Goal: Communication & Community: Answer question/provide support

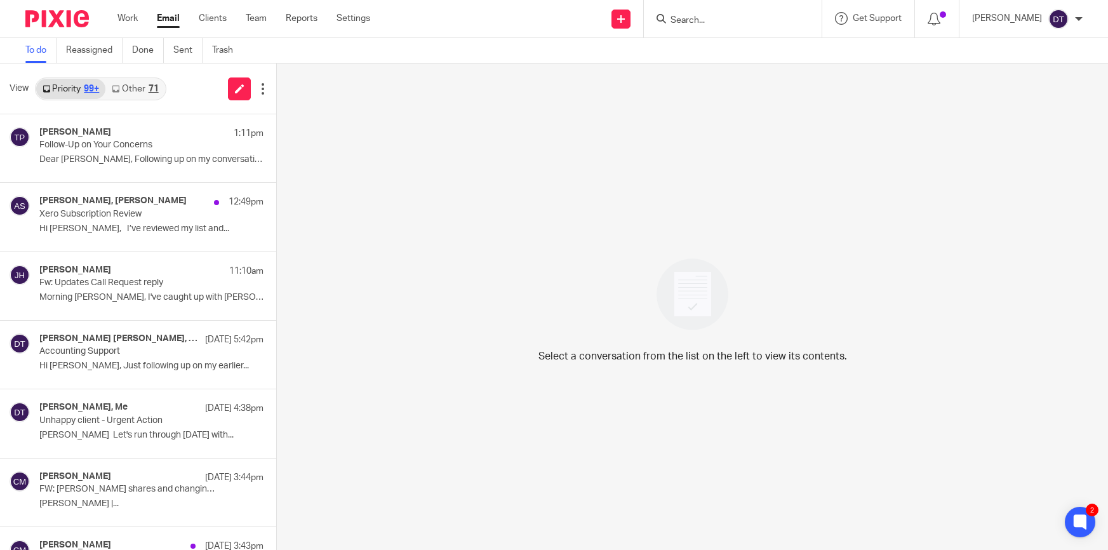
click at [694, 18] on input "Search" at bounding box center [726, 20] width 114 height 11
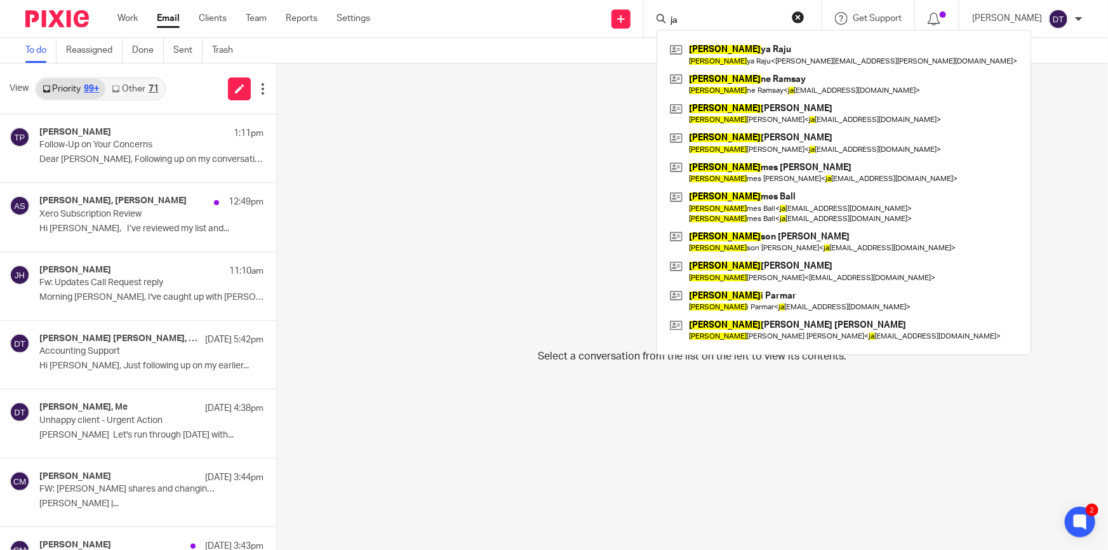
type input "j"
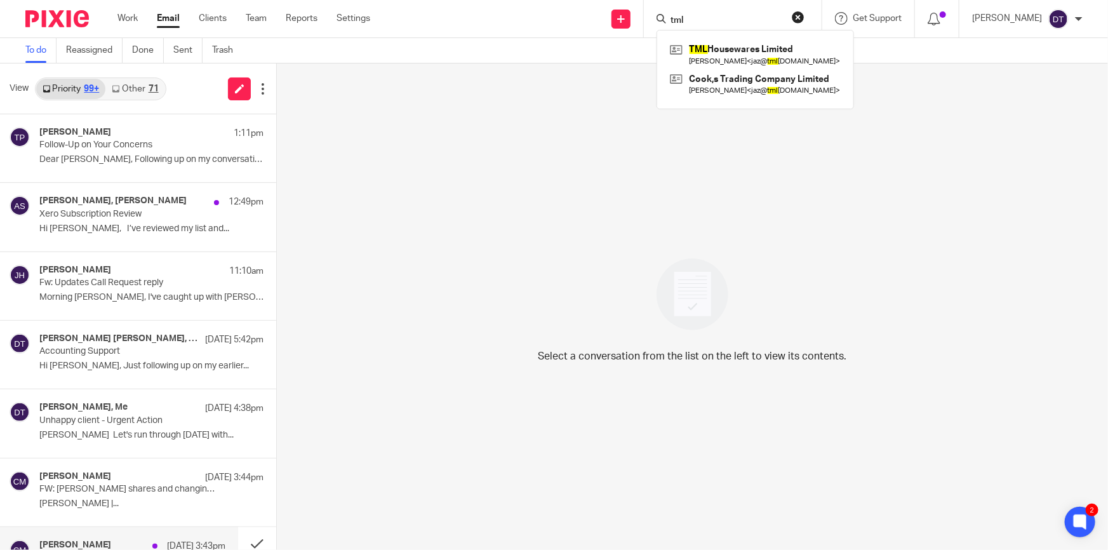
type input "tml"
click at [81, 152] on div "Tina Pennycuick 1:11pm Follow-Up on Your Concerns Dear Dr. Pal, Following up on…" at bounding box center [132, 148] width 186 height 43
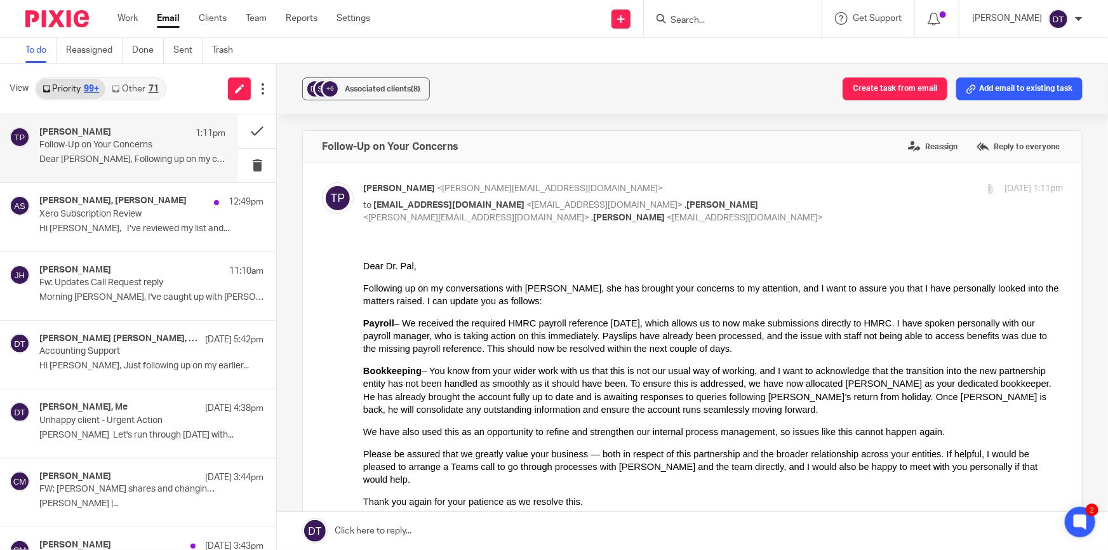
click at [124, 91] on link "Other 71" at bounding box center [134, 89] width 59 height 20
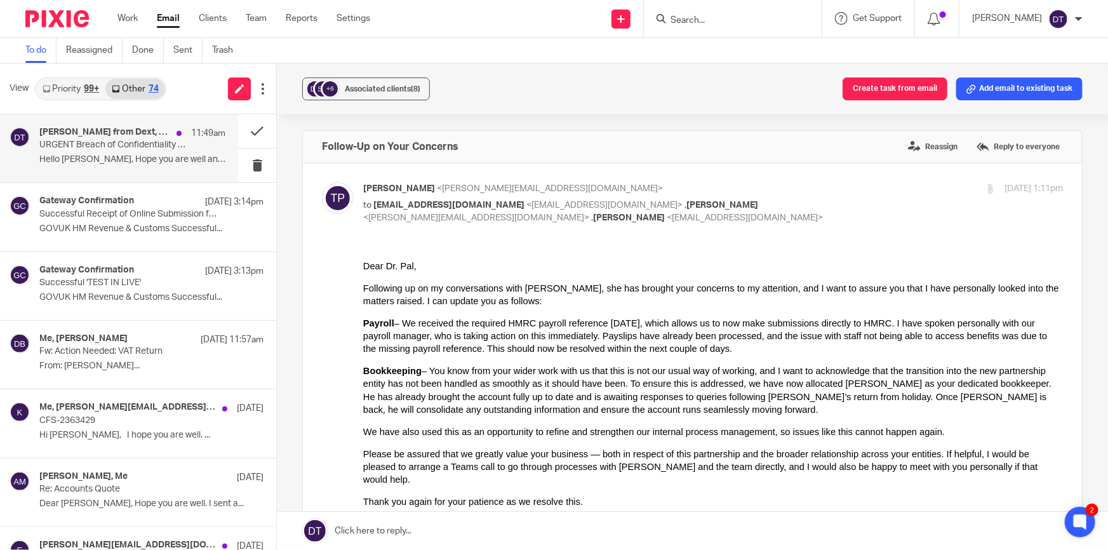
click at [96, 153] on div "Vince from Dext, Me, Olivia Jade Reimeringer-Visser, Technical Support from Dex…" at bounding box center [132, 148] width 186 height 43
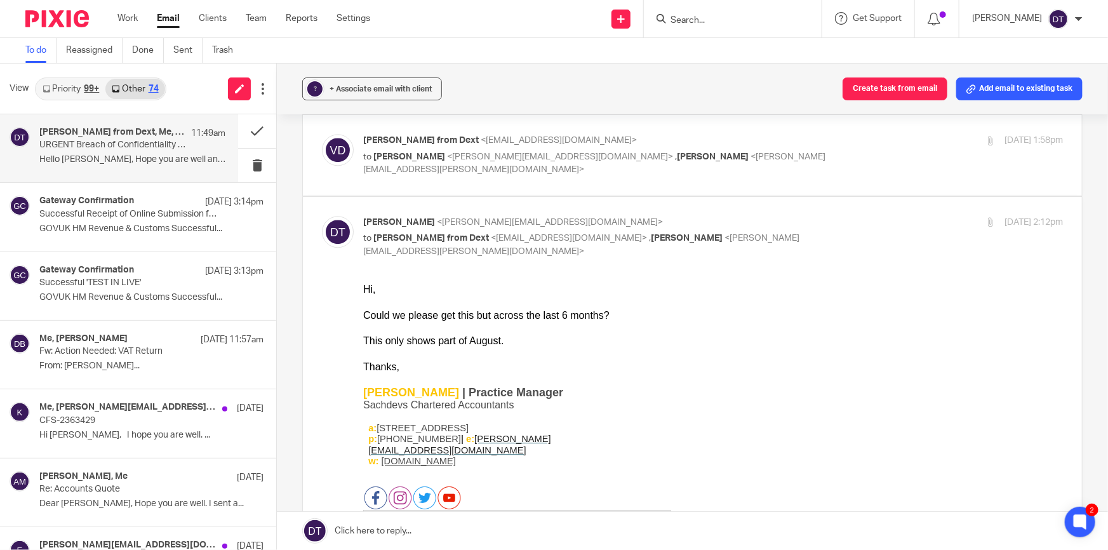
scroll to position [1558, 0]
click at [185, 232] on p "GOVUK HM Revenue & Customs Successful..." at bounding box center [132, 229] width 186 height 11
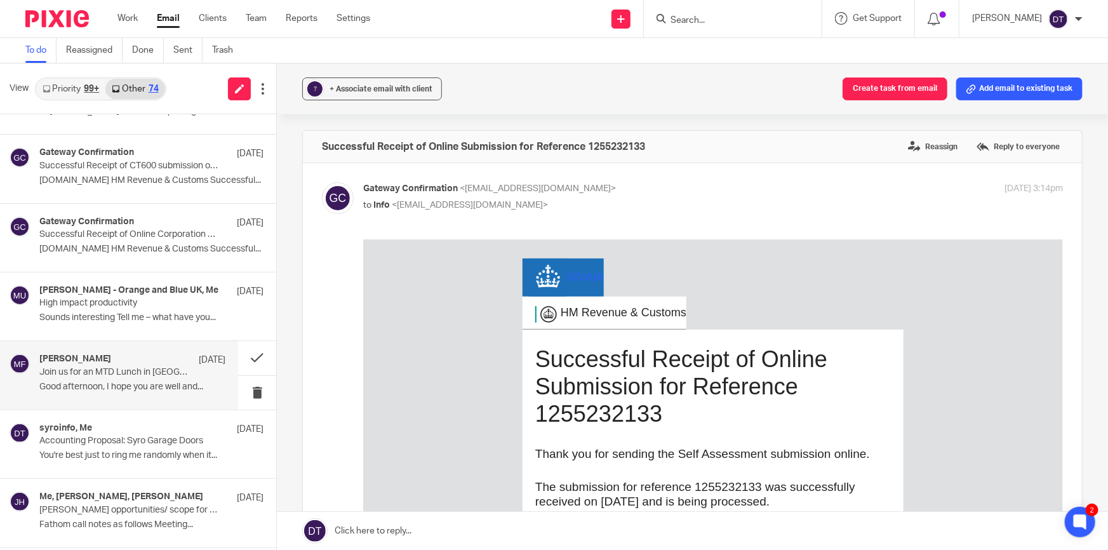
scroll to position [1212, 0]
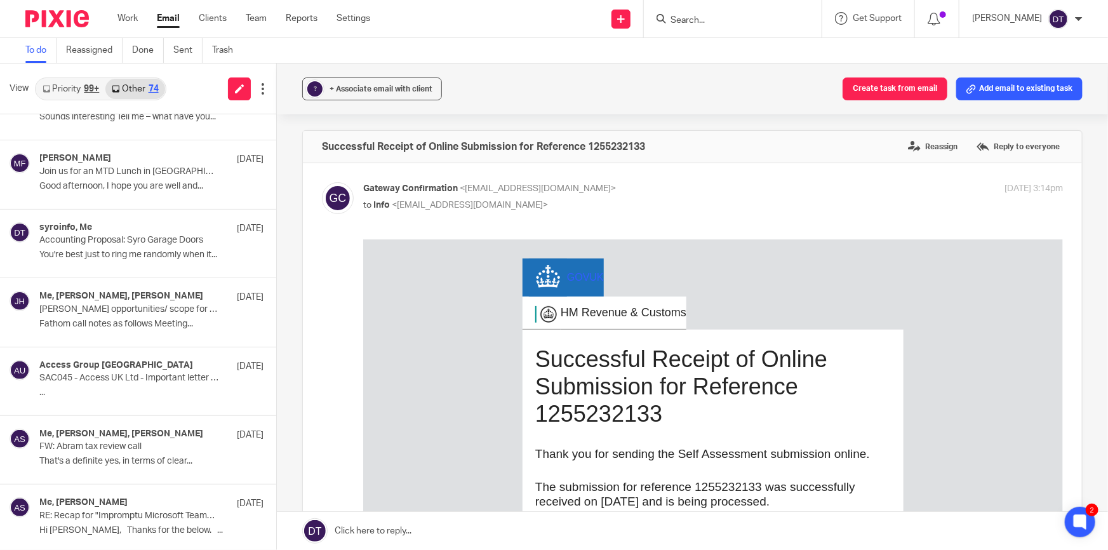
click at [73, 83] on link "Priority 99+" at bounding box center [70, 89] width 69 height 20
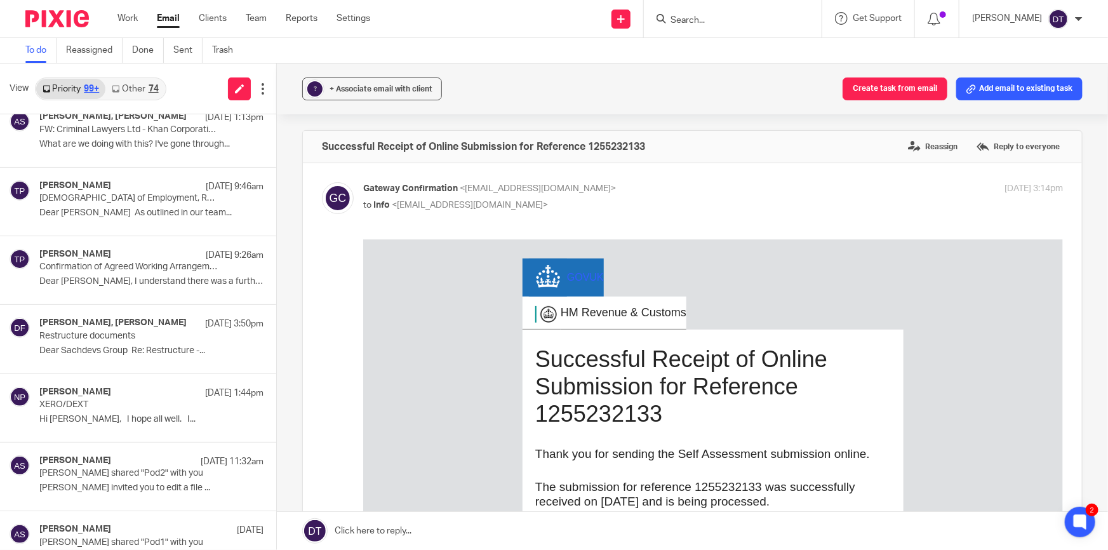
scroll to position [692, 0]
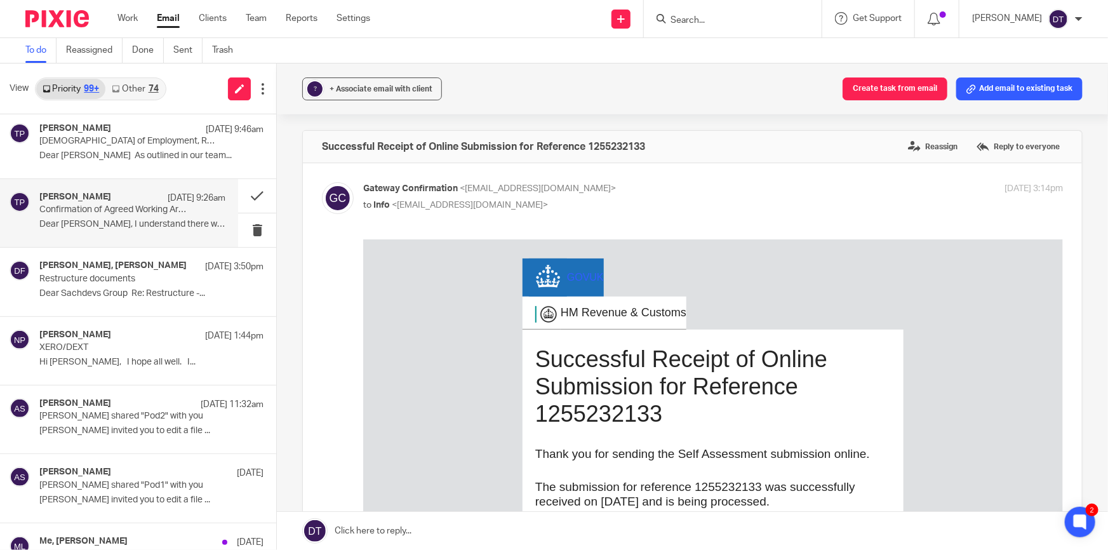
click at [121, 217] on div "Tina Pennycuick 19 Aug 9:26am Confirmation of Agreed Working Arrangements Dear …" at bounding box center [132, 213] width 186 height 43
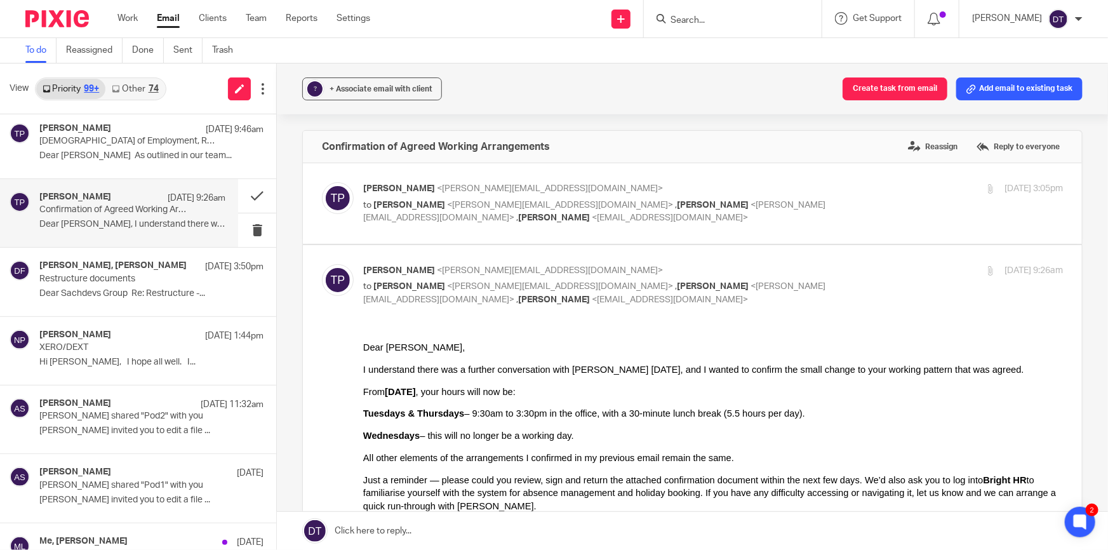
scroll to position [0, 0]
click at [251, 199] on button at bounding box center [257, 196] width 38 height 34
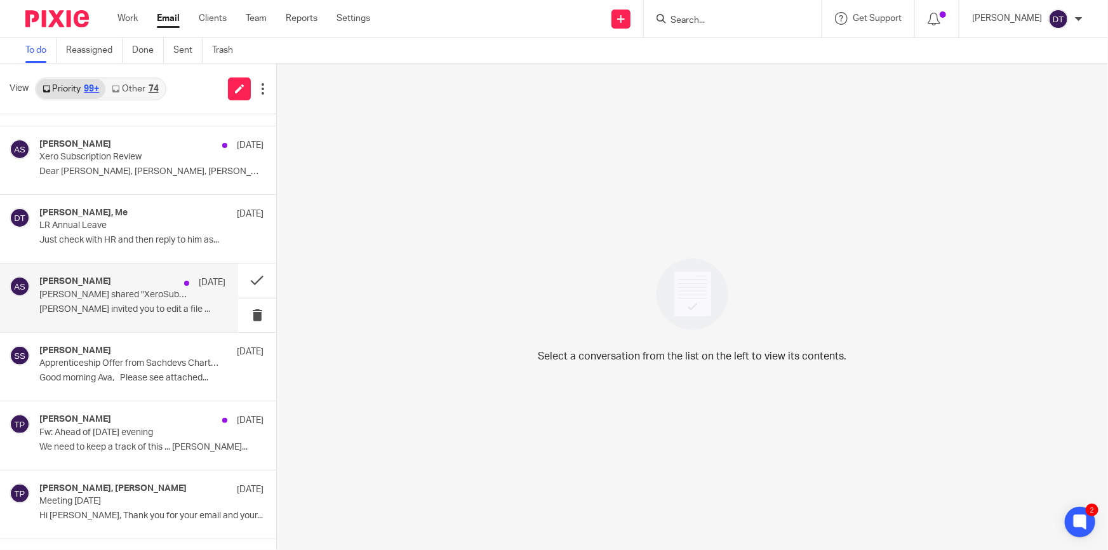
scroll to position [1847, 0]
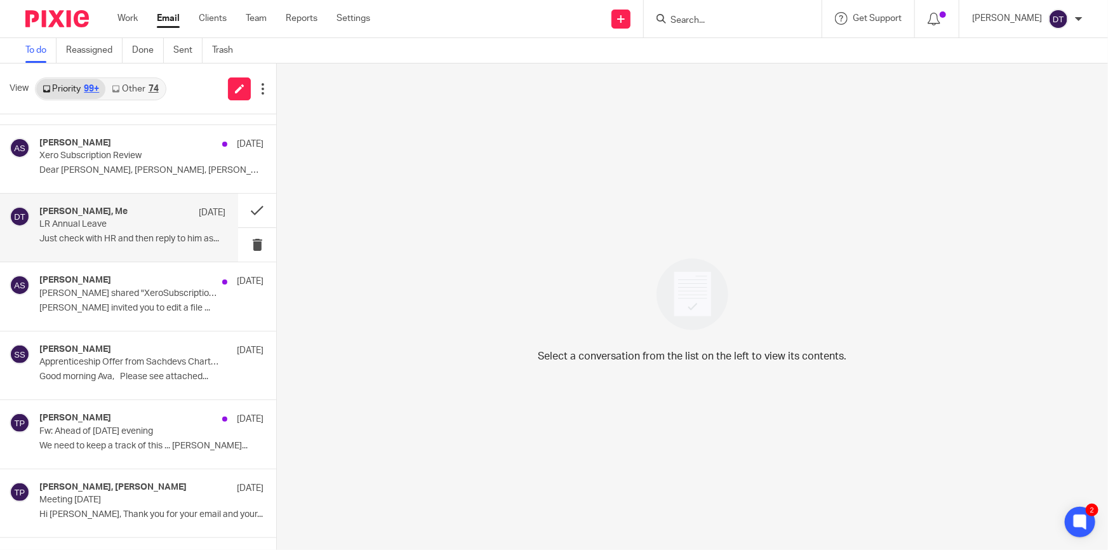
click at [61, 231] on div "Tina Pennycuick, Me 12 Aug LR Annual Leave Just check with HR and then reply to…" at bounding box center [132, 227] width 186 height 43
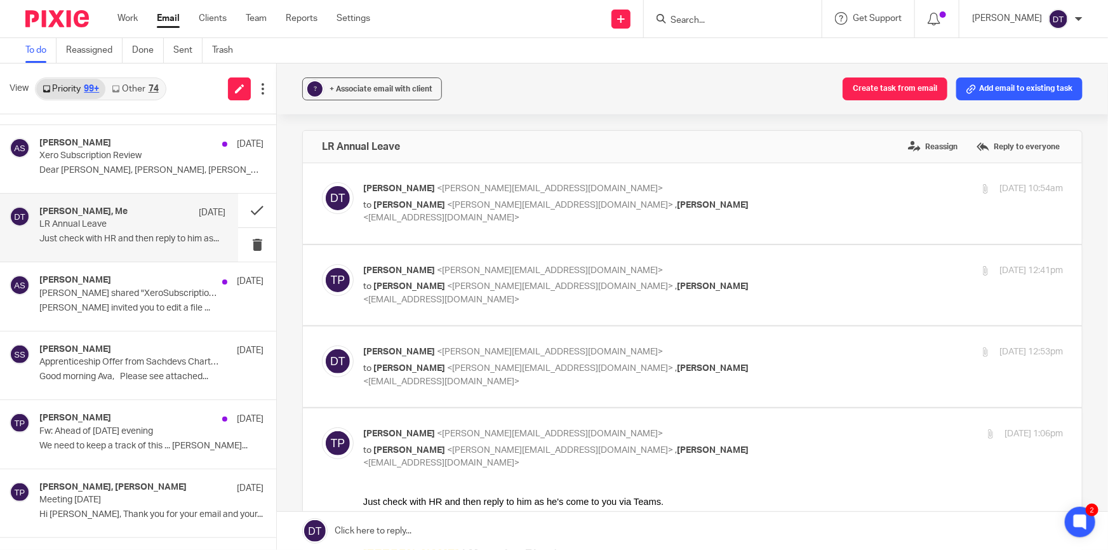
scroll to position [0, 0]
click at [239, 210] on button at bounding box center [257, 211] width 38 height 34
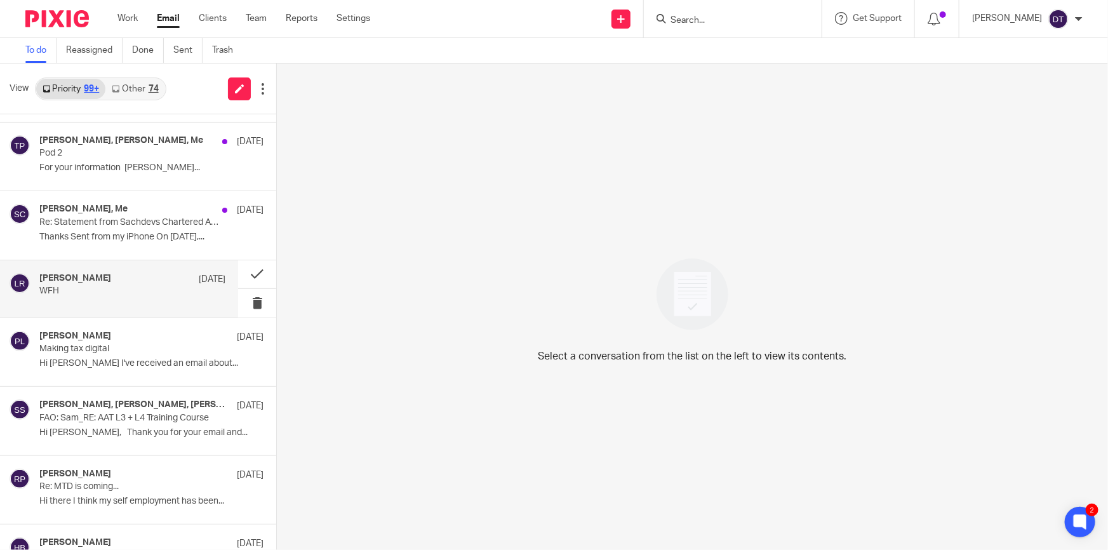
scroll to position [2482, 0]
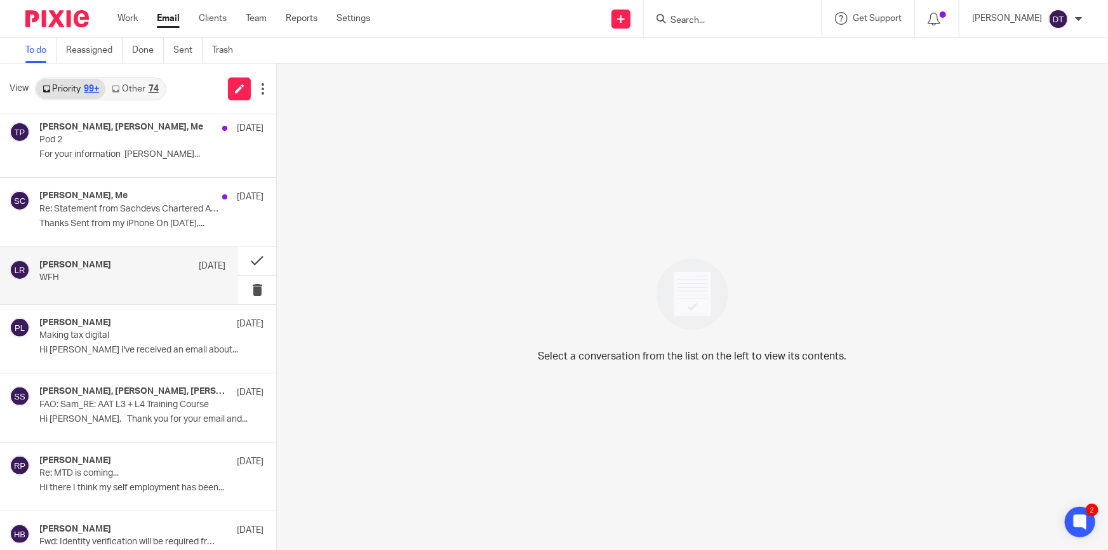
click at [117, 272] on p "WFH" at bounding box center [113, 277] width 149 height 11
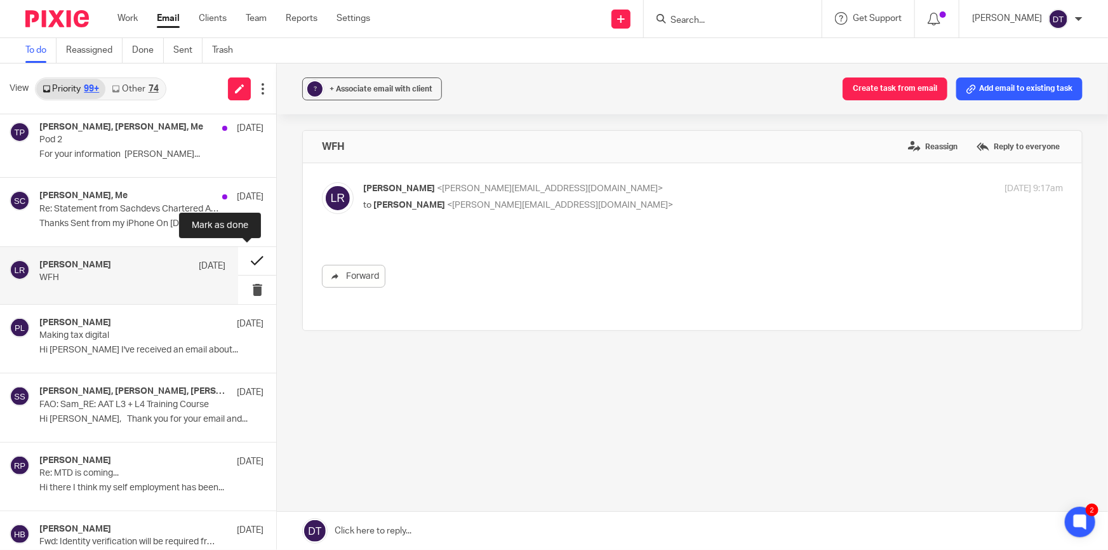
scroll to position [0, 0]
click at [238, 255] on button at bounding box center [257, 261] width 38 height 29
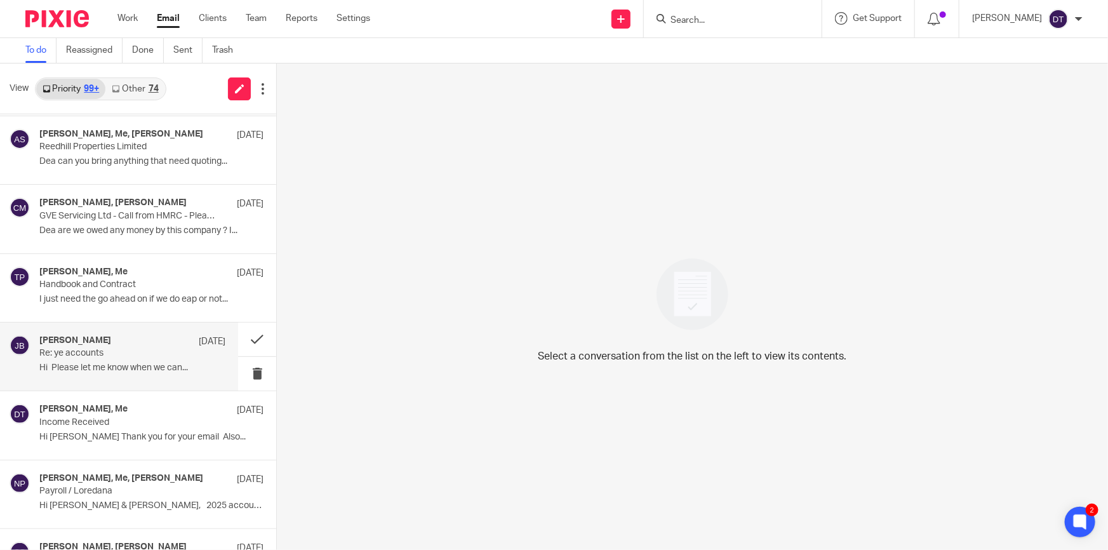
scroll to position [3290, 0]
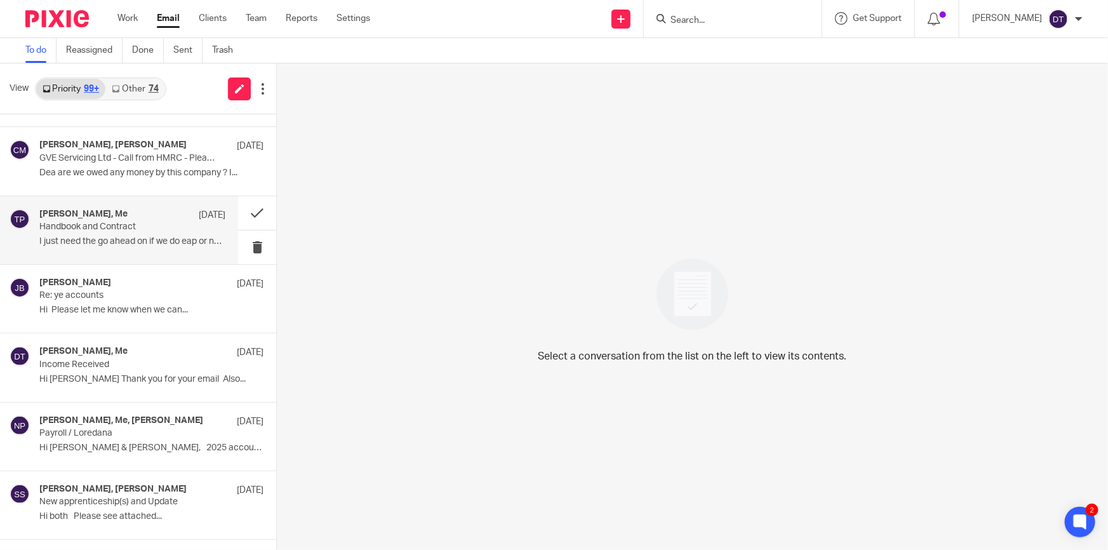
click at [112, 241] on p "I just need the go ahead on if we do eap or not..." at bounding box center [132, 241] width 186 height 11
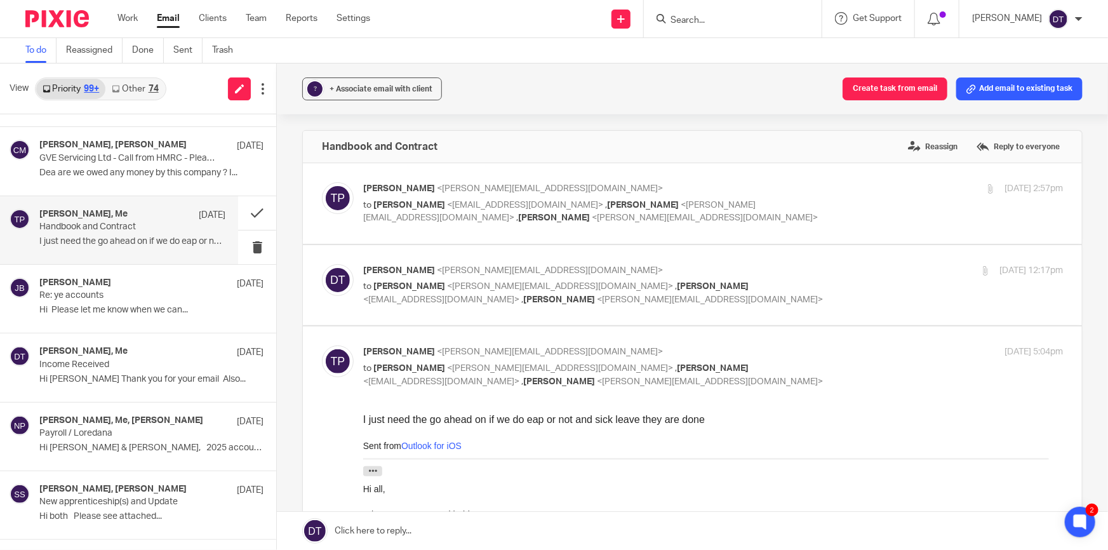
scroll to position [0, 0]
click at [251, 209] on button at bounding box center [257, 213] width 38 height 34
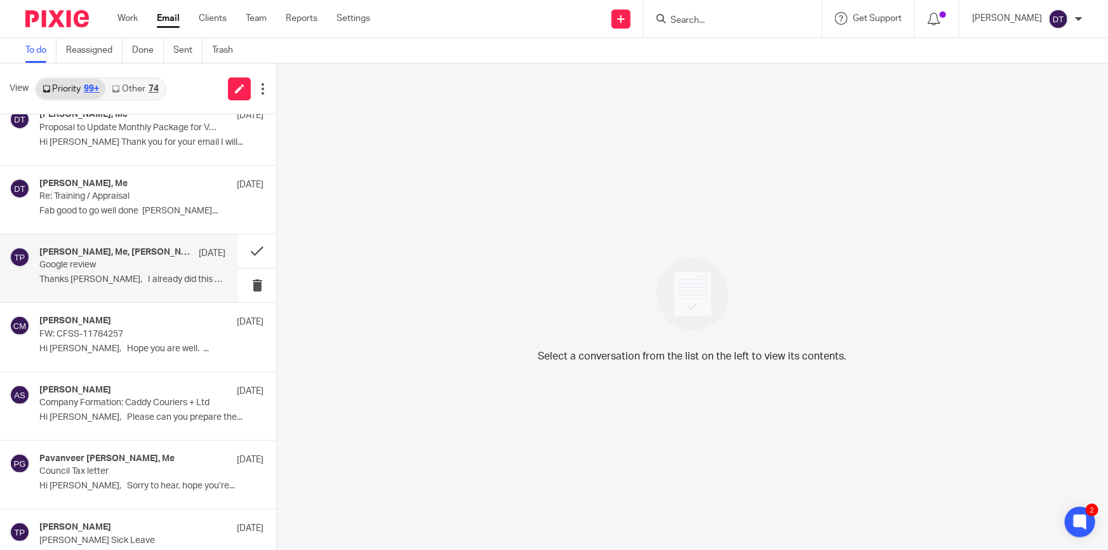
scroll to position [4098, 0]
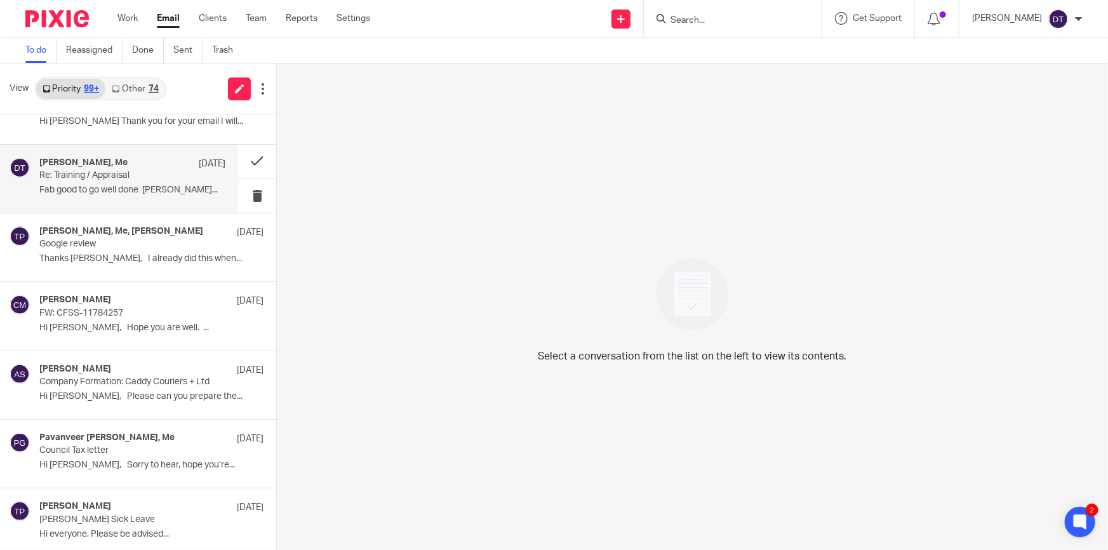
click at [133, 199] on div "Tina Pennycuick, Me 29 Jul Re: Training / Appraisal Fab good to go well done Ti…" at bounding box center [119, 179] width 238 height 68
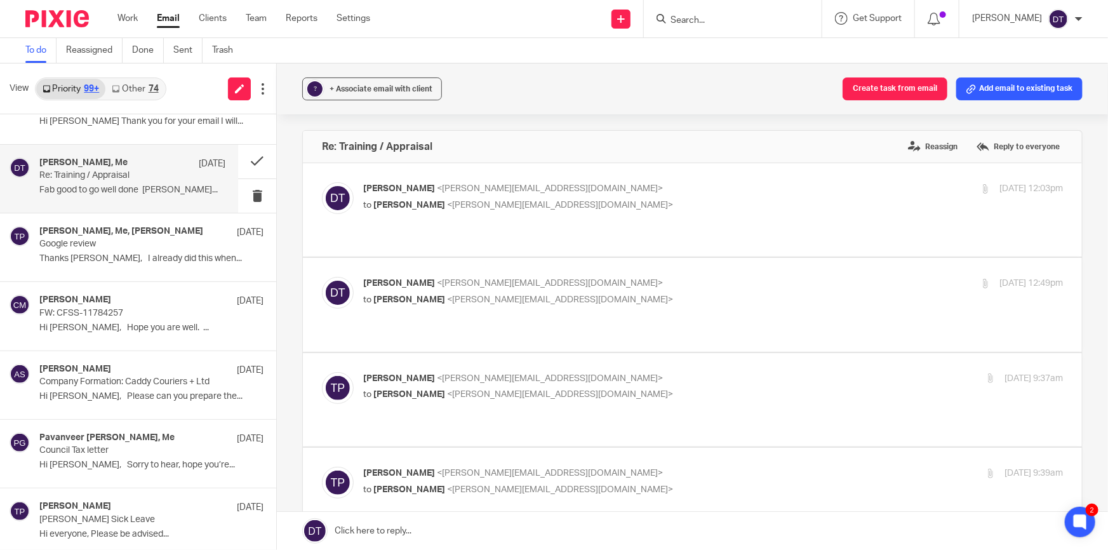
scroll to position [0, 0]
click at [587, 194] on p "Deanna Templeton <deanna@sachdevs-ca.com>" at bounding box center [596, 188] width 467 height 13
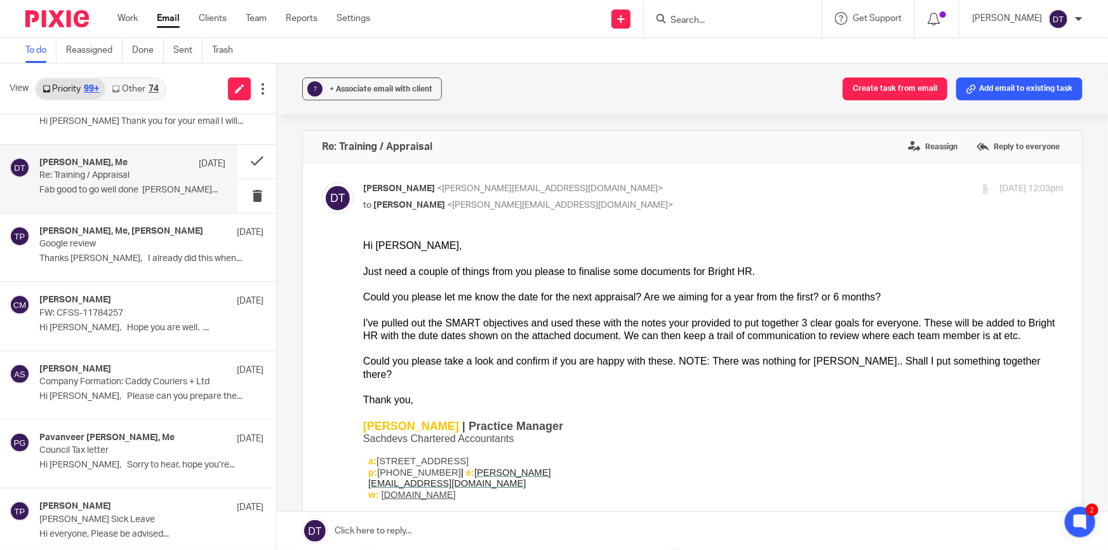
click at [587, 194] on p "Deanna Templeton <deanna@sachdevs-ca.com>" at bounding box center [596, 188] width 467 height 13
checkbox input "false"
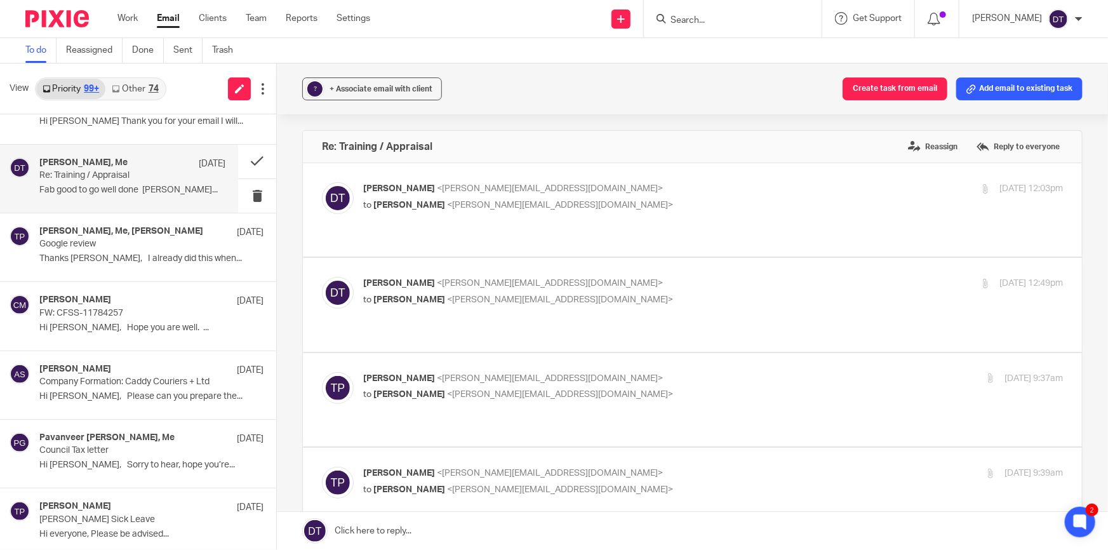
click at [600, 277] on p "Deanna Templeton <deanna@sachdevs-ca.com>" at bounding box center [596, 283] width 467 height 13
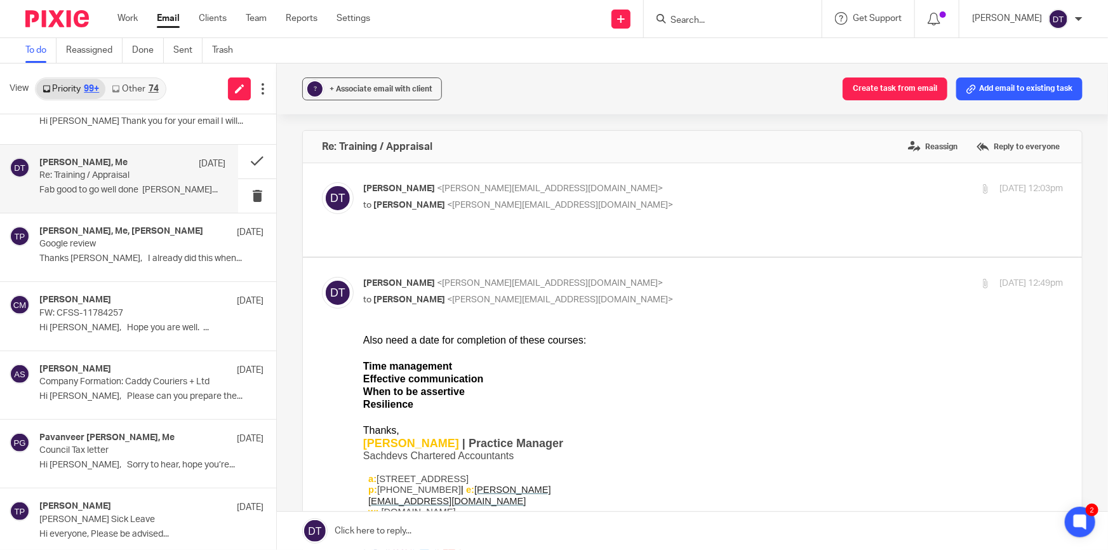
click at [600, 277] on p "Deanna Templeton <deanna@sachdevs-ca.com>" at bounding box center [596, 283] width 467 height 13
checkbox input "false"
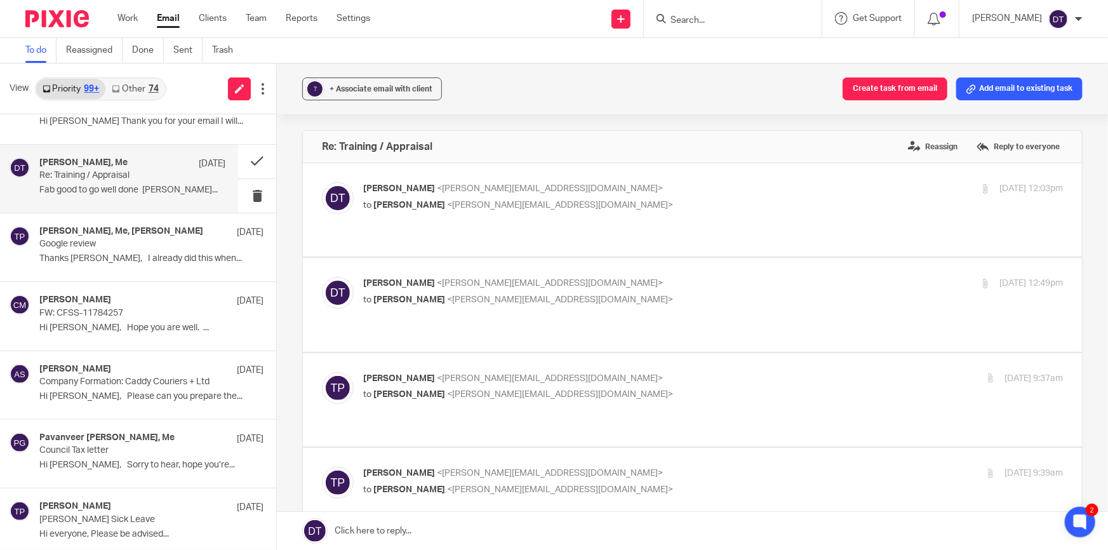
click at [601, 353] on label at bounding box center [692, 399] width 779 height 93
click at [322, 371] on input "checkbox" at bounding box center [321, 371] width 1 height 1
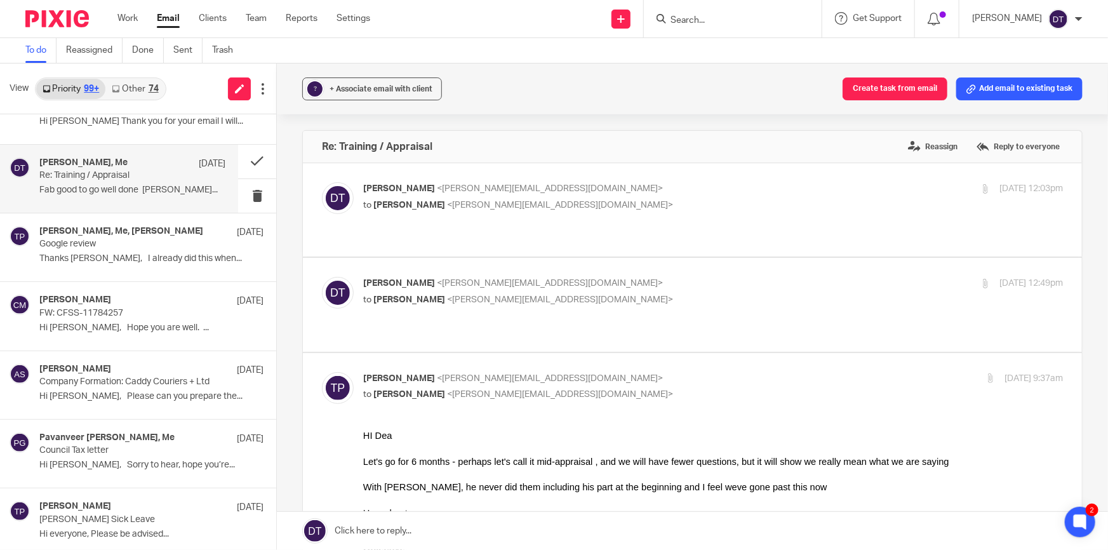
click at [322, 371] on input "checkbox" at bounding box center [321, 371] width 1 height 1
checkbox input "false"
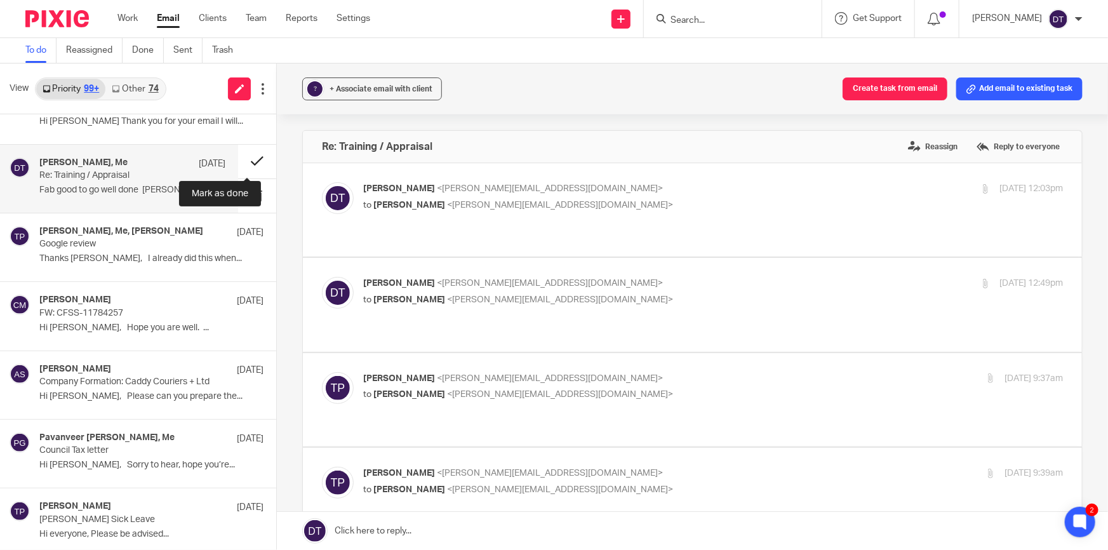
click at [251, 152] on button at bounding box center [257, 162] width 38 height 34
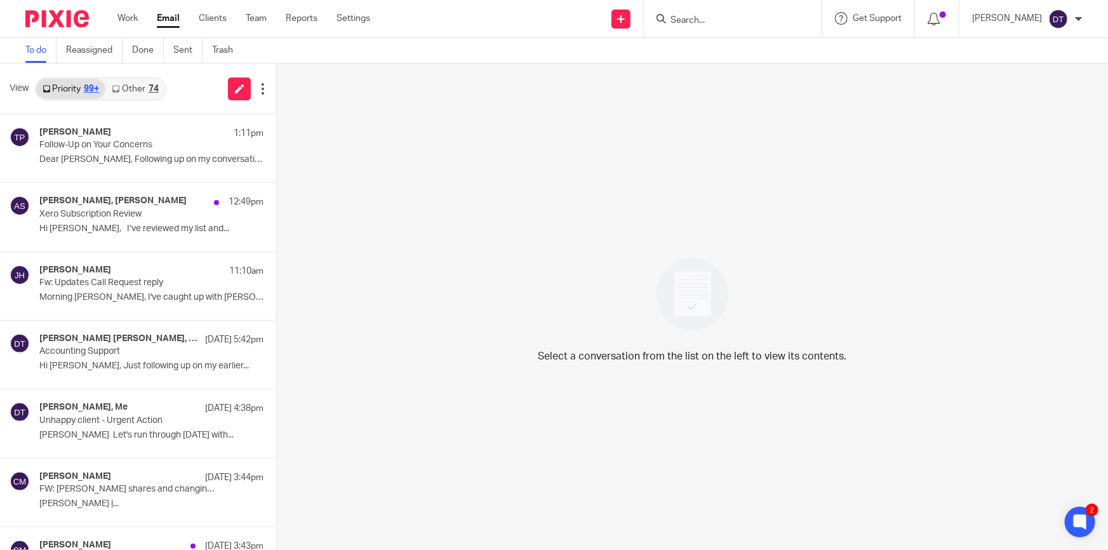
click at [146, 84] on link "Other 74" at bounding box center [134, 89] width 59 height 20
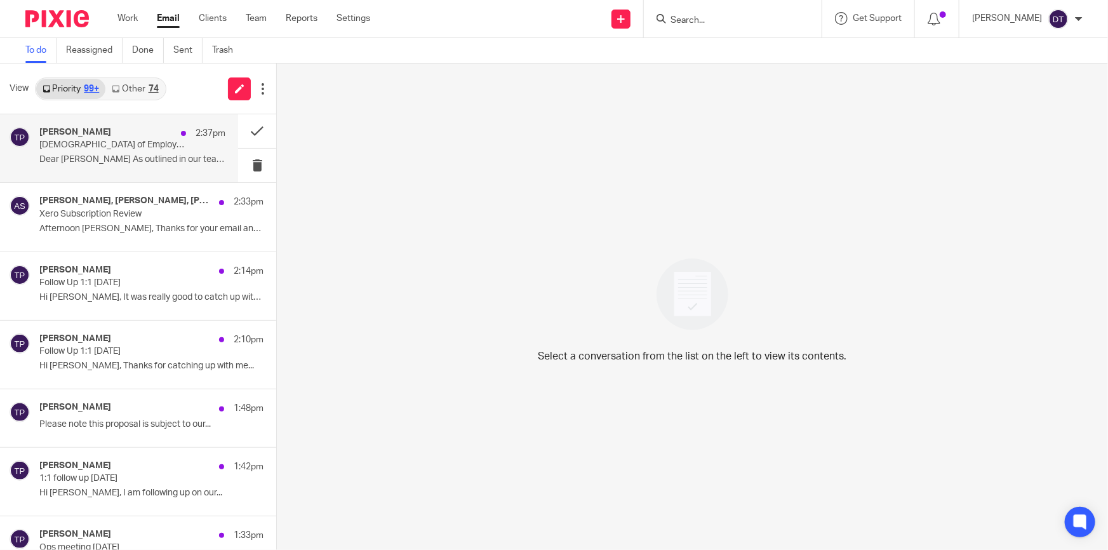
click at [147, 145] on p "[DEMOGRAPHIC_DATA] of Employment, Restrictive Covenants & Employee Handbook" at bounding box center [113, 145] width 149 height 11
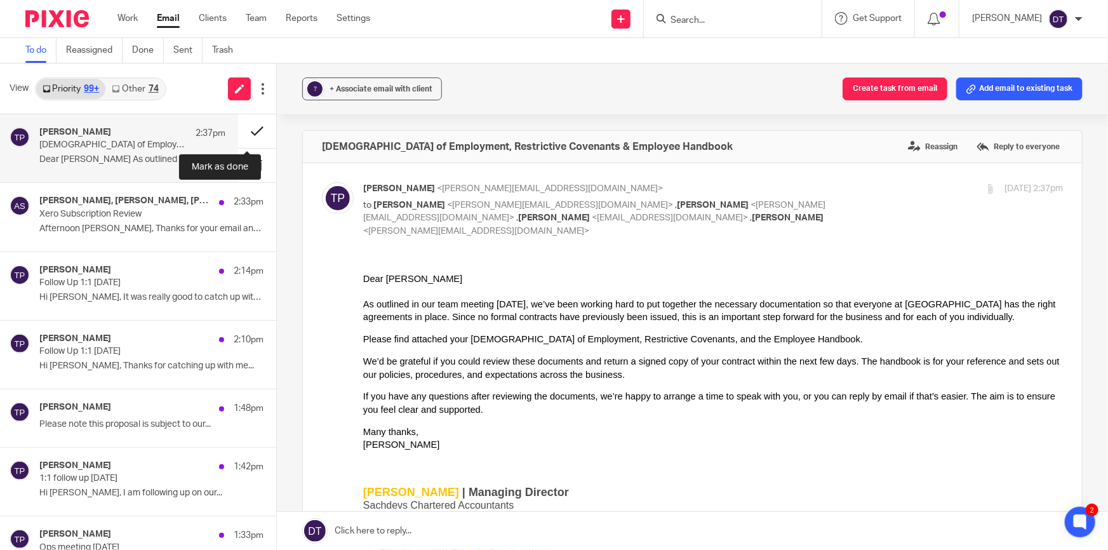
click at [249, 130] on button at bounding box center [257, 131] width 38 height 34
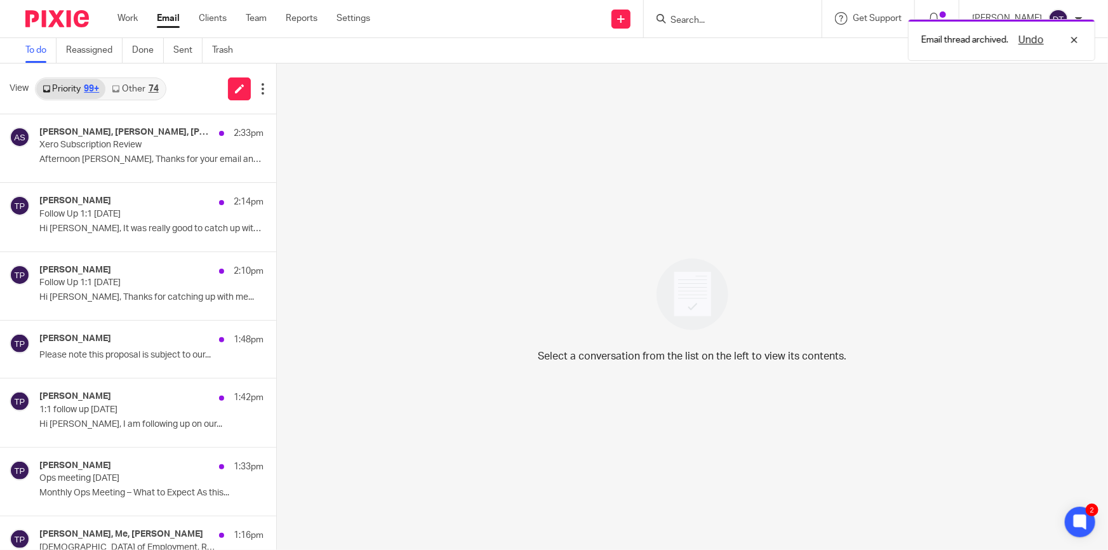
click at [139, 94] on link "Other 74" at bounding box center [134, 89] width 59 height 20
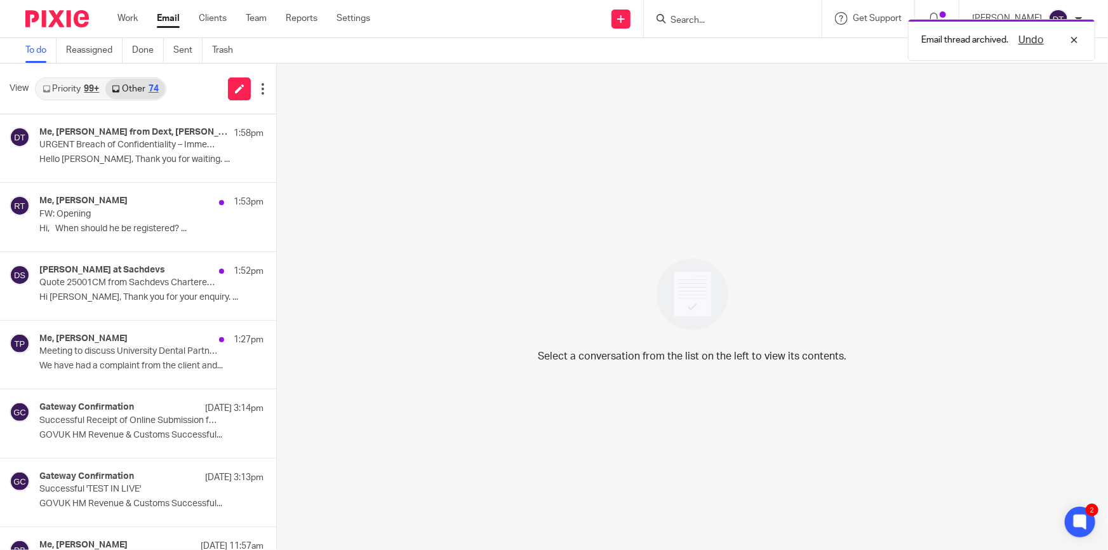
click at [83, 94] on link "Priority 99+" at bounding box center [70, 89] width 69 height 20
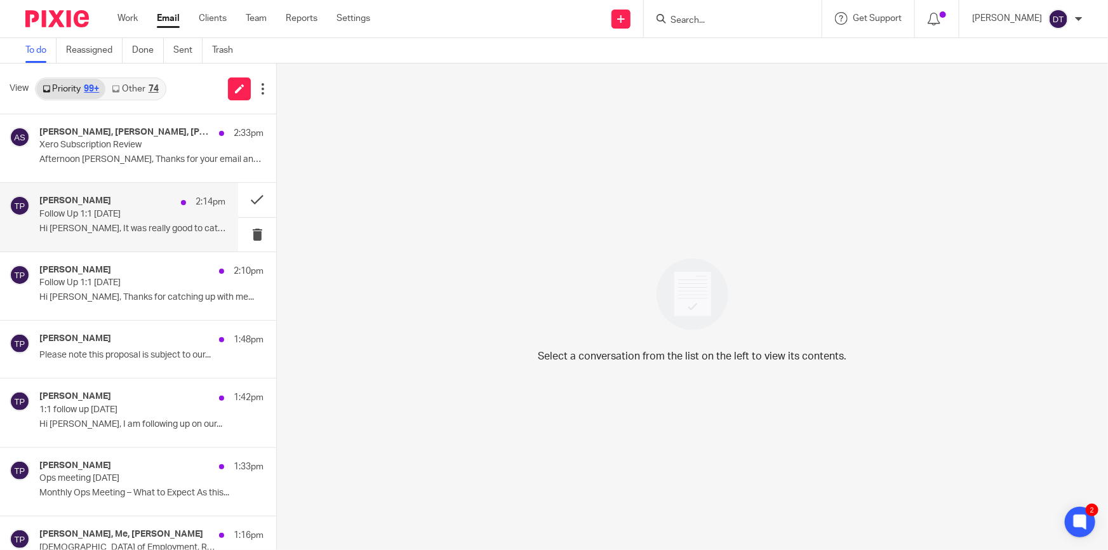
click at [95, 229] on p "Hi Chetna, It was really good to catch up with..." at bounding box center [132, 229] width 186 height 11
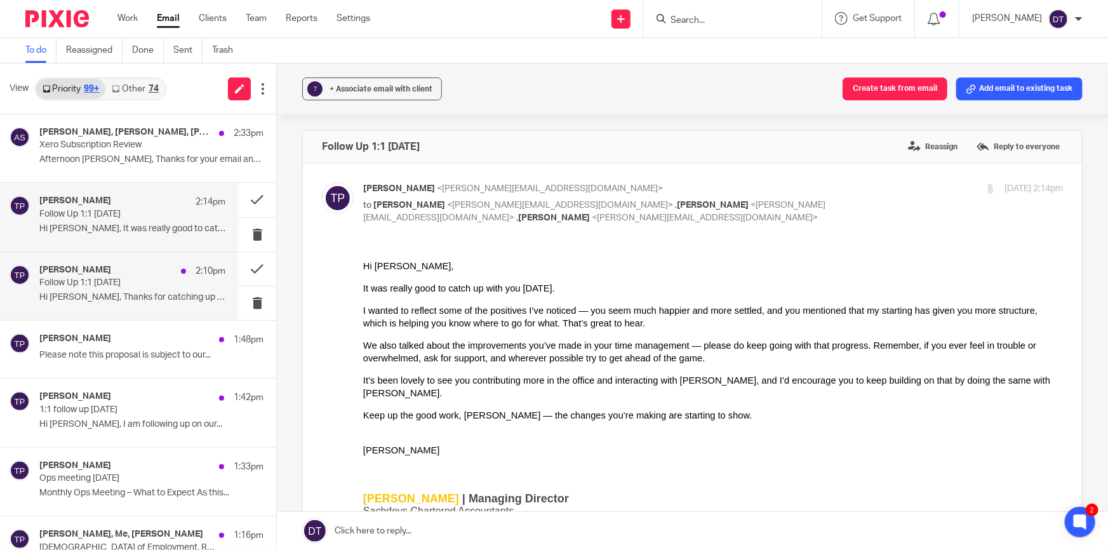
click at [140, 273] on div "Tina Pennycuick 2:10pm" at bounding box center [132, 271] width 186 height 13
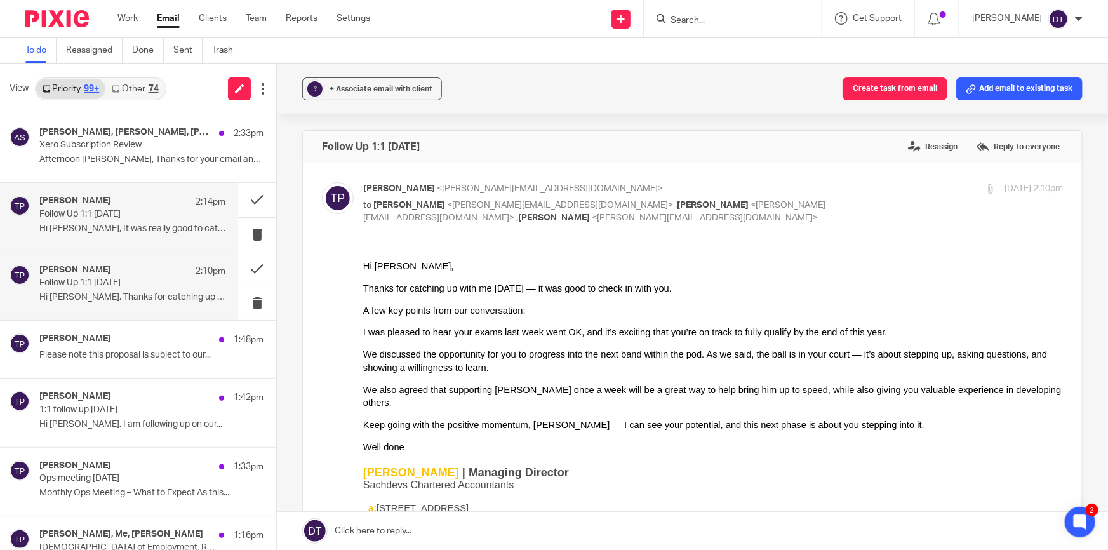
click at [139, 199] on div "Tina Pennycuick 2:14pm" at bounding box center [132, 202] width 186 height 13
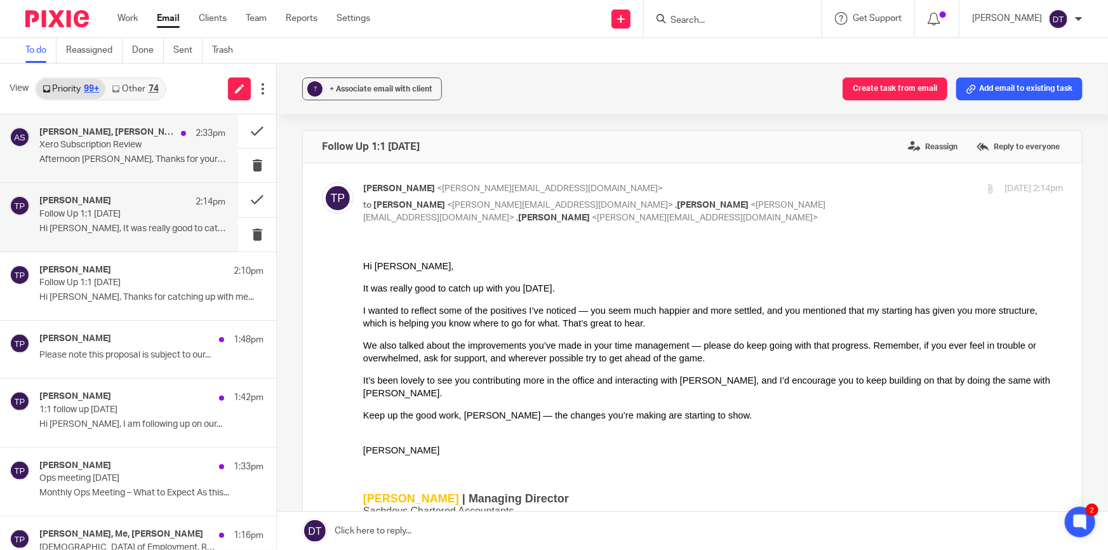
drag, startPoint x: 97, startPoint y: 174, endPoint x: 95, endPoint y: 191, distance: 16.6
click at [96, 180] on div "Jodie Hall, Chetna Mistry, Aaron Shinu 2:33pm Xero Subscription Review Afternoo…" at bounding box center [119, 148] width 238 height 68
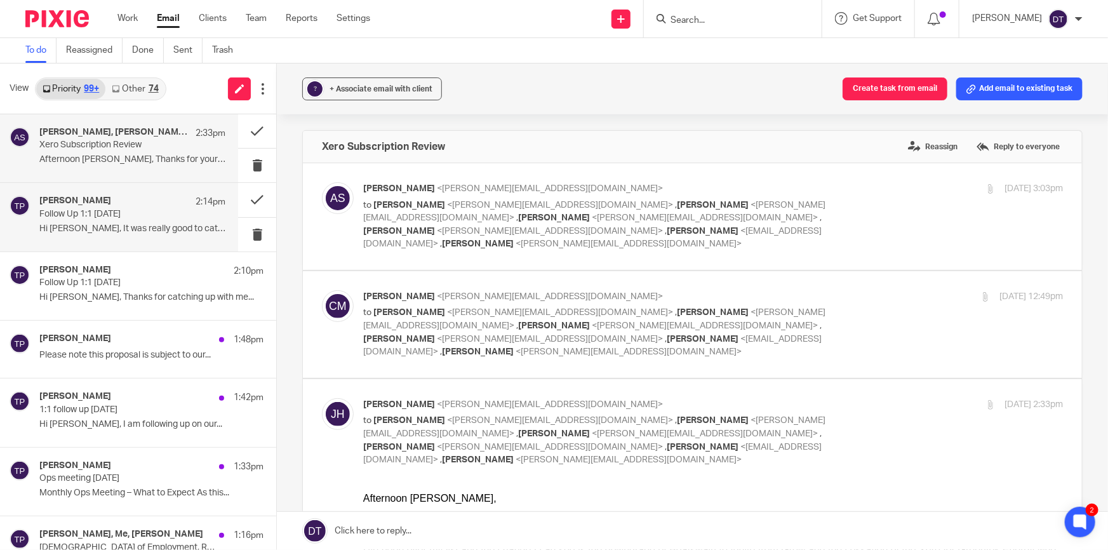
click at [104, 211] on p "Follow Up 1:1 19.08.25" at bounding box center [113, 214] width 149 height 11
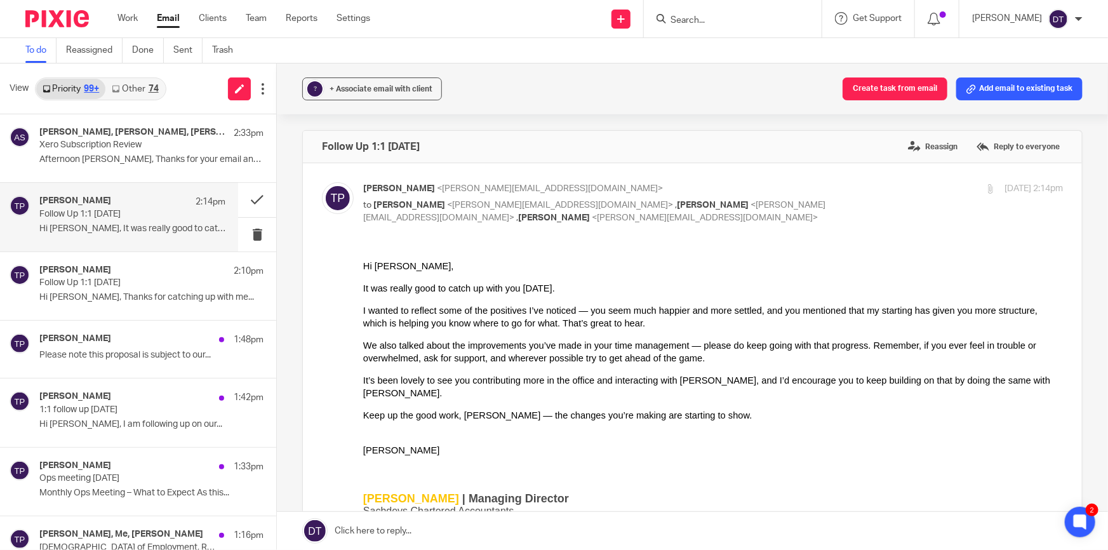
click at [131, 197] on div "Tina Pennycuick 2:14pm" at bounding box center [132, 202] width 186 height 13
click at [238, 194] on button at bounding box center [257, 200] width 38 height 34
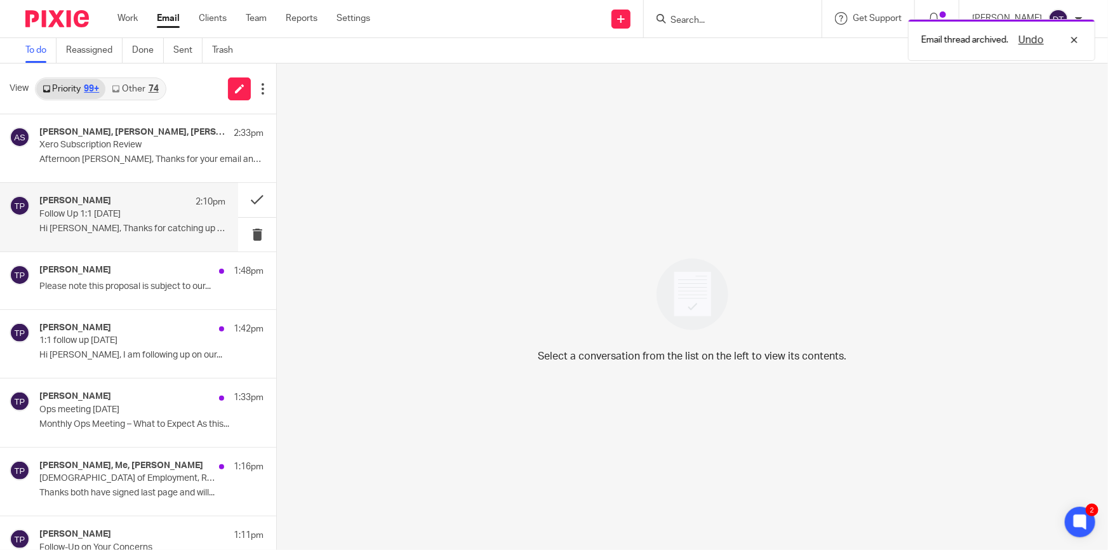
click at [152, 211] on p "Follow Up 1:1 19.08.25" at bounding box center [113, 214] width 149 height 11
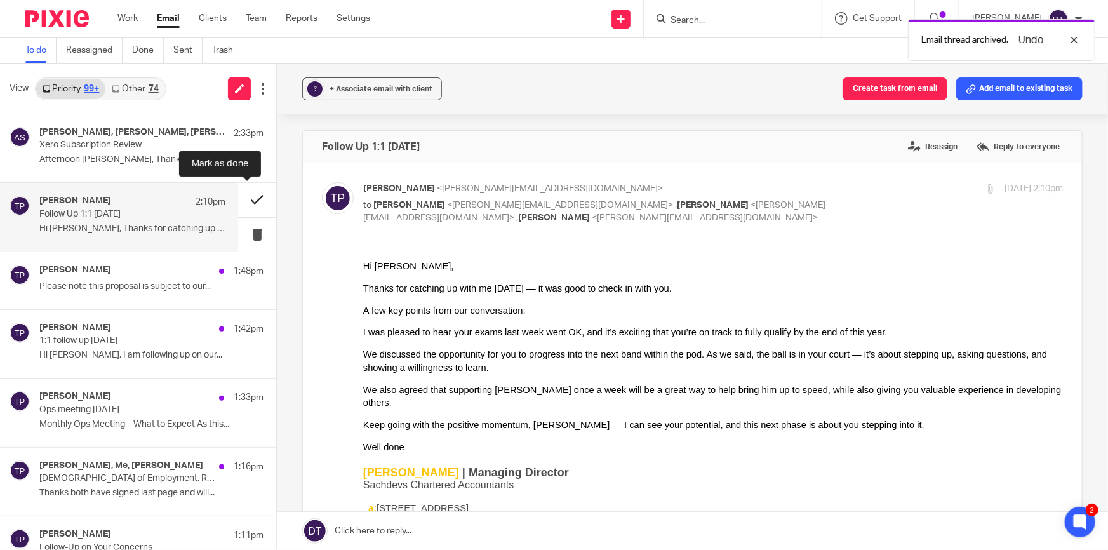
click at [243, 199] on button at bounding box center [257, 200] width 38 height 34
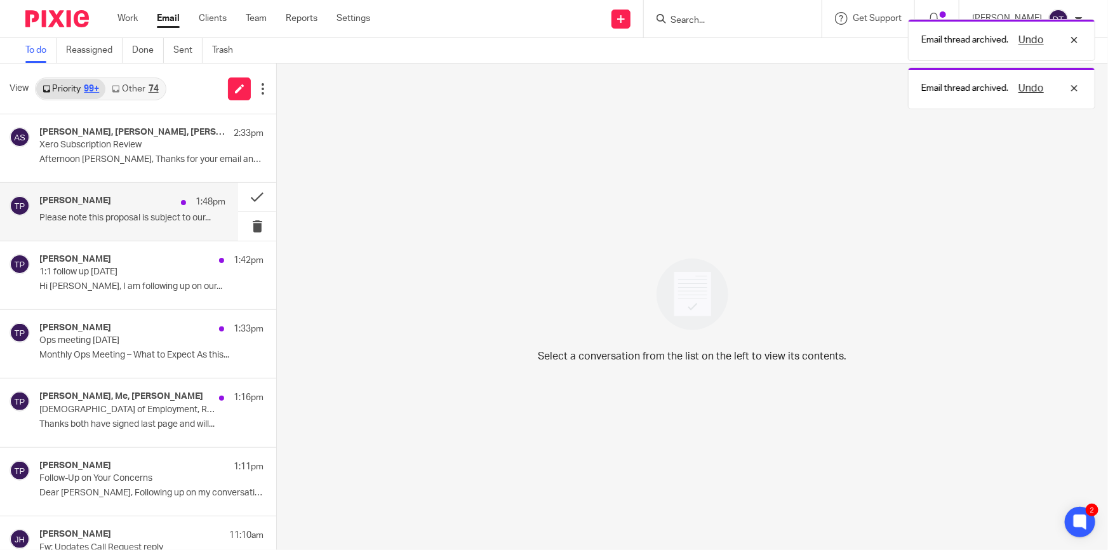
click at [141, 224] on div "Tina Pennycuick 1:48pm Please note this proposal is subject to our..." at bounding box center [132, 212] width 186 height 32
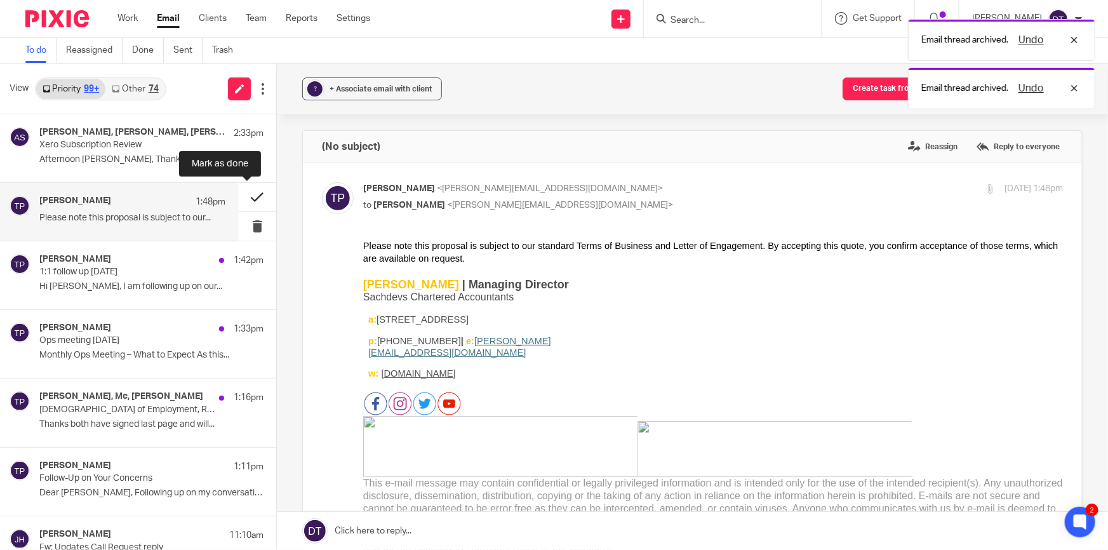
click at [244, 201] on button at bounding box center [257, 197] width 38 height 29
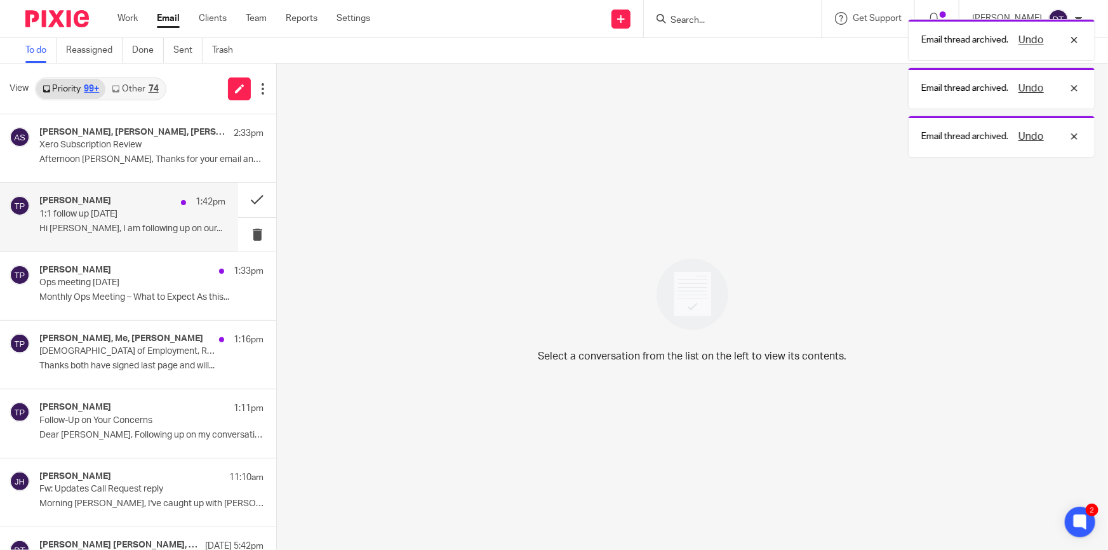
click at [138, 212] on p "1:1 follow up 19.08.25" at bounding box center [113, 214] width 149 height 11
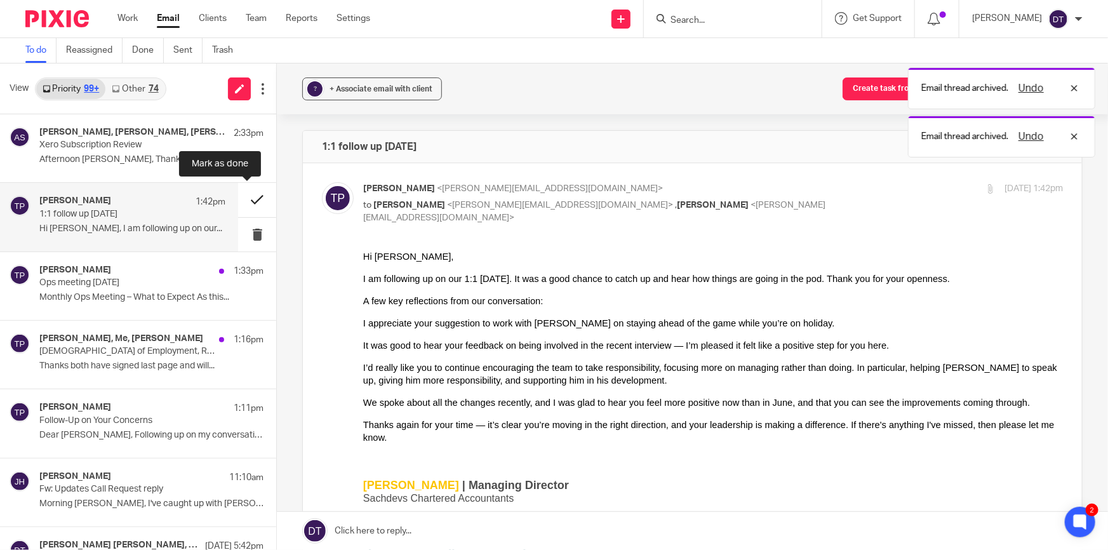
click at [247, 198] on button at bounding box center [257, 200] width 38 height 34
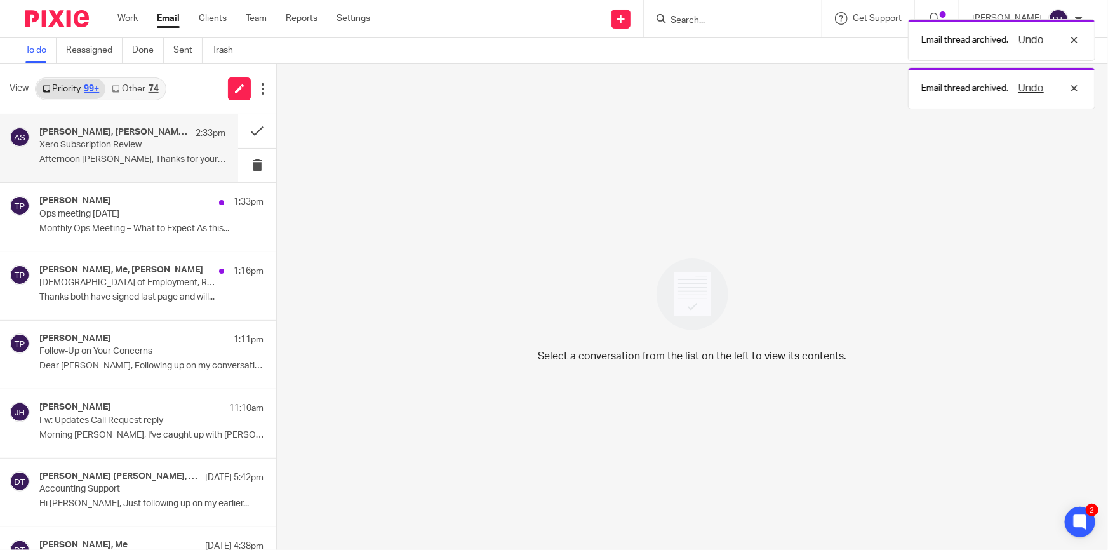
click at [110, 144] on p "Xero Subscription Review" at bounding box center [113, 145] width 149 height 11
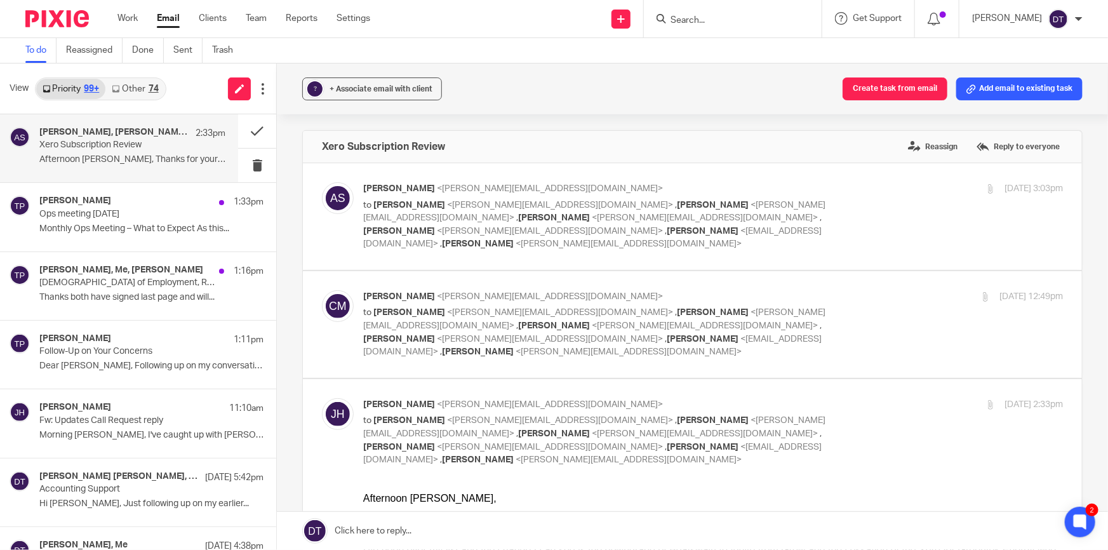
click at [144, 94] on link "Other 74" at bounding box center [134, 89] width 59 height 20
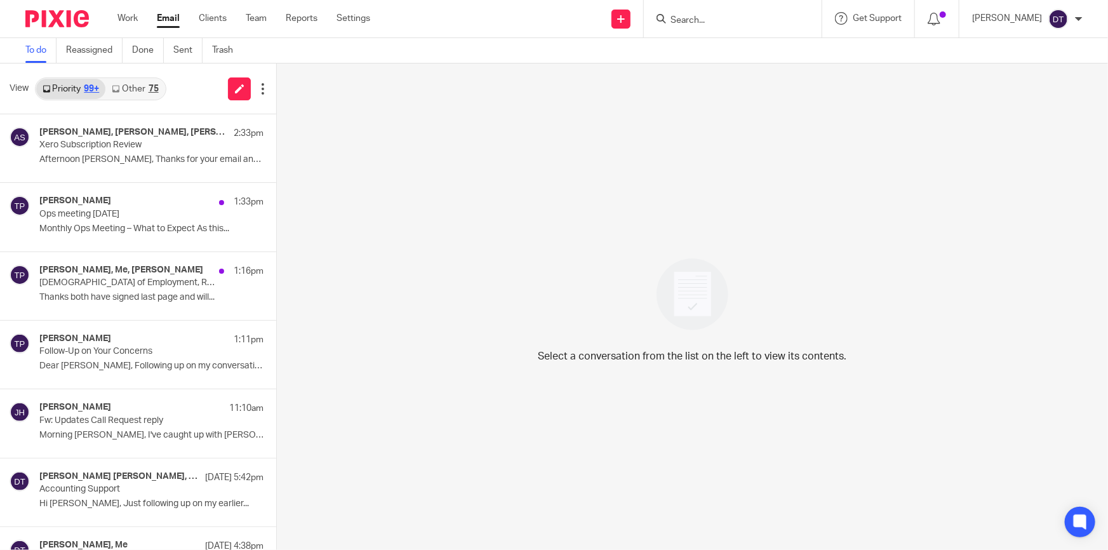
click at [138, 95] on link "Other 75" at bounding box center [134, 89] width 59 height 20
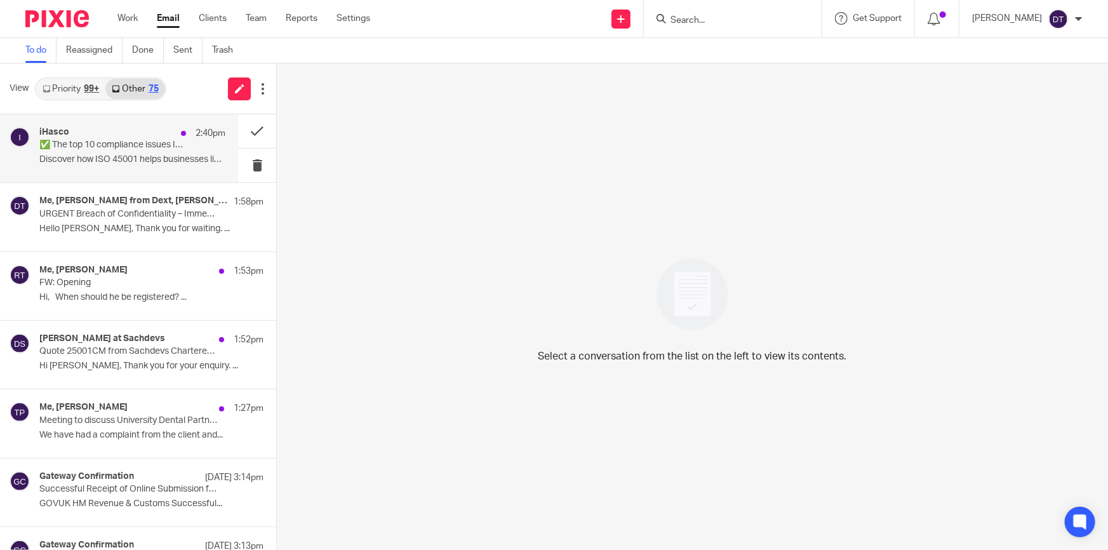
click at [127, 128] on div "iHasco 2:40pm" at bounding box center [132, 133] width 186 height 13
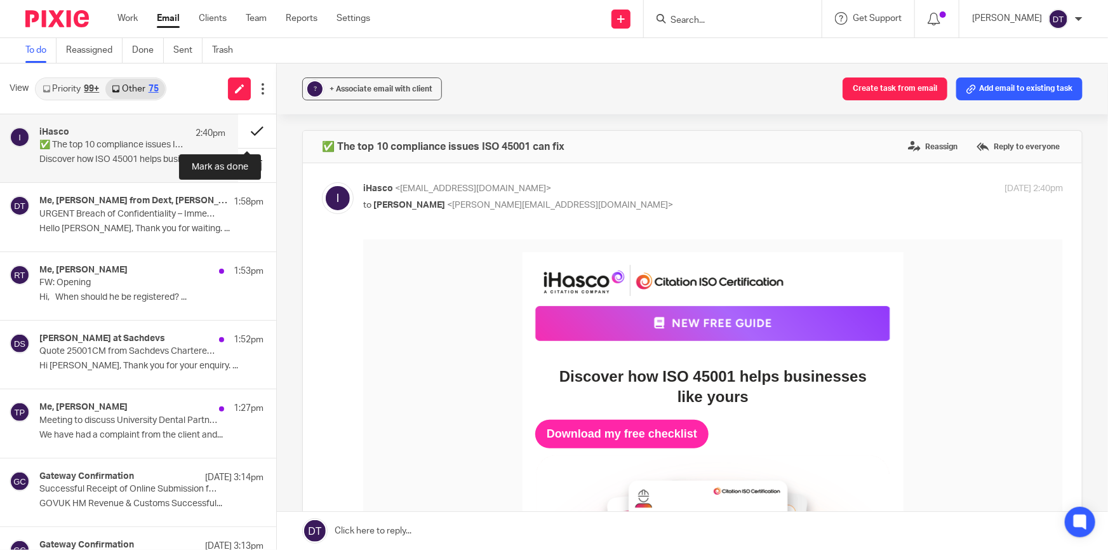
click at [251, 131] on button at bounding box center [257, 131] width 38 height 34
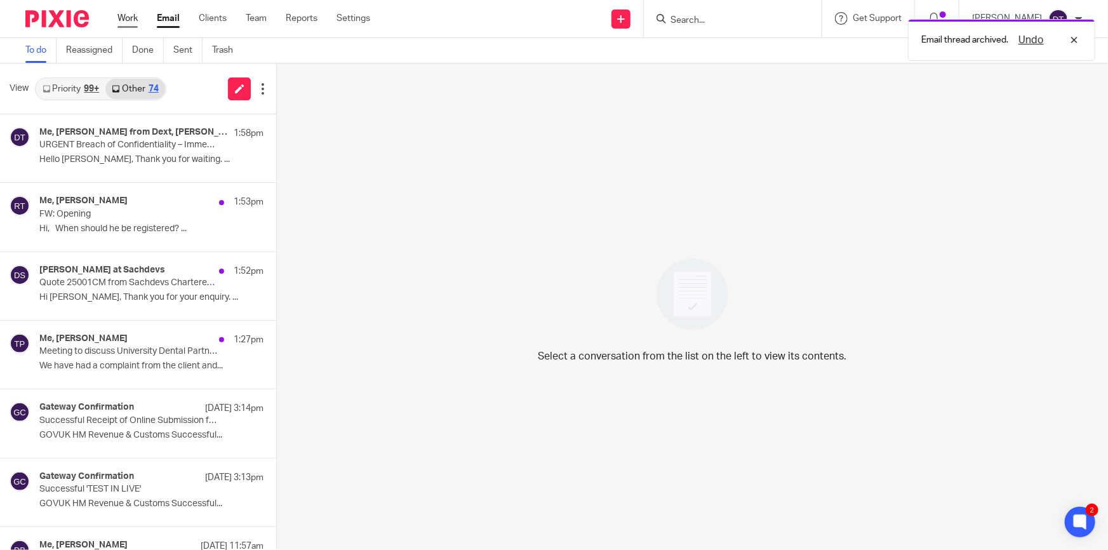
click at [137, 13] on link "Work" at bounding box center [127, 18] width 20 height 13
click at [682, 4] on div at bounding box center [733, 18] width 178 height 37
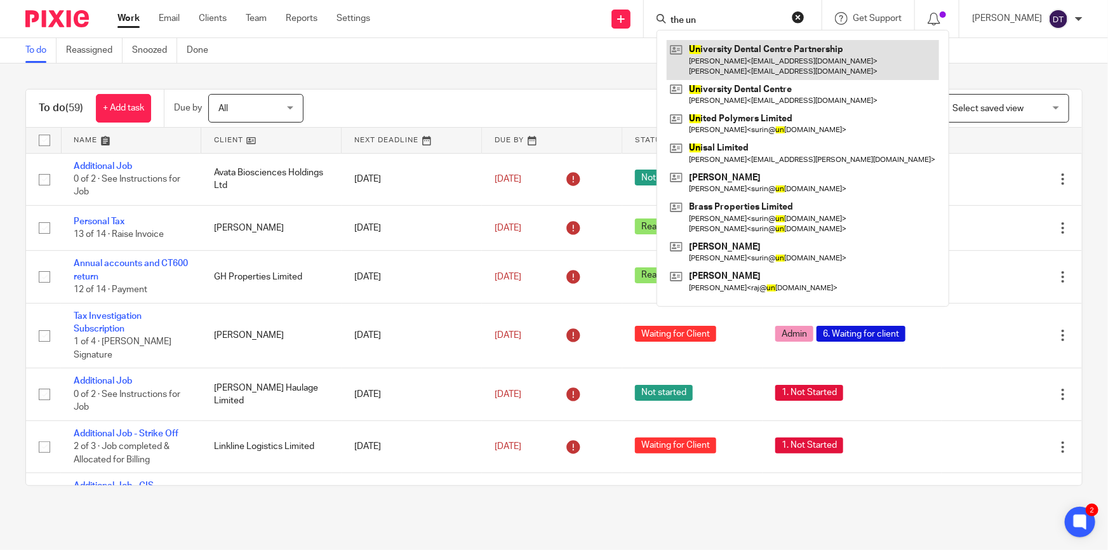
type input "the un"
click at [725, 45] on link at bounding box center [803, 59] width 272 height 39
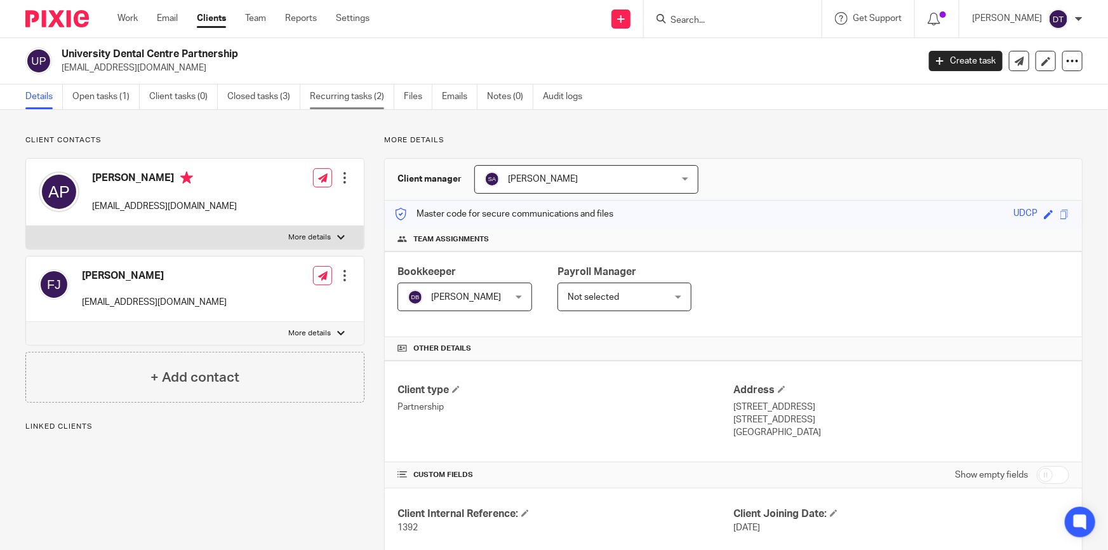
click at [358, 98] on link "Recurring tasks (2)" at bounding box center [352, 96] width 84 height 25
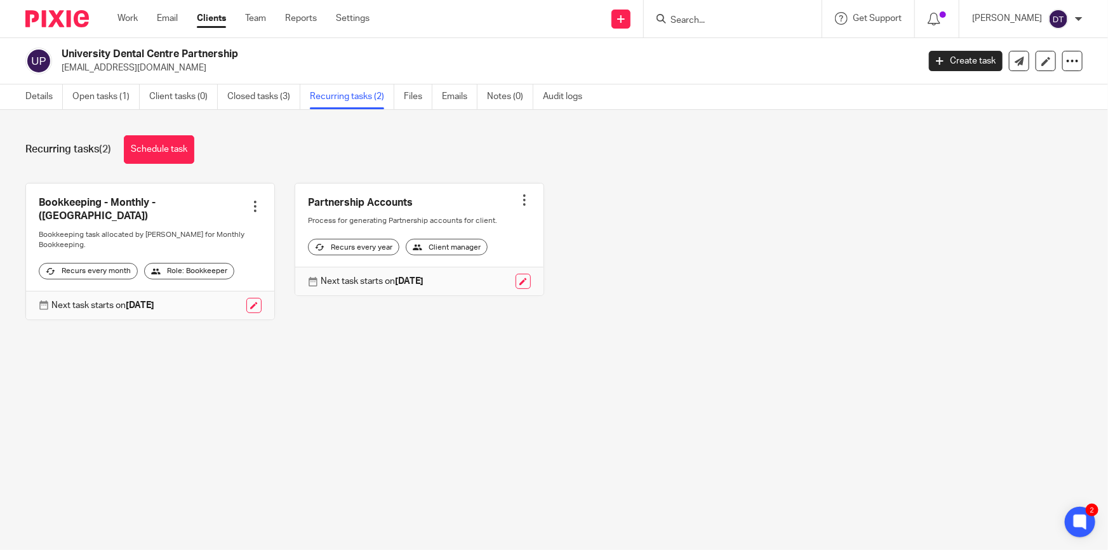
click at [250, 200] on div at bounding box center [255, 206] width 13 height 13
click at [272, 98] on link "Closed tasks (3)" at bounding box center [263, 96] width 73 height 25
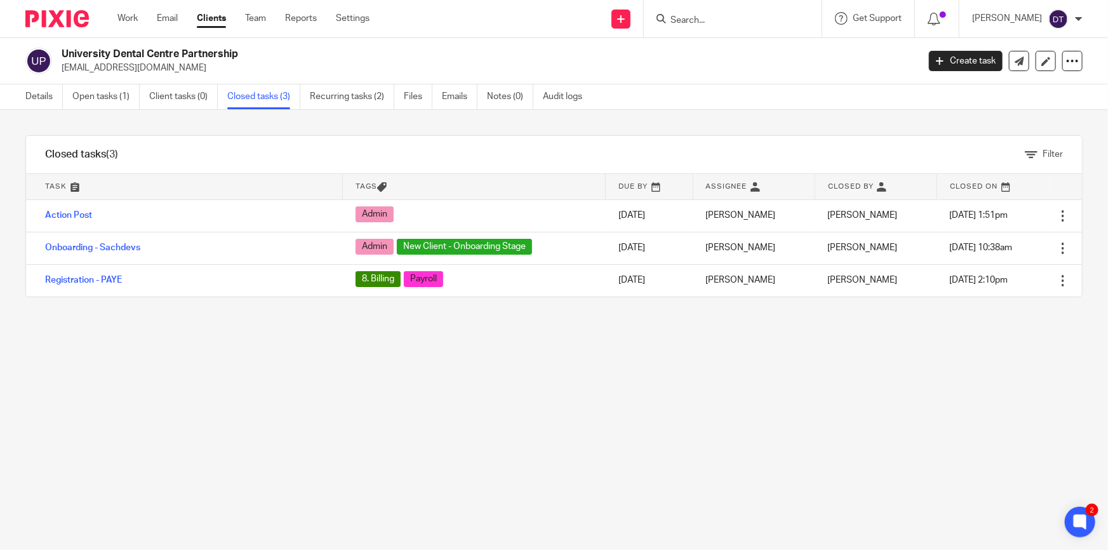
click at [110, 359] on div "Filter tasks Only show tasks matching all of these conditions 1 Task name Is Is…" at bounding box center [554, 330] width 1108 height 440
click at [117, 97] on link "Open tasks (1)" at bounding box center [105, 96] width 67 height 25
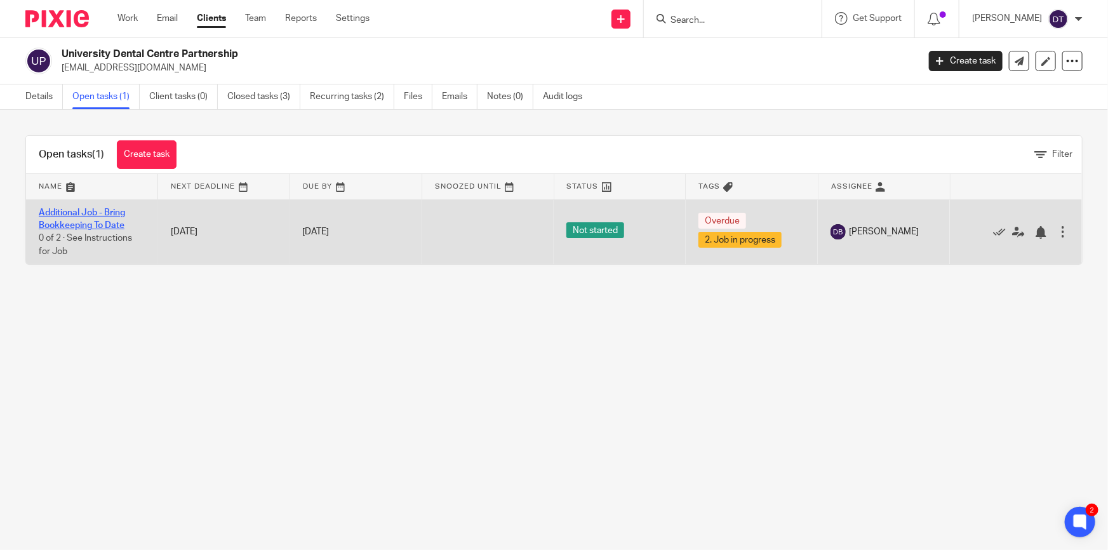
click at [96, 227] on link "Additional Job - Bring Bookkeeping To Date" at bounding box center [82, 219] width 86 height 22
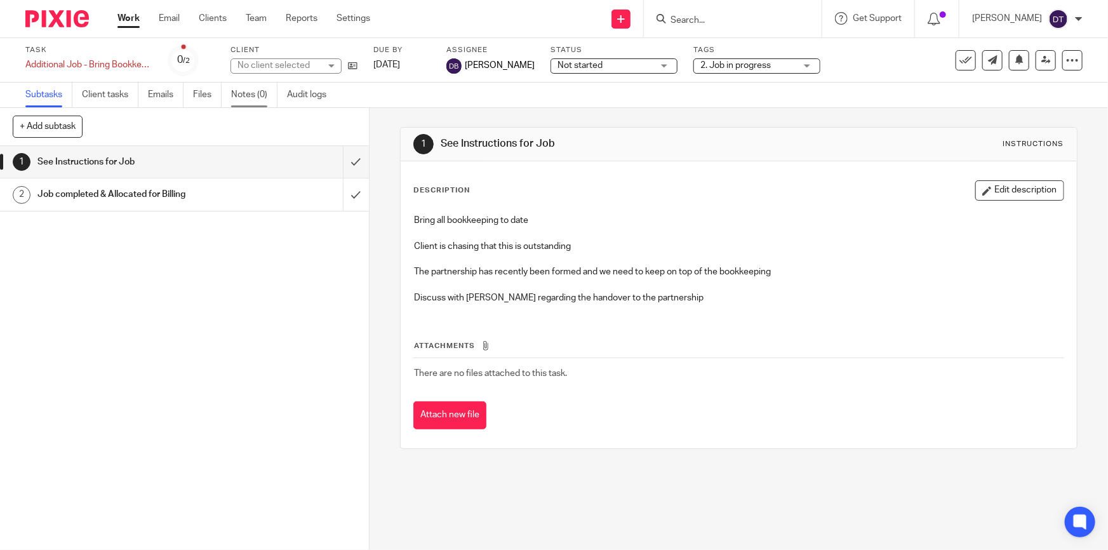
click at [258, 92] on link "Notes (0)" at bounding box center [254, 95] width 46 height 25
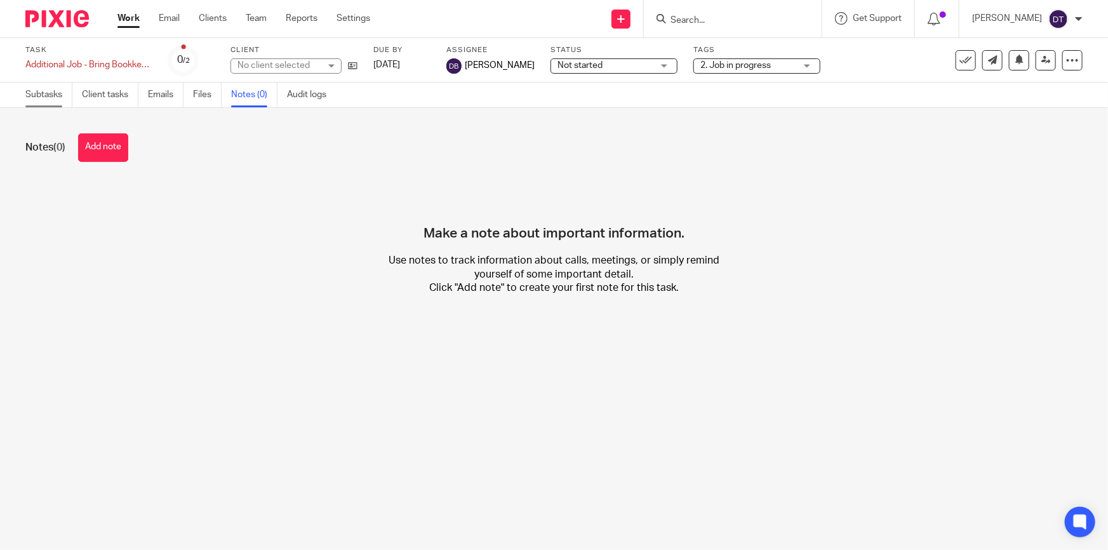
click at [52, 93] on link "Subtasks" at bounding box center [48, 95] width 47 height 25
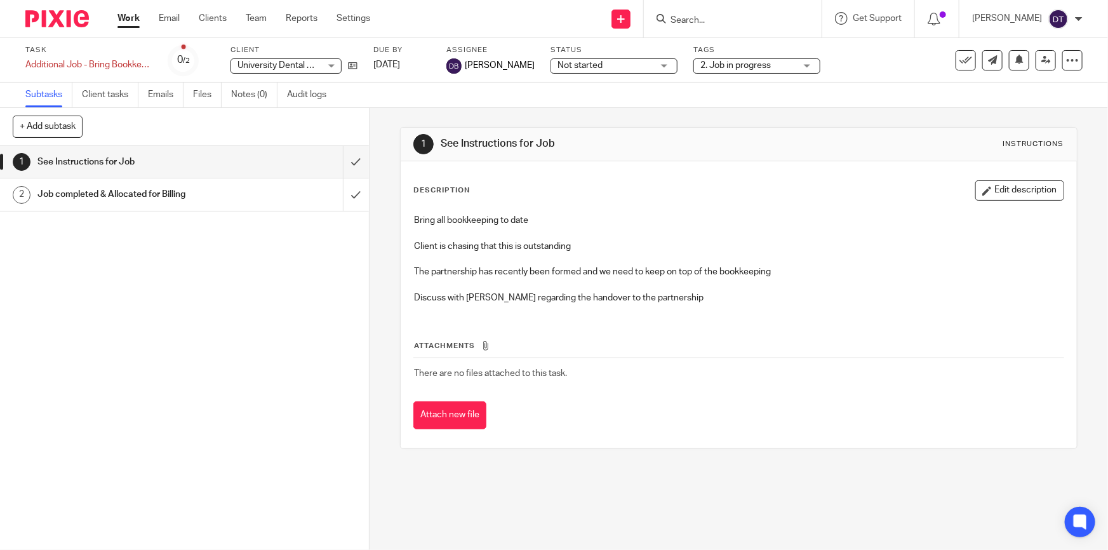
click at [133, 18] on link "Work" at bounding box center [128, 18] width 22 height 13
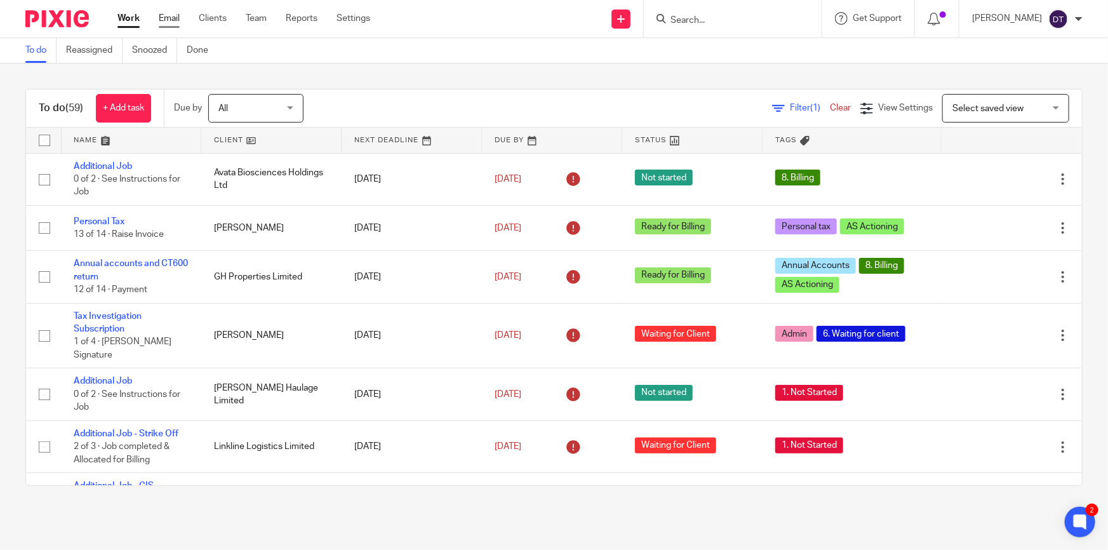
click at [166, 24] on link "Email" at bounding box center [169, 18] width 21 height 13
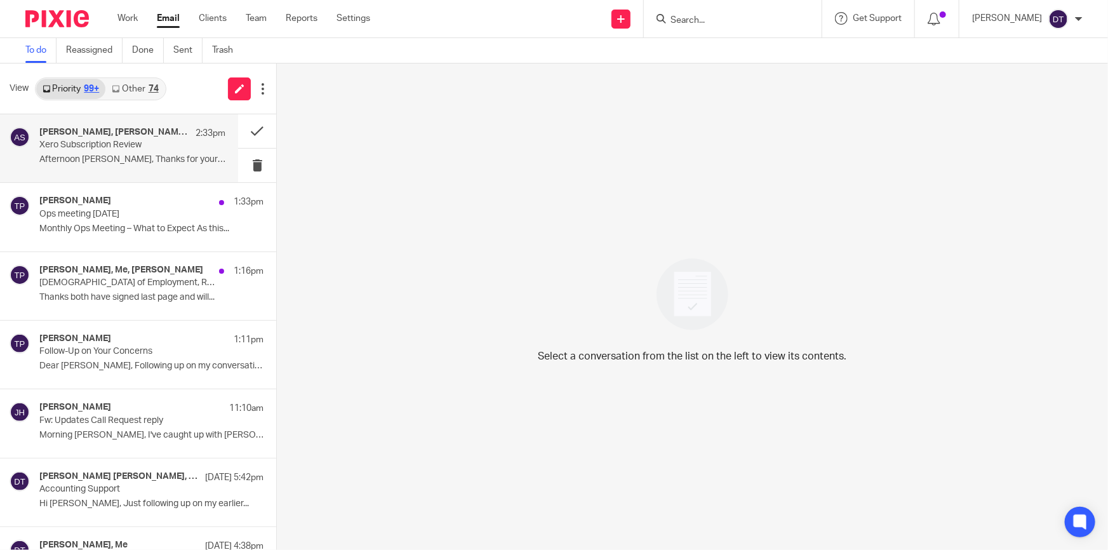
click at [116, 158] on p "Afternoon [PERSON_NAME], Thanks for your email and..." at bounding box center [132, 159] width 186 height 11
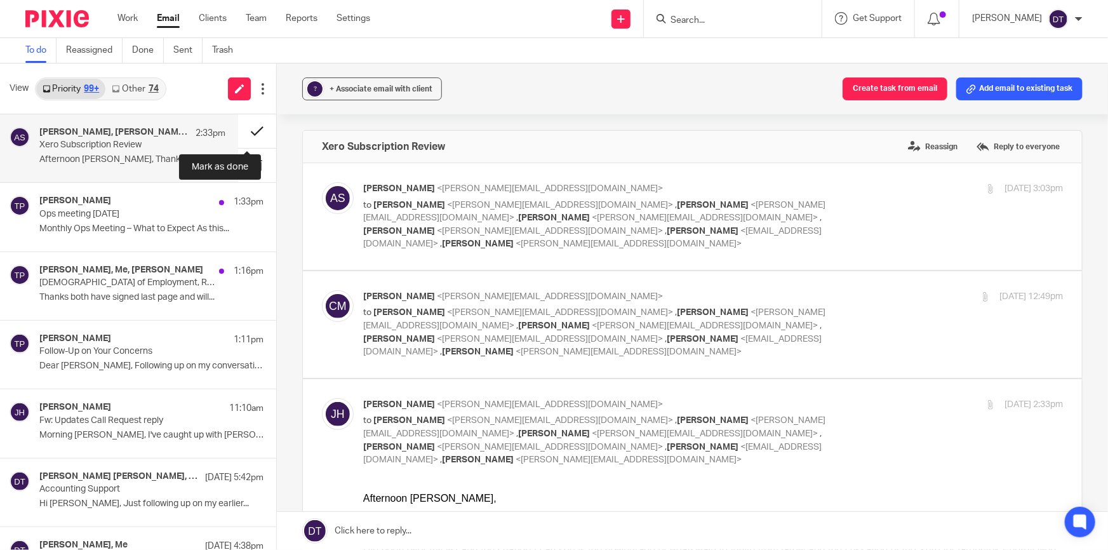
click at [238, 127] on button at bounding box center [257, 131] width 38 height 34
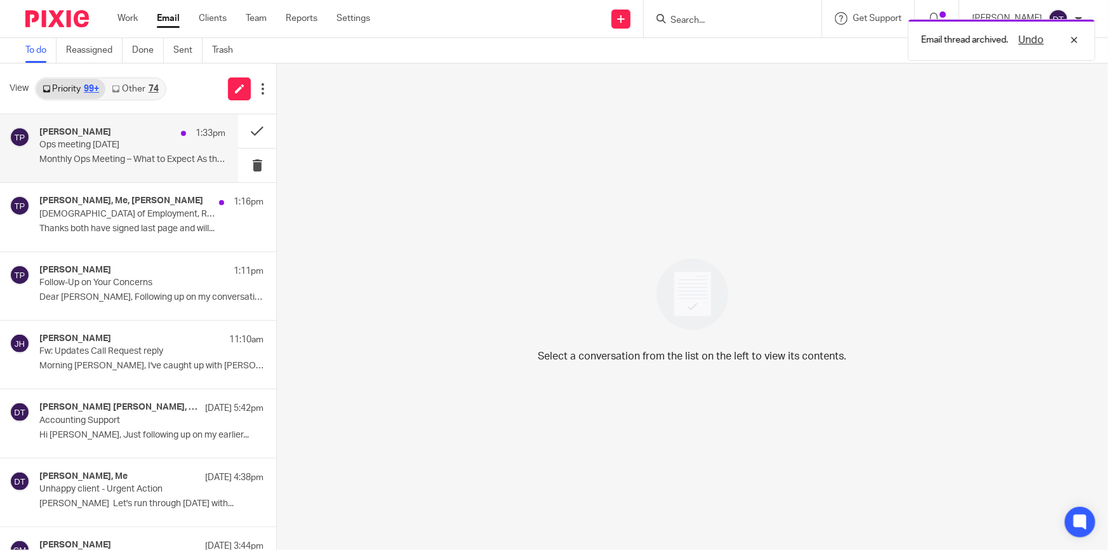
click at [128, 142] on p "Ops meeting tomorrow" at bounding box center [113, 145] width 149 height 11
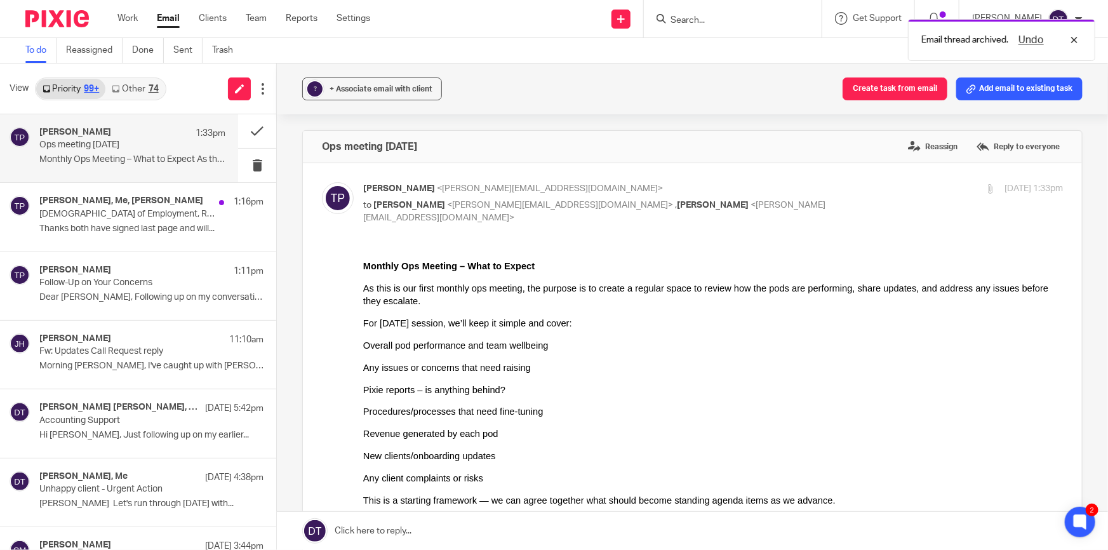
click at [143, 83] on link "Other 74" at bounding box center [134, 89] width 59 height 20
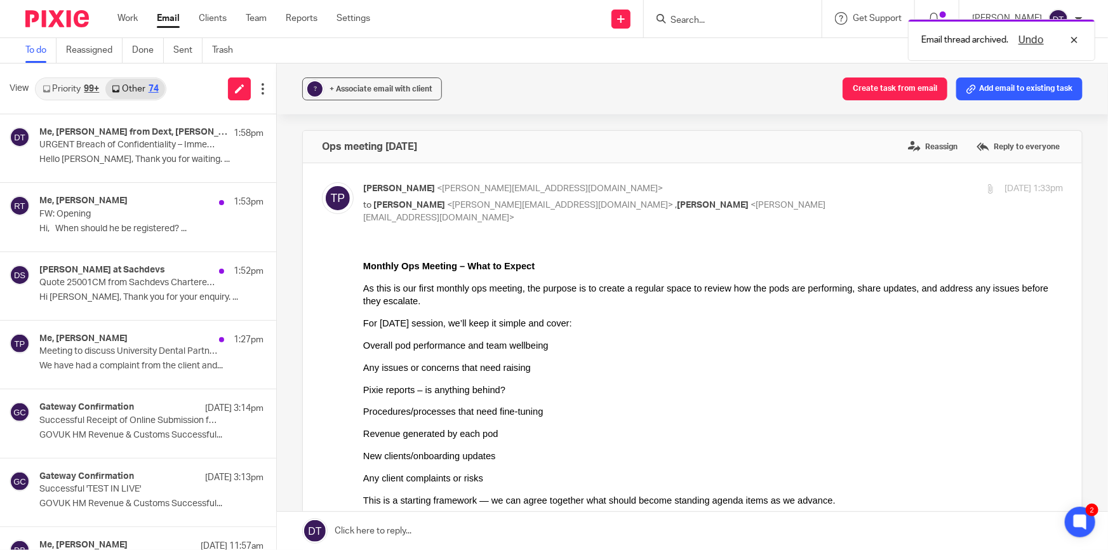
click at [81, 92] on link "Priority 99+" at bounding box center [70, 89] width 69 height 20
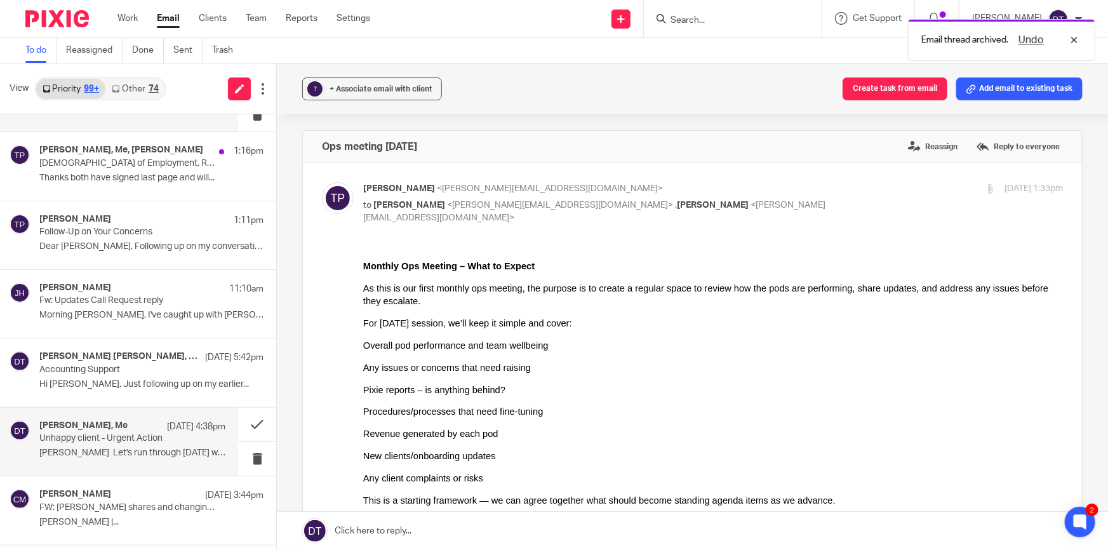
scroll to position [115, 0]
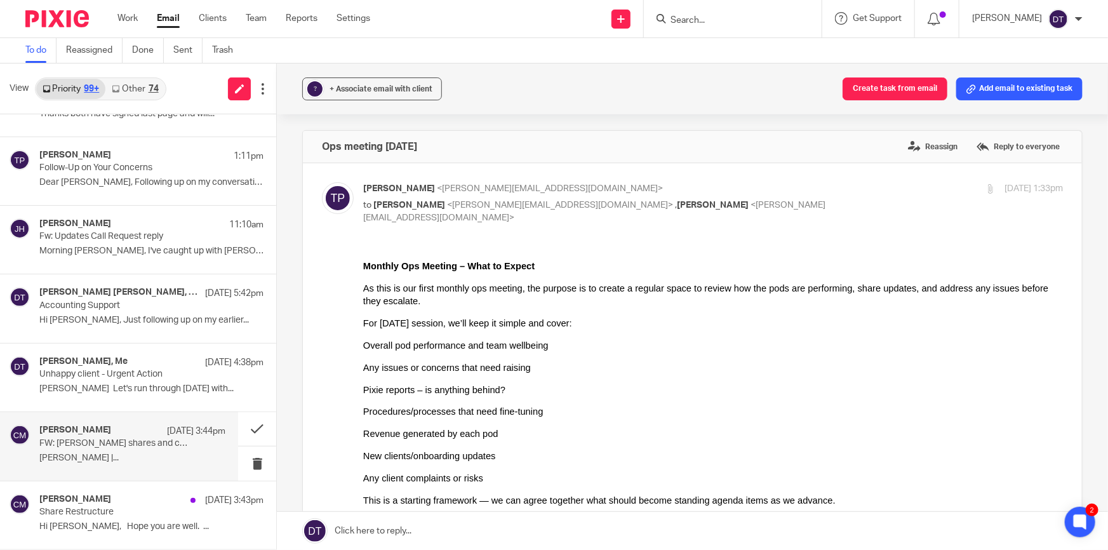
click at [126, 445] on p "FW: Issuing shares and changing shareholding - Adaptive Logic" at bounding box center [113, 443] width 149 height 11
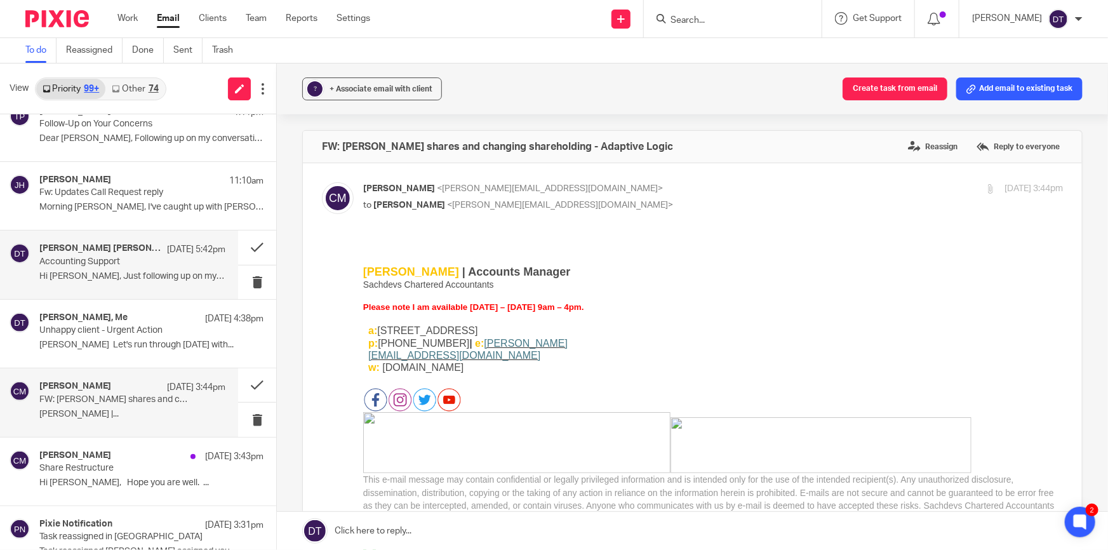
scroll to position [288, 0]
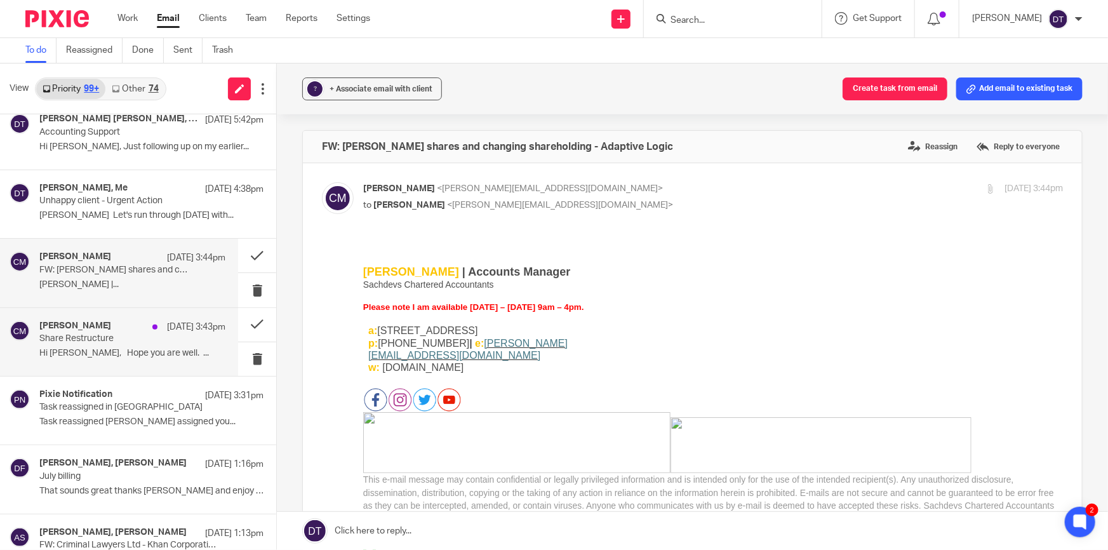
click at [115, 360] on div "Chetna Mistry 19 Aug 3:43pm Share Restructure Hi Liam, Hope you are well. ..." at bounding box center [132, 342] width 186 height 43
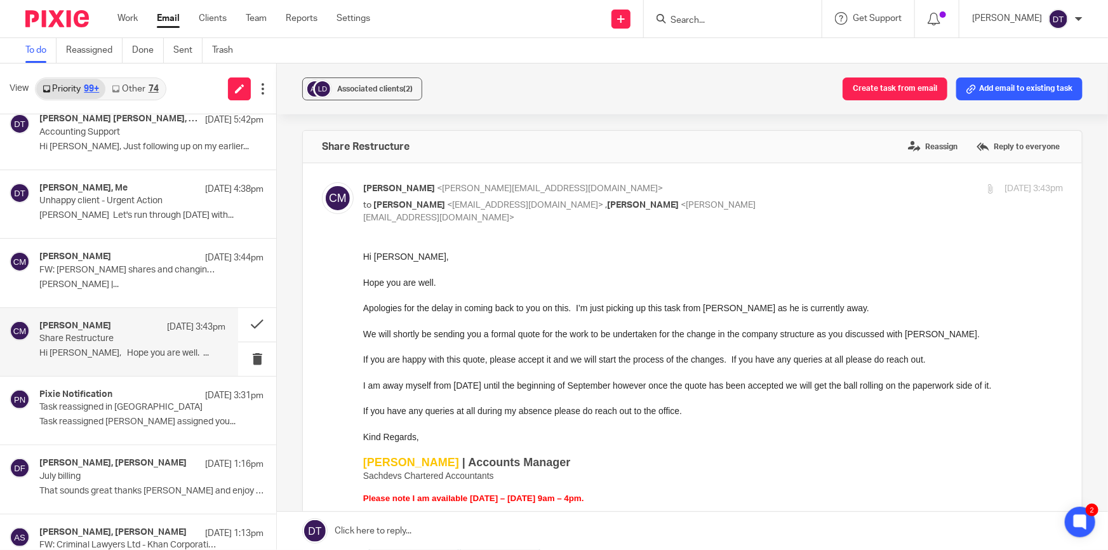
scroll to position [0, 0]
click at [250, 323] on button at bounding box center [257, 325] width 38 height 34
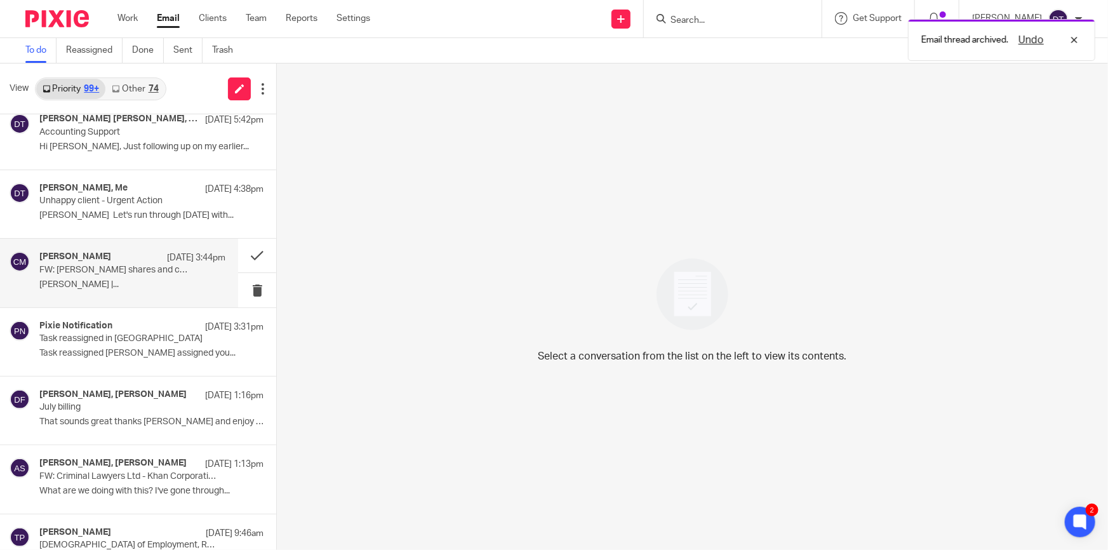
click at [143, 278] on div "Chetna Mistry 19 Aug 3:44pm FW: Issuing shares and changing shareholding - Adap…" at bounding box center [132, 272] width 186 height 43
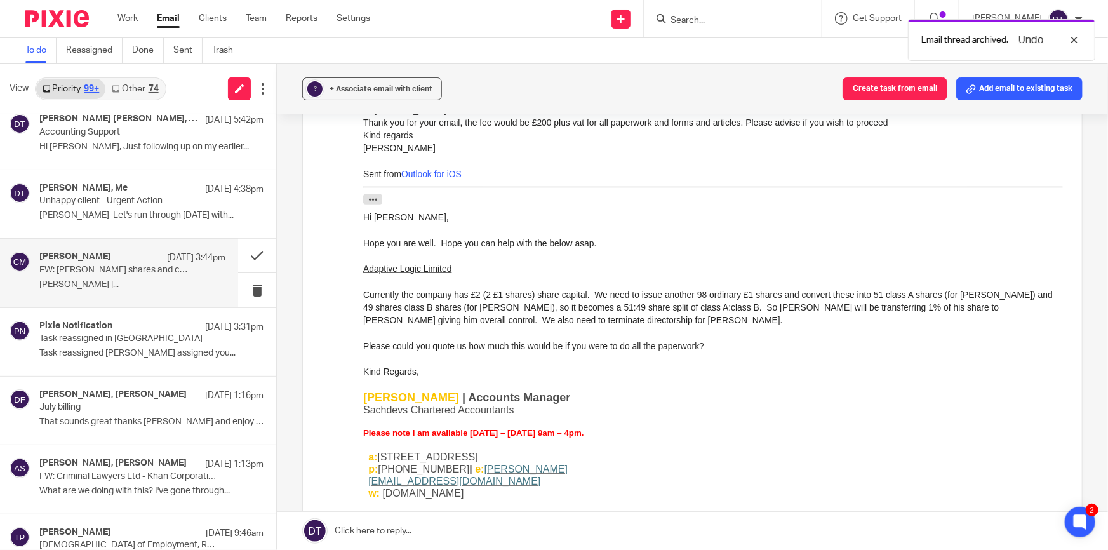
scroll to position [519, 0]
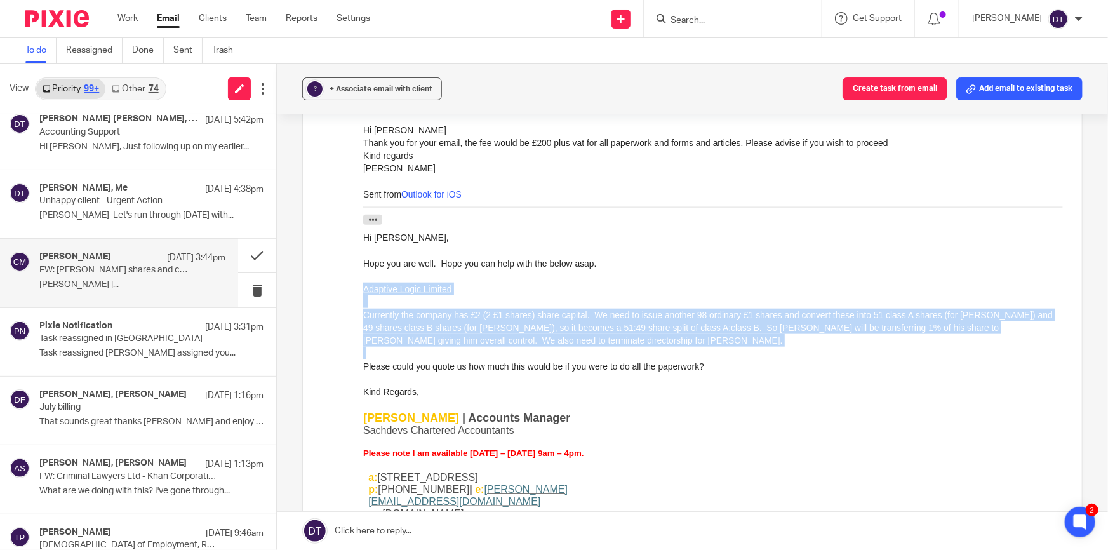
drag, startPoint x: 364, startPoint y: 287, endPoint x: 590, endPoint y: 349, distance: 234.5
click at [590, 349] on div "Hi Steve, Hope you are well. Hope you can help with the below asap. Adaptive Lo…" at bounding box center [713, 487] width 700 height 510
copy div "Adaptive Logic Limited Currently the company has £2 (2 £1 shares) share capital…"
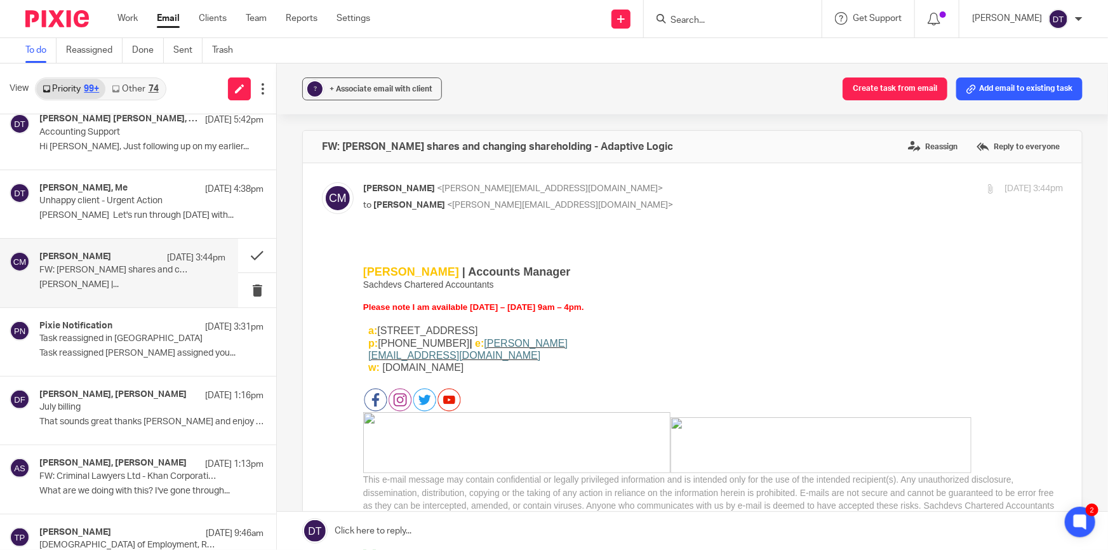
click at [709, 22] on input "Search" at bounding box center [726, 20] width 114 height 11
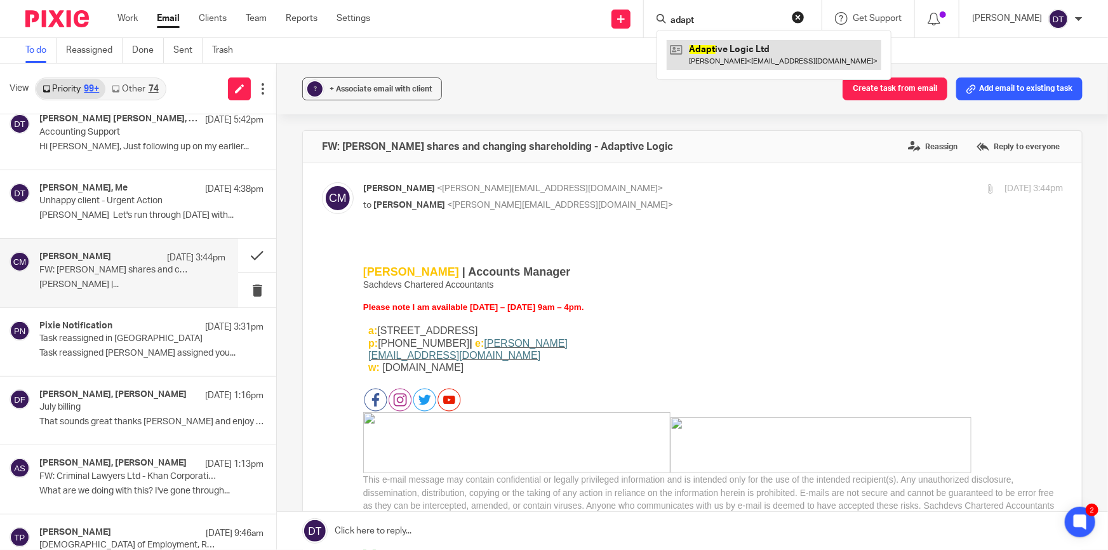
type input "adapt"
click at [718, 55] on link at bounding box center [774, 54] width 215 height 29
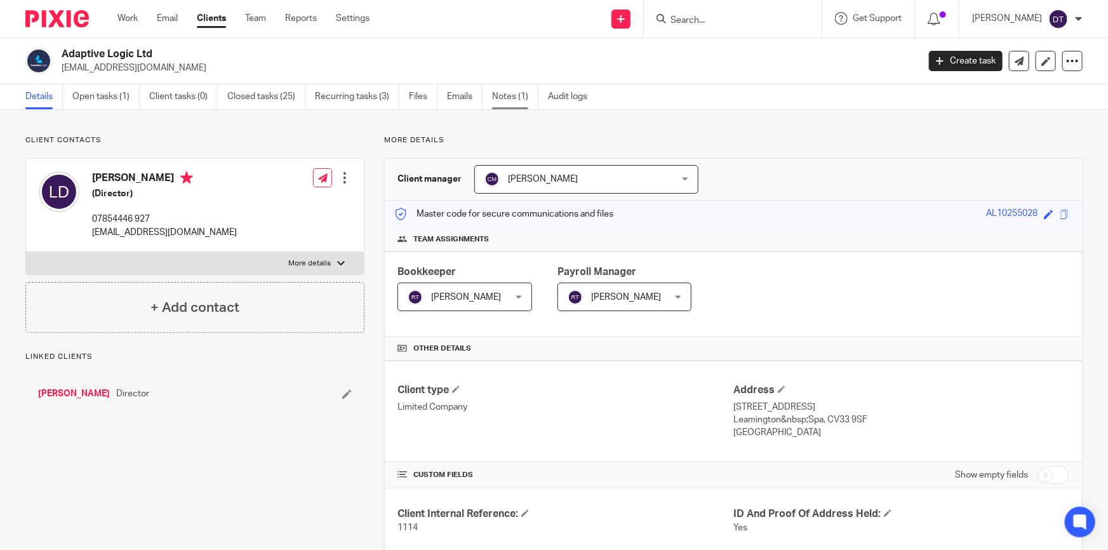
click at [519, 102] on link "Notes (1)" at bounding box center [515, 96] width 46 height 25
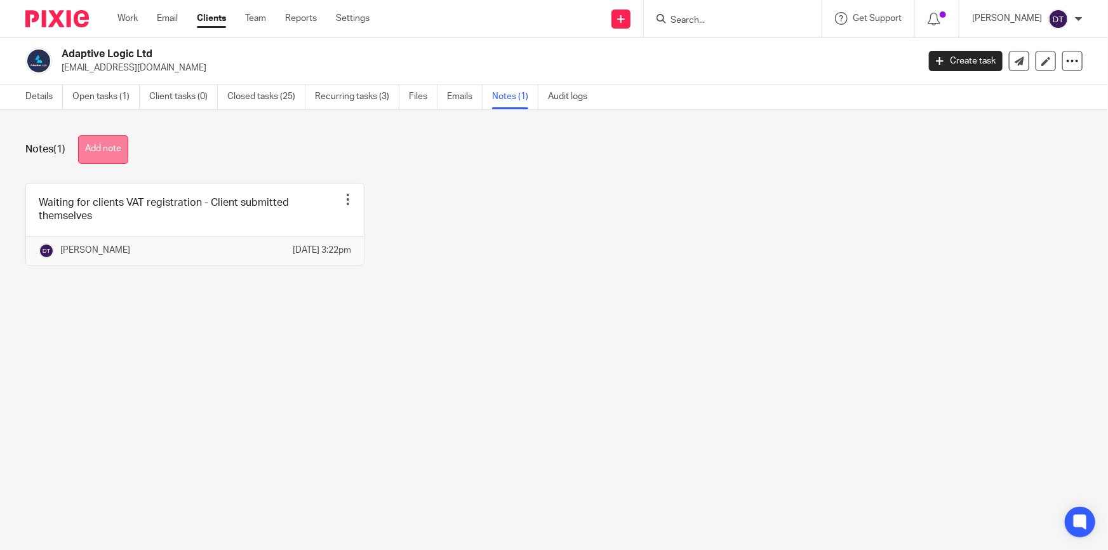
click at [99, 152] on button "Add note" at bounding box center [103, 149] width 50 height 29
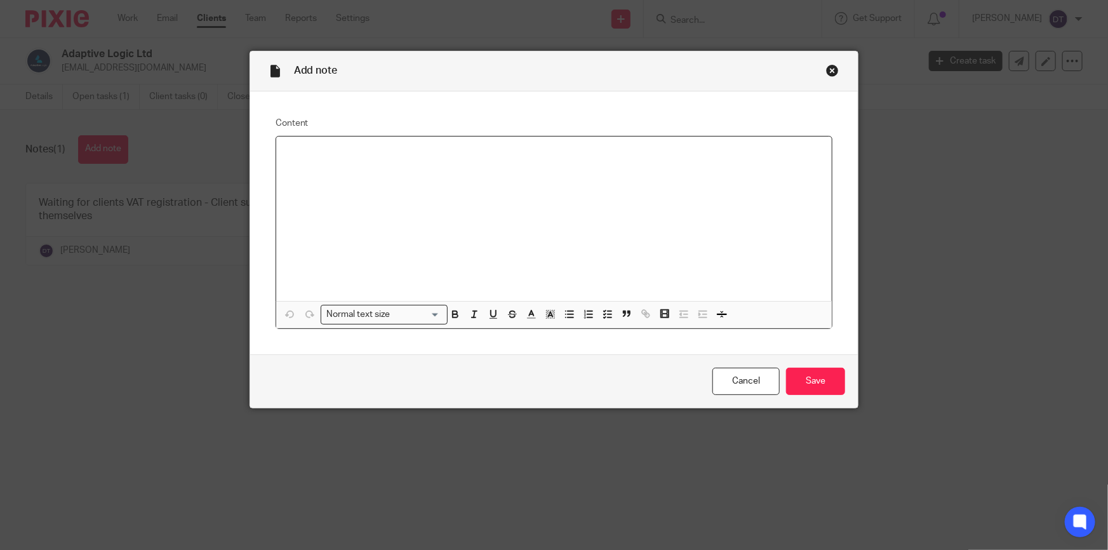
click at [374, 246] on div at bounding box center [554, 219] width 556 height 164
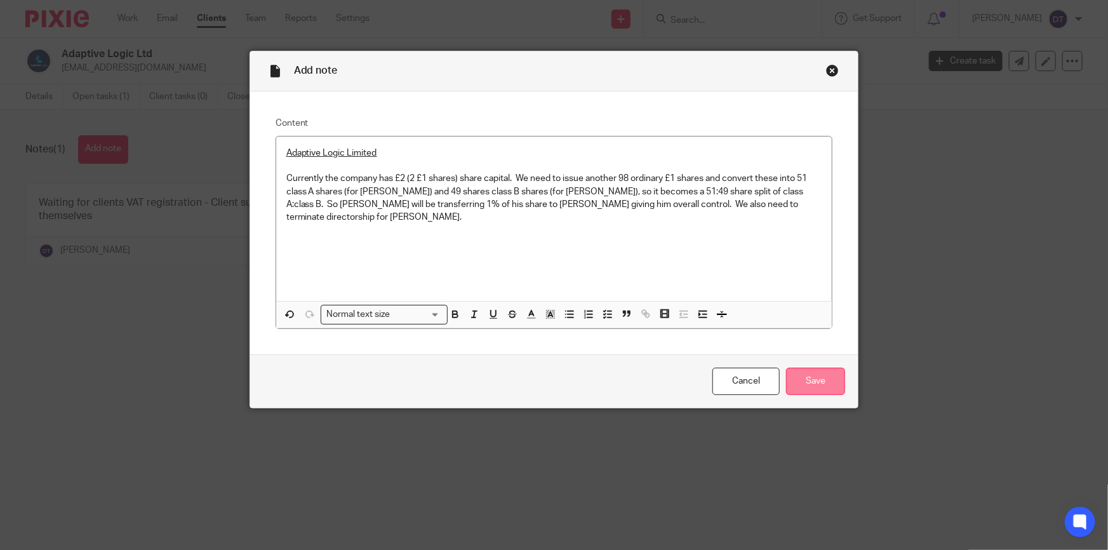
click at [806, 377] on input "Save" at bounding box center [815, 381] width 59 height 27
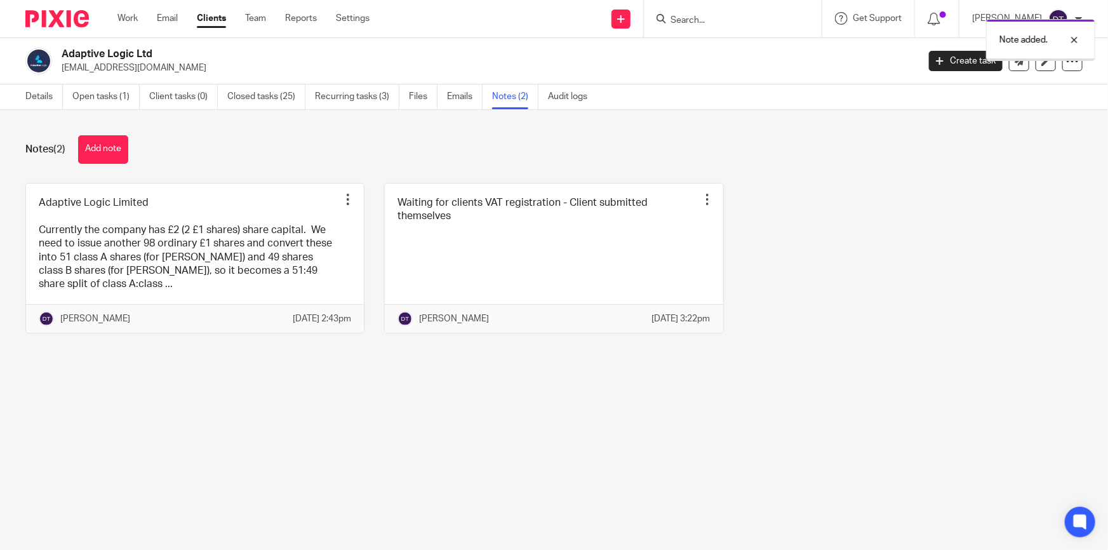
click at [290, 453] on main "Adaptive Logic Ltd [EMAIL_ADDRESS][DOMAIN_NAME] Create task Update from Compani…" at bounding box center [554, 275] width 1108 height 550
click at [37, 100] on link "Details" at bounding box center [43, 96] width 37 height 25
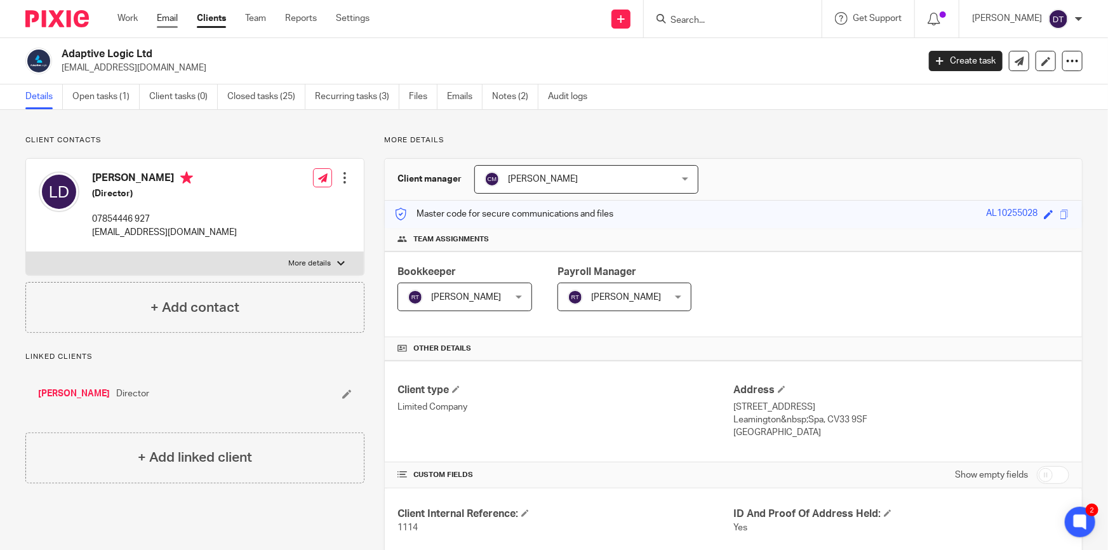
click at [169, 17] on link "Email" at bounding box center [167, 18] width 21 height 13
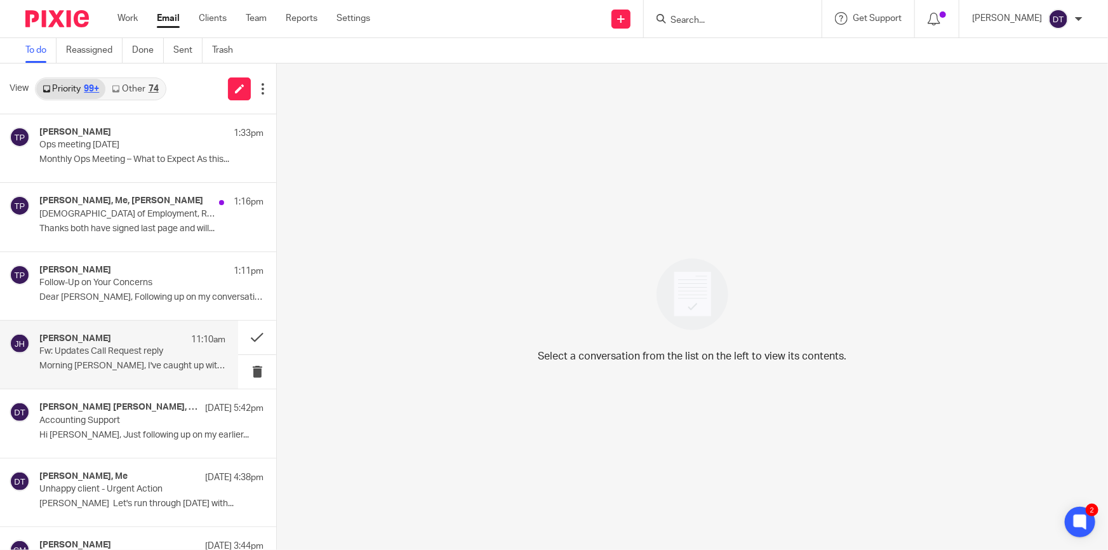
click at [120, 369] on p "Morning Stephanie, I've caught up with Arun..." at bounding box center [132, 366] width 186 height 11
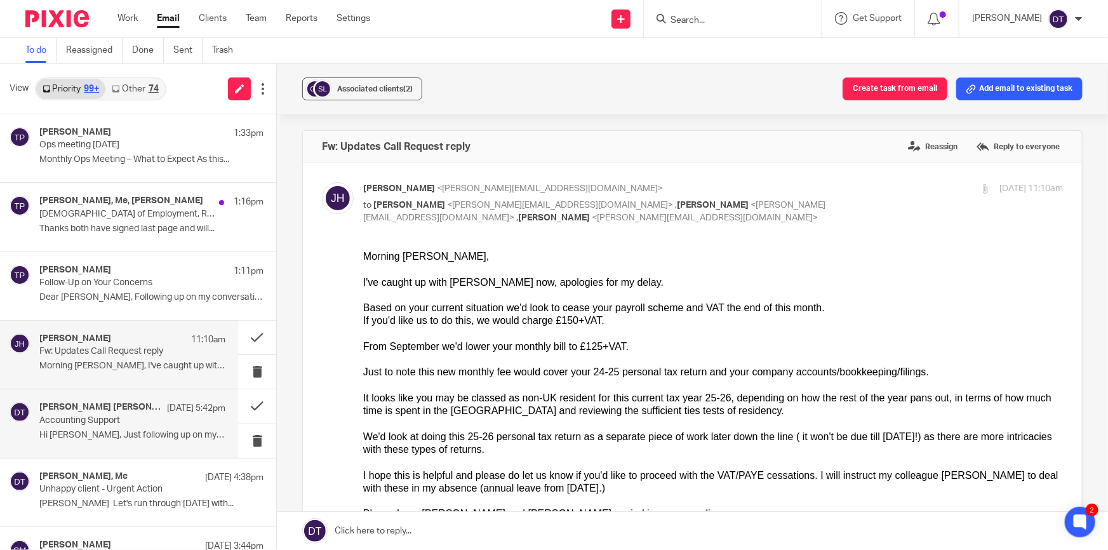
click at [112, 410] on h4 "Thanh Thảo Huỳnh Thị, Me" at bounding box center [99, 407] width 121 height 11
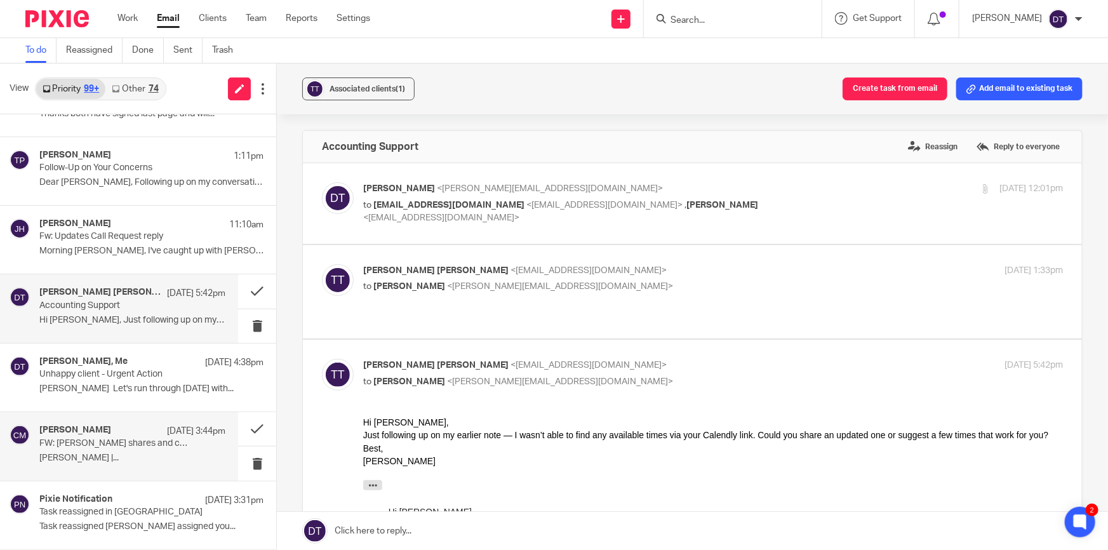
click at [118, 453] on p "Chetna Mistry |..." at bounding box center [132, 458] width 186 height 11
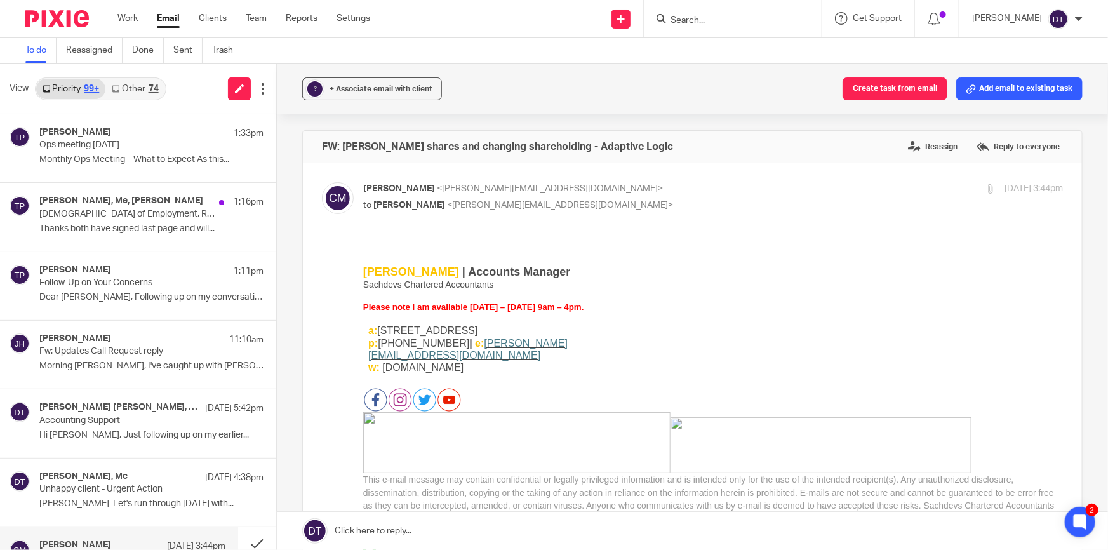
click at [131, 87] on link "Other 74" at bounding box center [134, 89] width 59 height 20
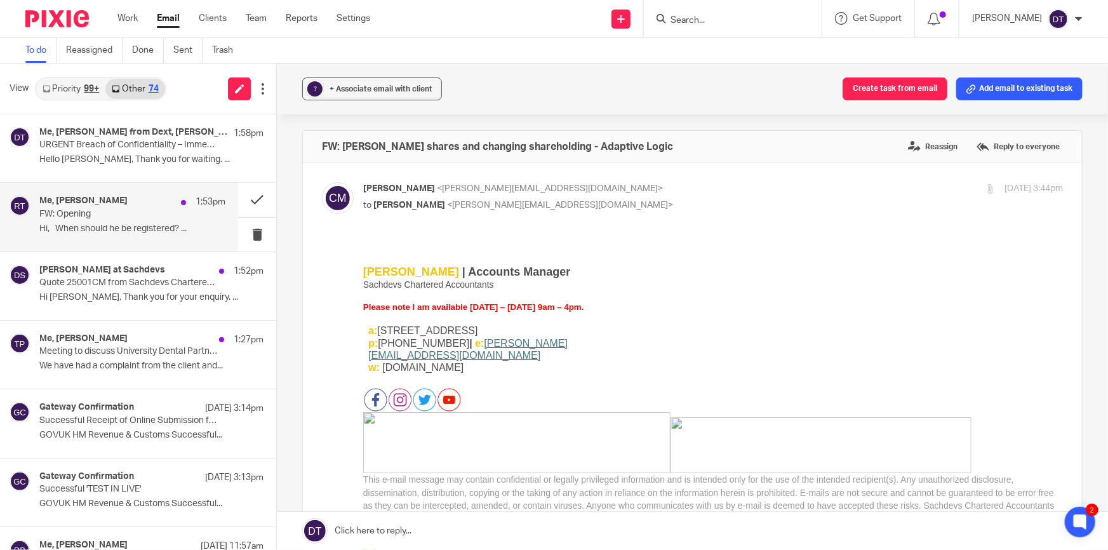
click at [110, 224] on p "Hi, When should he be registered? ..." at bounding box center [132, 229] width 186 height 11
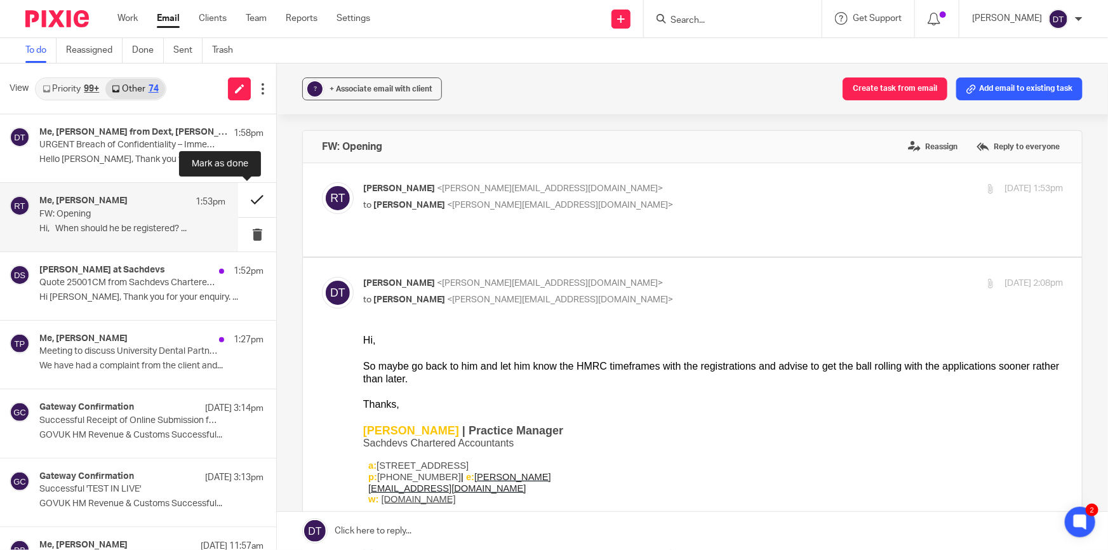
click at [243, 204] on button at bounding box center [257, 200] width 38 height 34
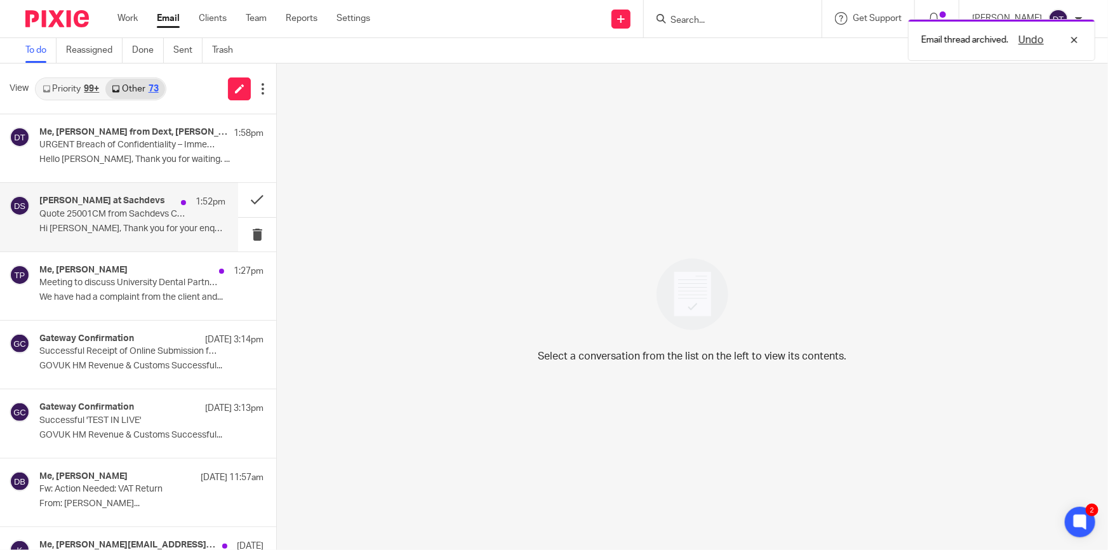
click at [83, 236] on div "Deanna at Sachdevs 1:52pm Quote 25001CM from Sachdevs Chartered Accountants for…" at bounding box center [132, 217] width 186 height 43
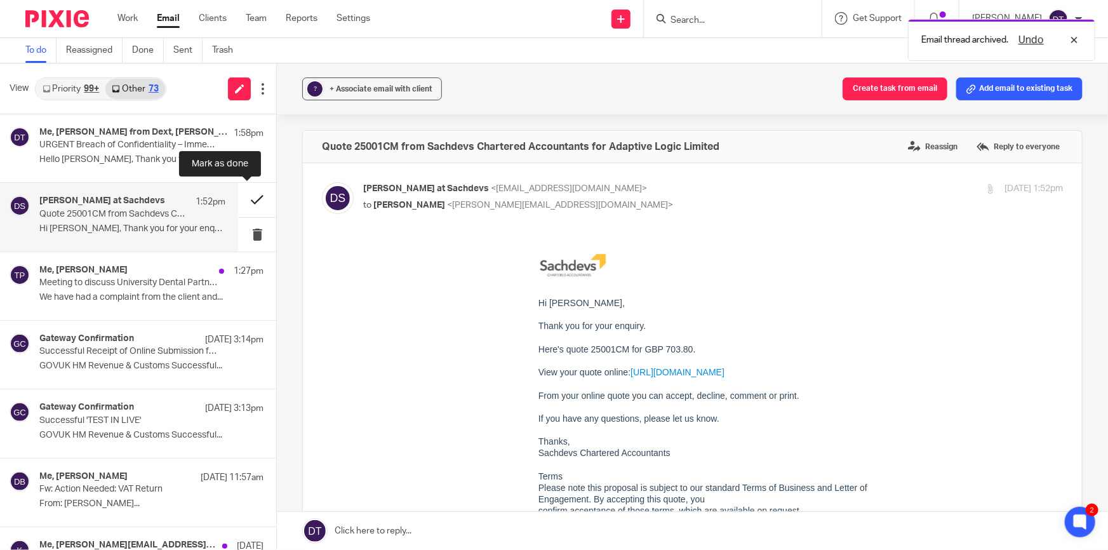
click at [250, 196] on button at bounding box center [257, 200] width 38 height 34
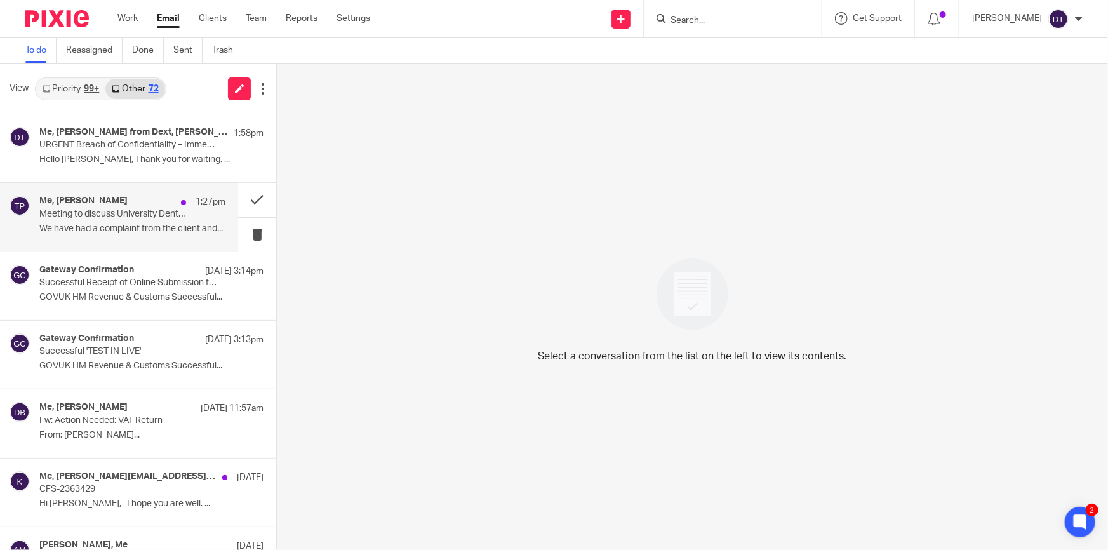
click at [128, 224] on p "We have had a complaint from the client and..." at bounding box center [132, 229] width 186 height 11
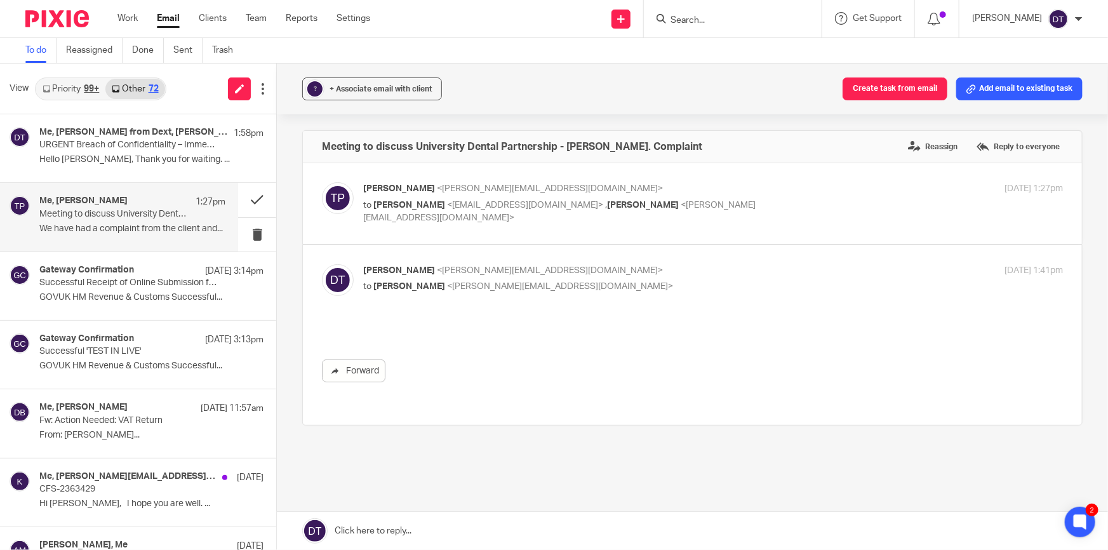
click at [521, 192] on span "<tina@as1group.co.uk>" at bounding box center [550, 188] width 226 height 9
checkbox input "true"
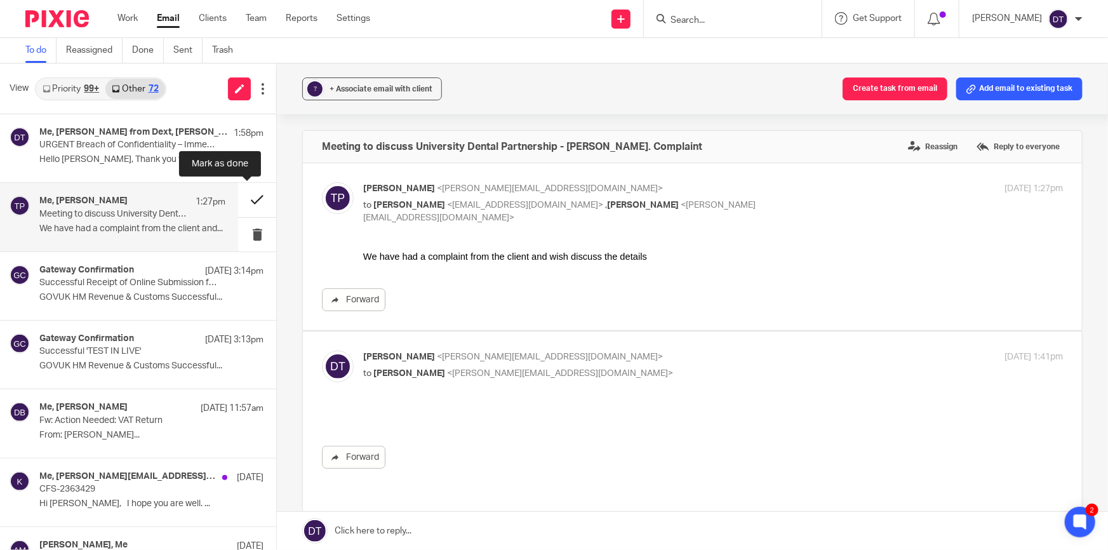
click at [246, 196] on button at bounding box center [257, 200] width 38 height 34
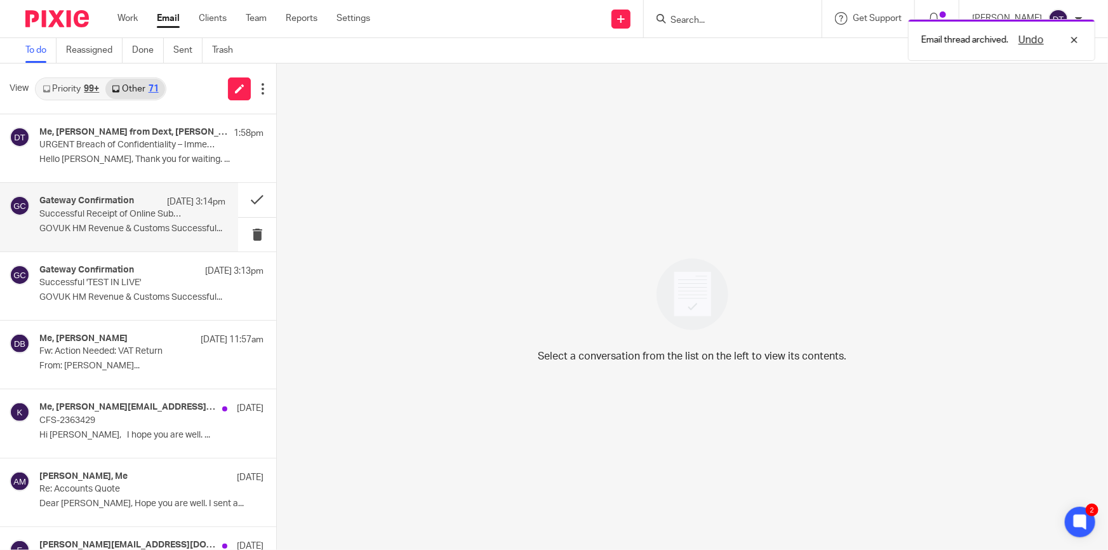
click at [88, 226] on p "GOVUK HM Revenue & Customs Successful..." at bounding box center [132, 229] width 186 height 11
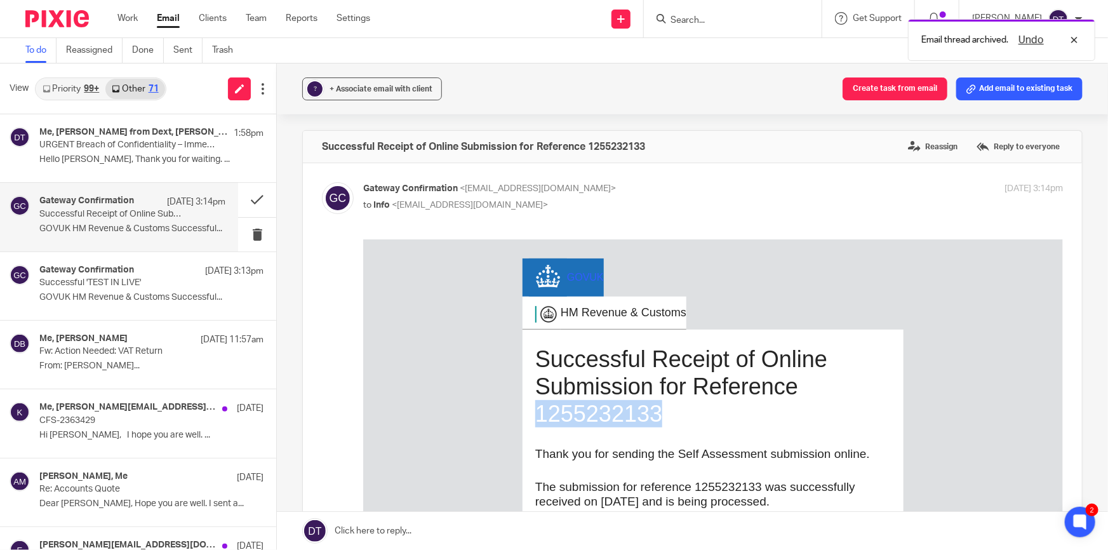
drag, startPoint x: 696, startPoint y: 425, endPoint x: 530, endPoint y: 414, distance: 166.7
click at [535, 414] on h1 "Successful Receipt of Online Submission for Reference 1255232133" at bounding box center [713, 386] width 356 height 83
copy h1 "1255232133"
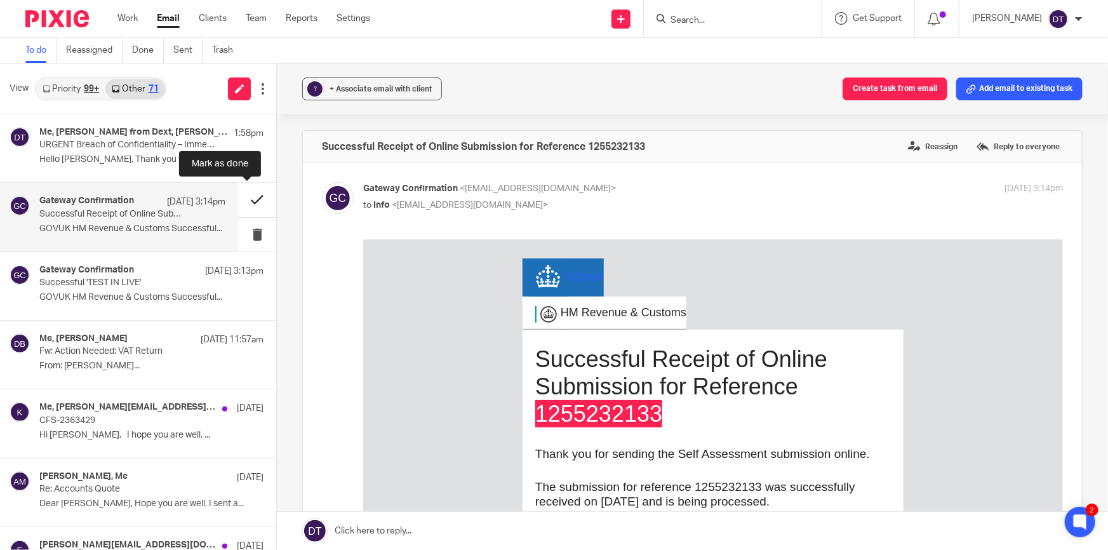
click at [244, 203] on button at bounding box center [257, 200] width 38 height 34
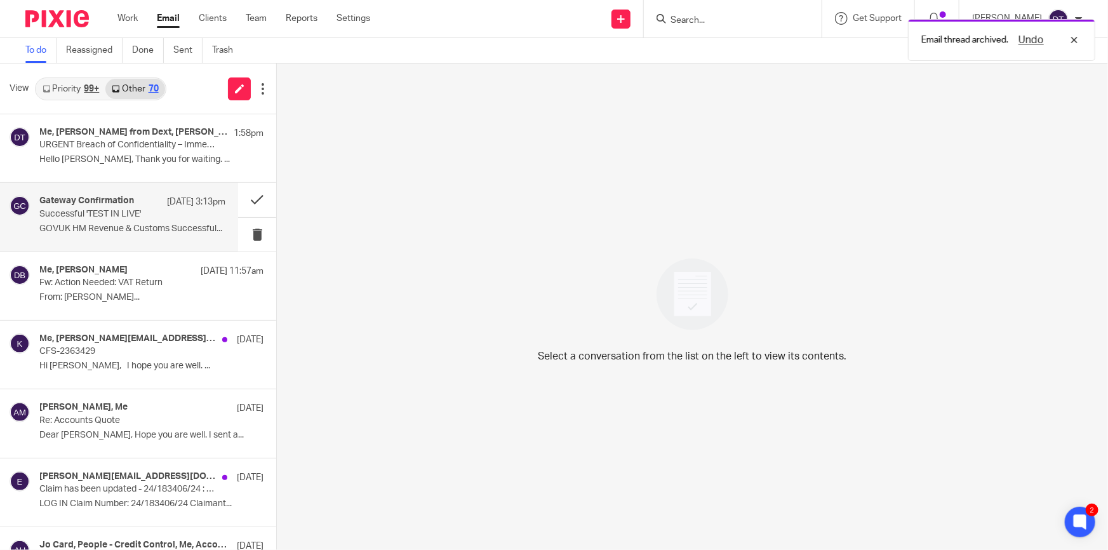
click at [99, 224] on p "GOVUK HM Revenue & Customs Successful..." at bounding box center [132, 229] width 186 height 11
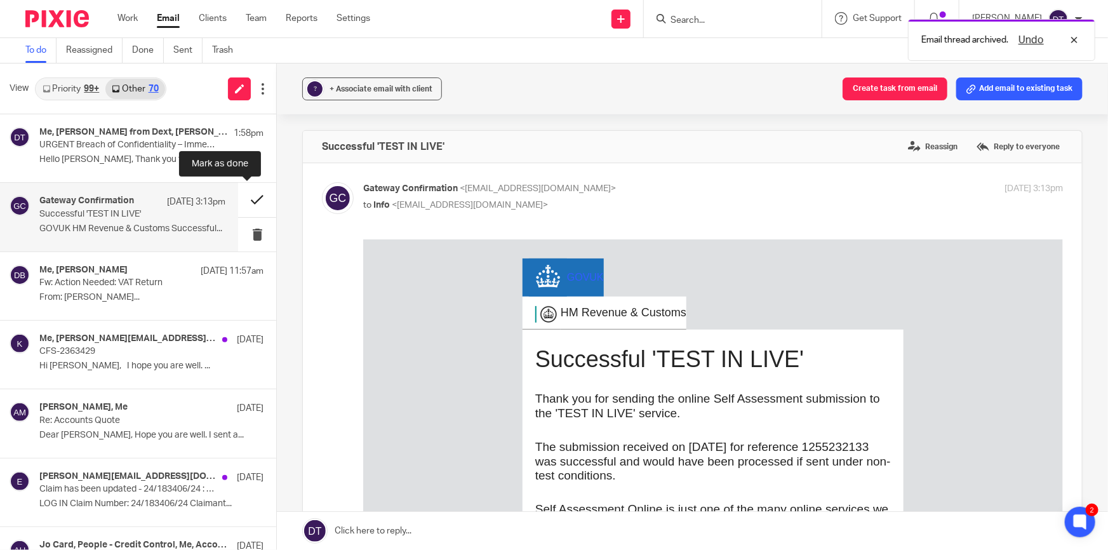
click at [247, 196] on button at bounding box center [257, 200] width 38 height 34
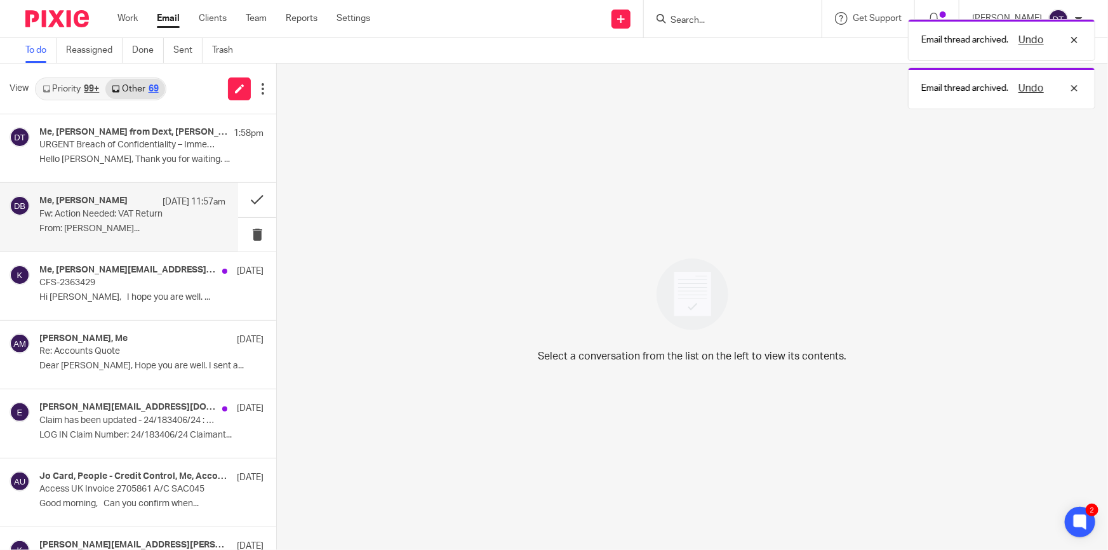
click at [131, 233] on p "From: surinder manesh..." at bounding box center [132, 229] width 186 height 11
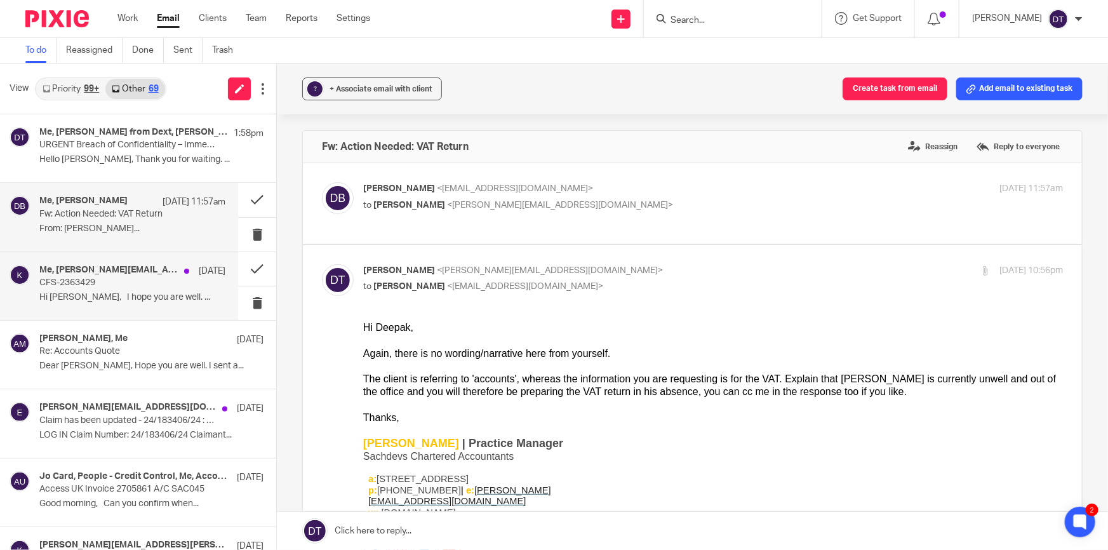
click at [98, 304] on div "Me, karen.faulkner@hmrc.gov.uk 15 Aug CFS-2363429 Hi Deanna, I hope you are wel…" at bounding box center [132, 286] width 186 height 43
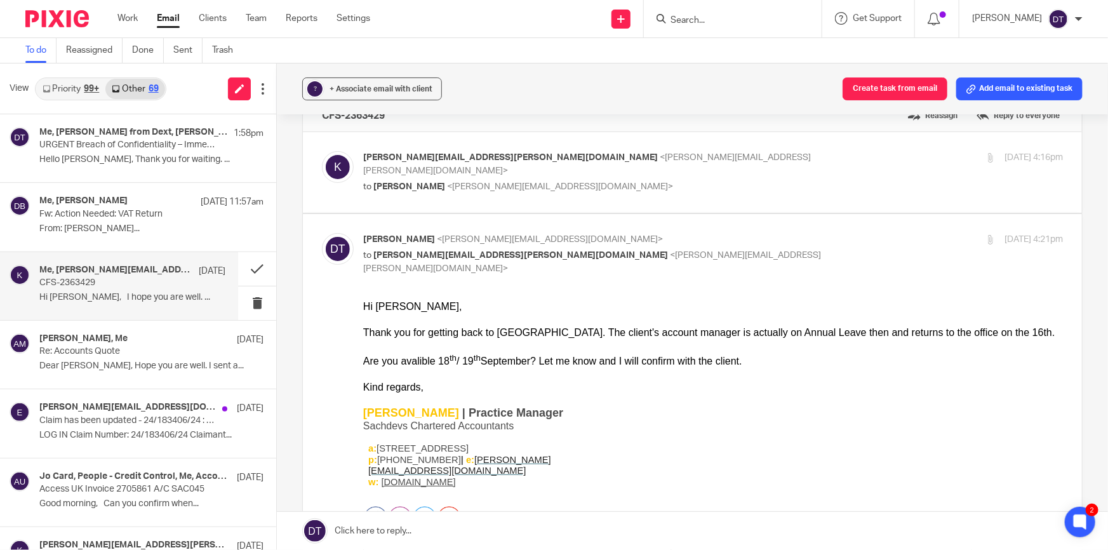
scroll to position [57, 0]
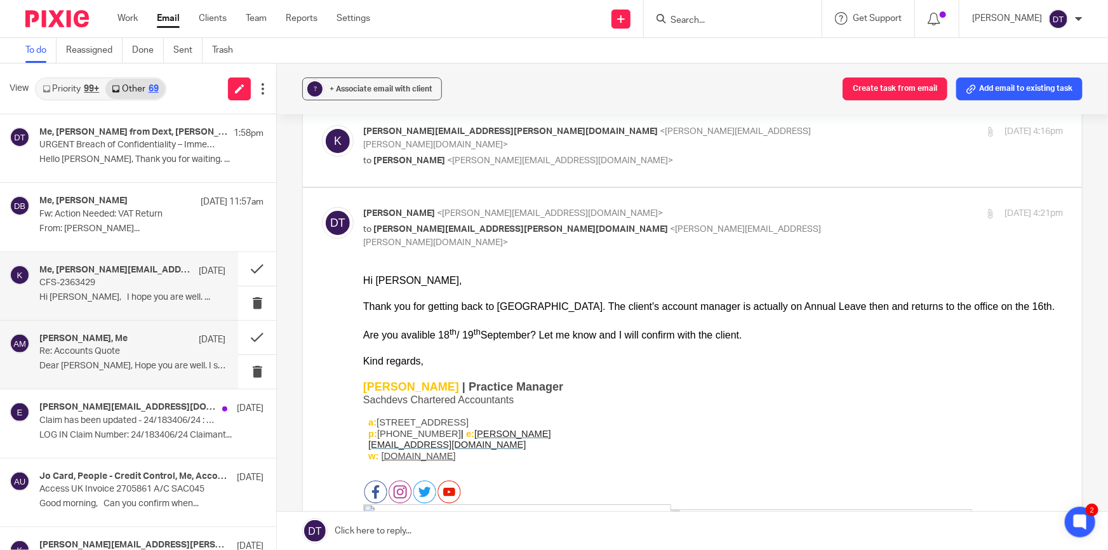
click at [132, 362] on p "Dear Deanna, Hope you are well. I sent a..." at bounding box center [132, 366] width 186 height 11
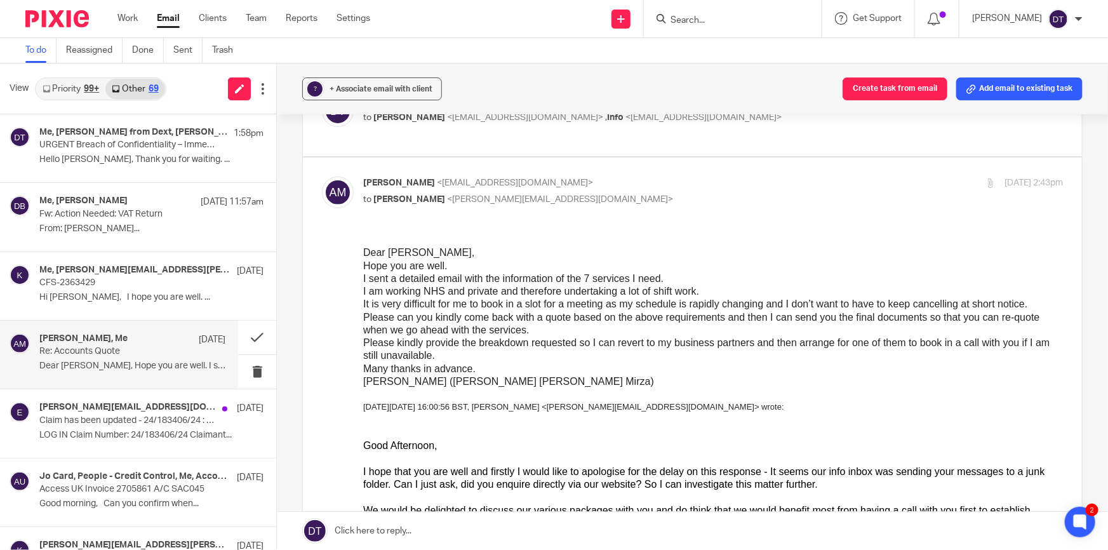
scroll to position [173, 0]
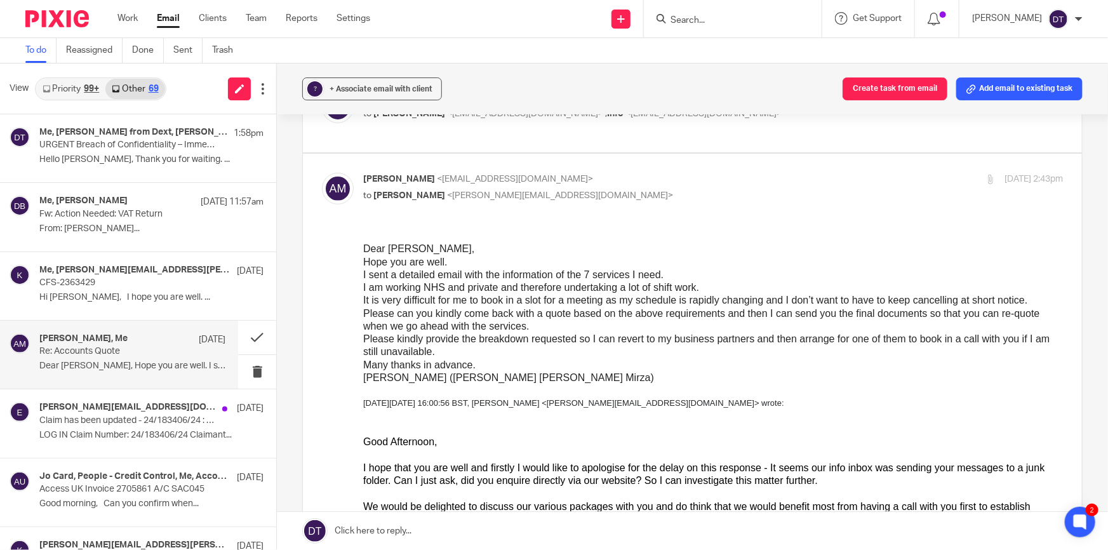
click at [102, 346] on p "Re: Accounts Quote" at bounding box center [113, 351] width 149 height 11
click at [406, 528] on link at bounding box center [692, 531] width 831 height 38
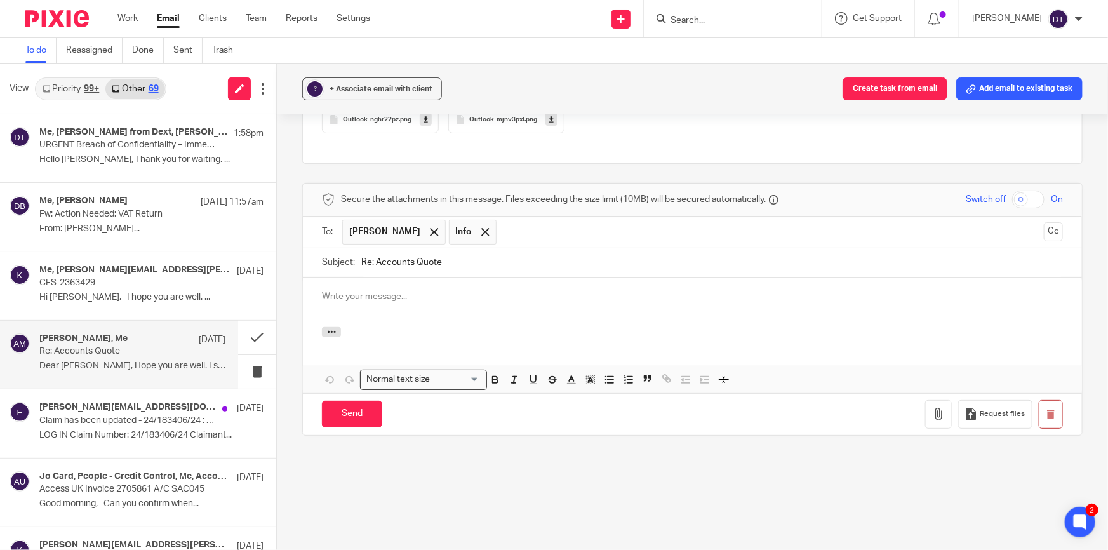
scroll to position [0, 0]
click at [481, 230] on span at bounding box center [485, 232] width 8 height 8
click at [432, 296] on p at bounding box center [692, 296] width 741 height 13
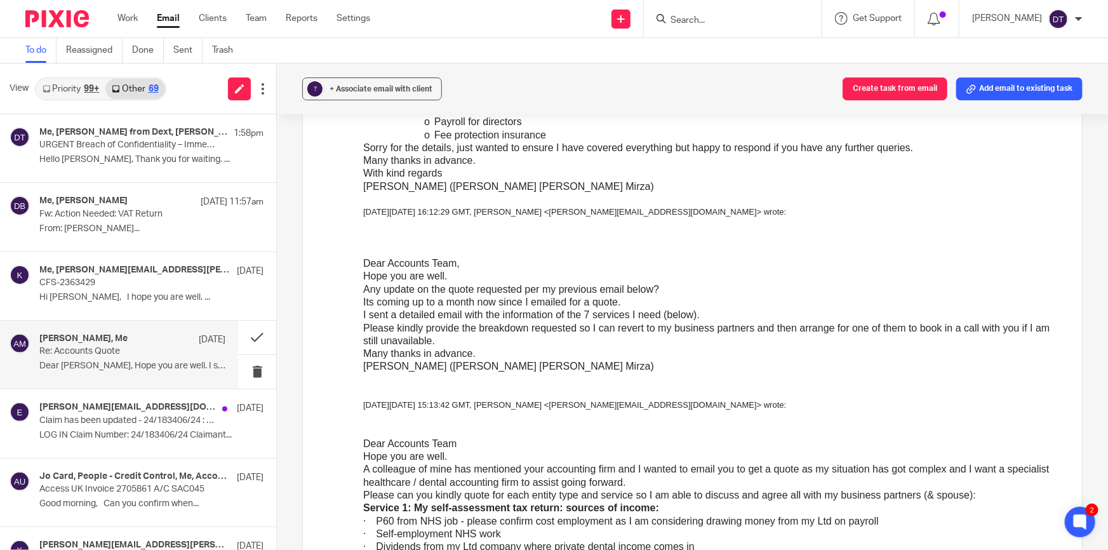
scroll to position [2197, 0]
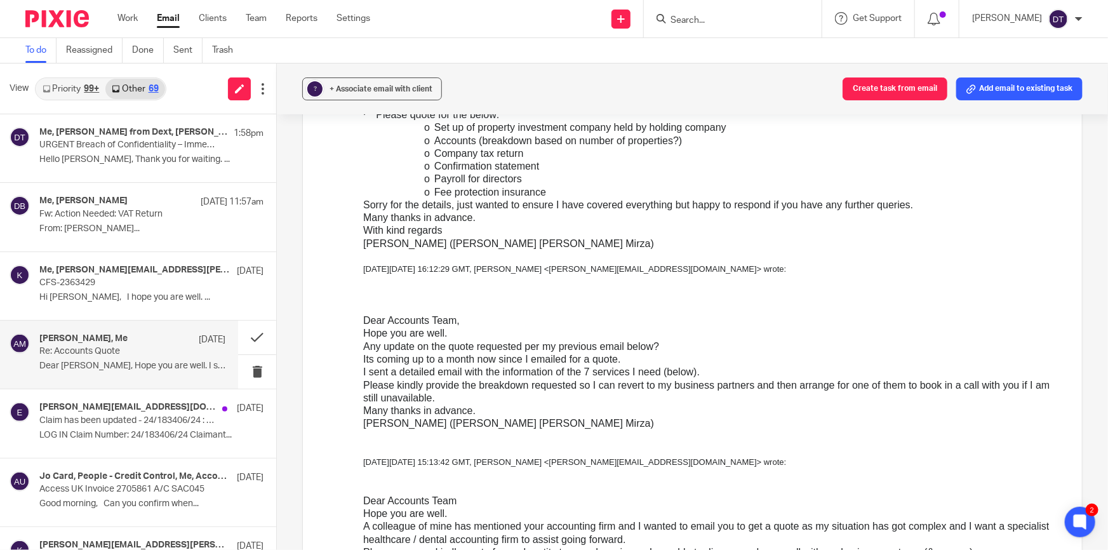
click at [363, 352] on span "Any update on the quote requested per my previous email below?" at bounding box center [511, 347] width 296 height 11
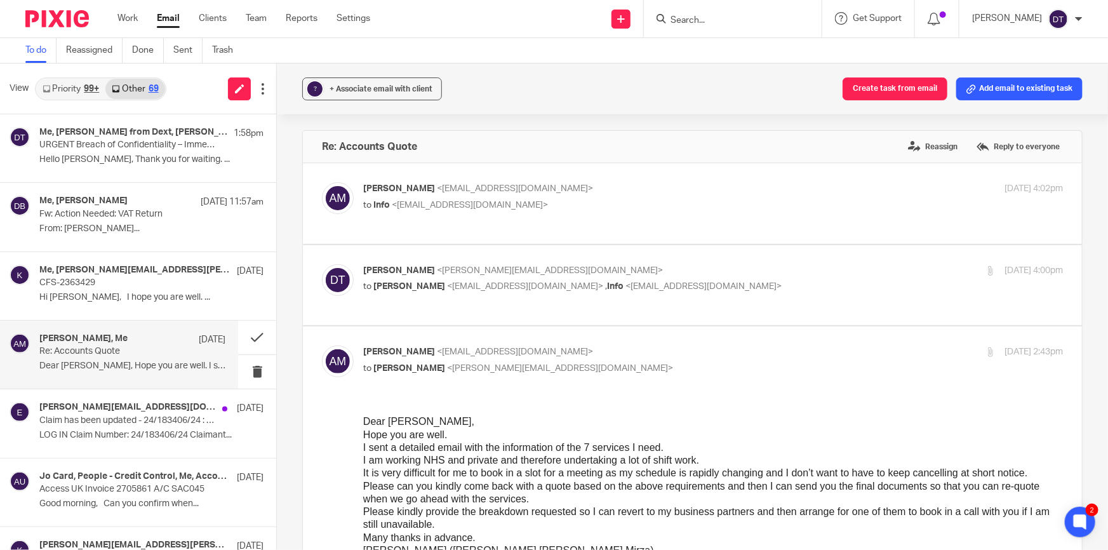
scroll to position [115, 0]
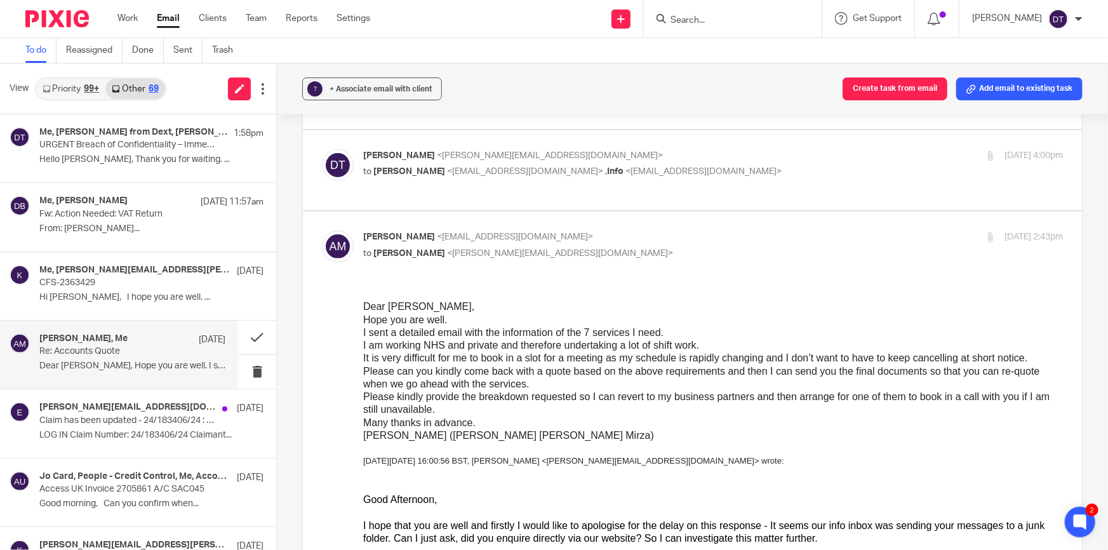
drag, startPoint x: 723, startPoint y: 618, endPoint x: 521, endPoint y: 357, distance: 330.0
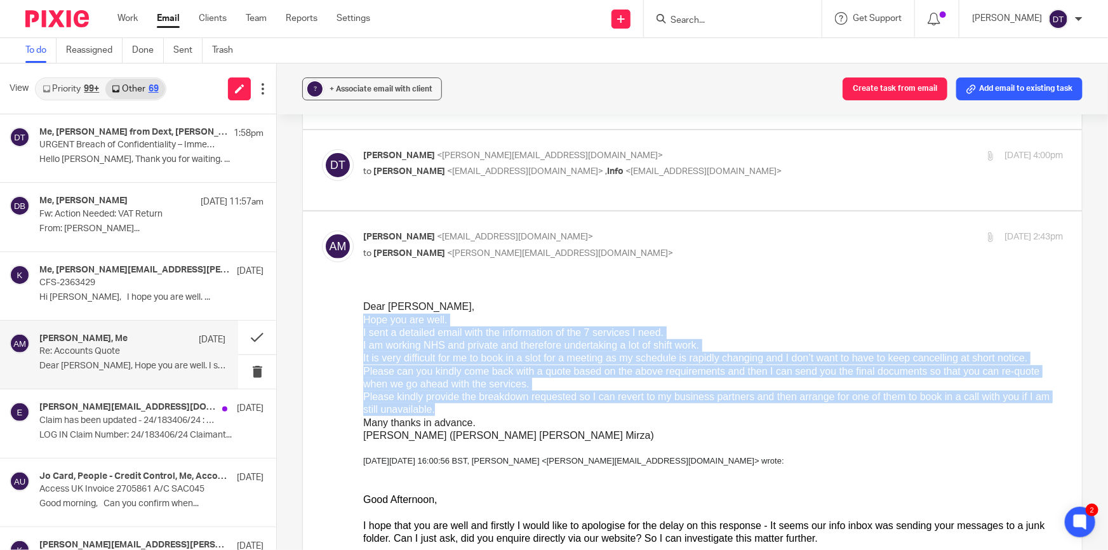
drag, startPoint x: 363, startPoint y: 318, endPoint x: 522, endPoint y: 406, distance: 182.2
click at [522, 406] on div "Dear Deanna, Hope you are well. I sent a detailed email with the information of…" at bounding box center [713, 371] width 700 height 142
copy div "Hope you are well. I sent a detailed email with the information of the 7 servic…"
click at [564, 319] on p "Hope you are well." at bounding box center [713, 320] width 700 height 13
drag, startPoint x: 463, startPoint y: 410, endPoint x: 345, endPoint y: 319, distance: 148.5
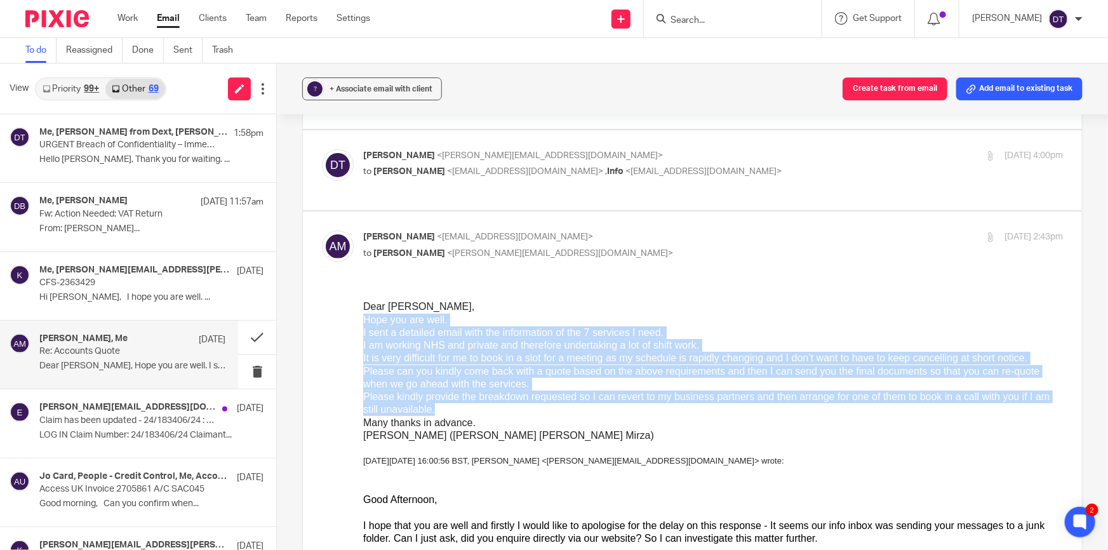
click html "Dear Deanna, Hope you are well. I sent a detailed email with the information of…"
copy div "Hope you are well. I sent a detailed email with the information of the 7 servic…"
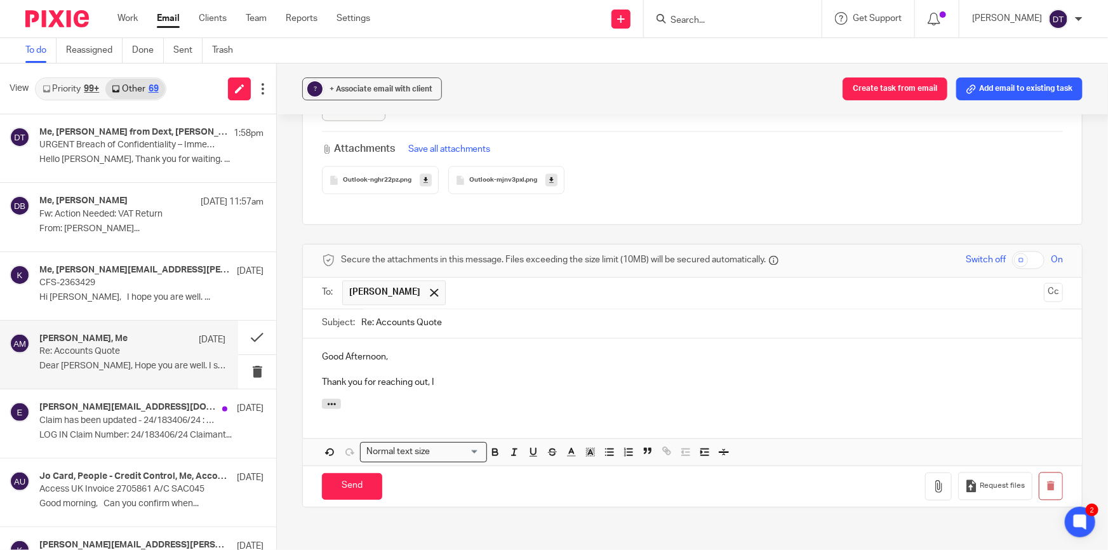
scroll to position [3702, 0]
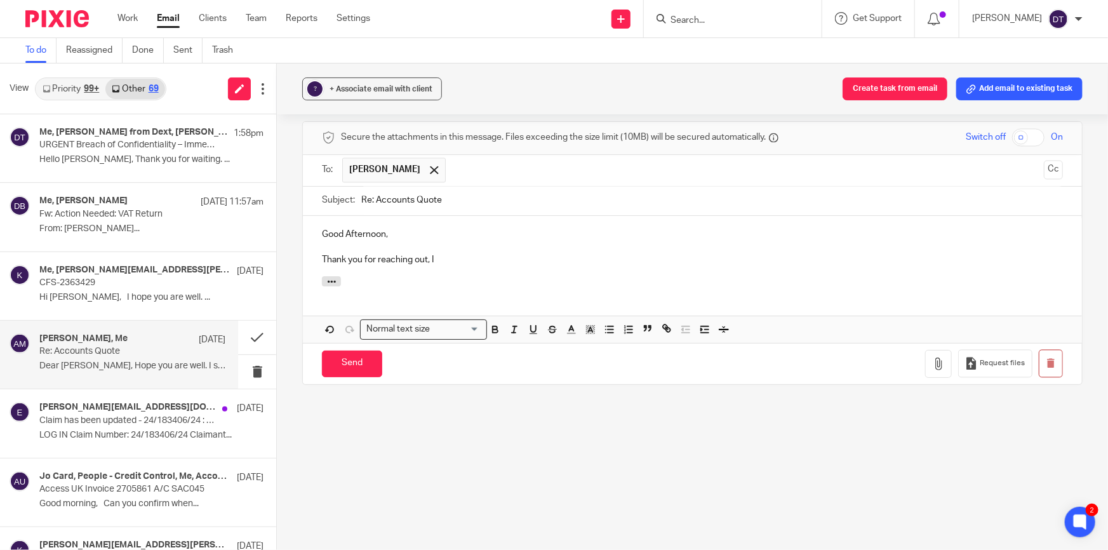
drag, startPoint x: 465, startPoint y: 260, endPoint x: 304, endPoint y: 258, distance: 160.7
click at [304, 258] on div "Good Afternoon, Thank you for reaching out, I" at bounding box center [692, 246] width 779 height 61
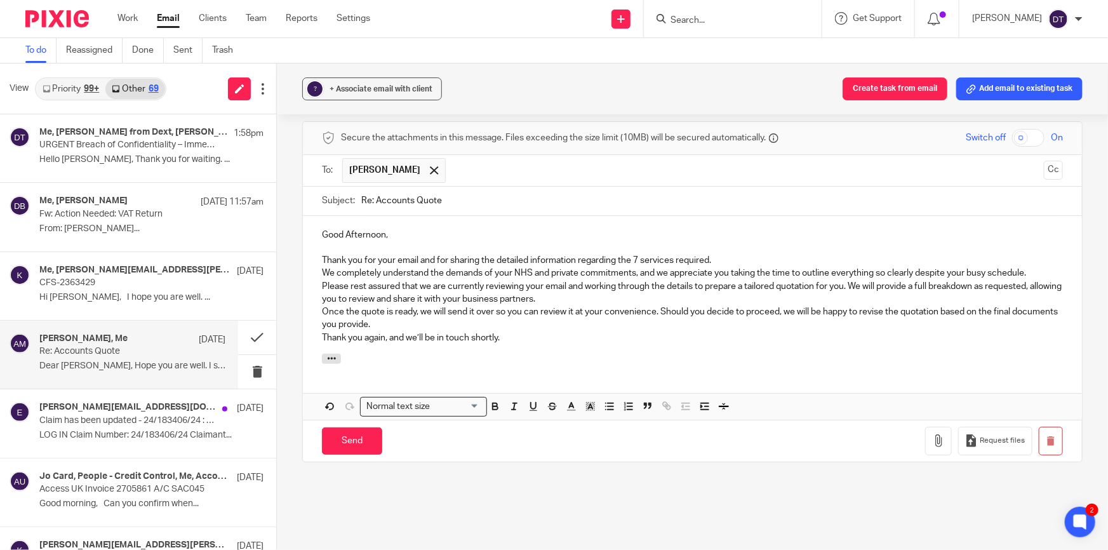
click at [725, 255] on p "Thank you for your email and for sharing the detailed information regarding the…" at bounding box center [692, 260] width 741 height 13
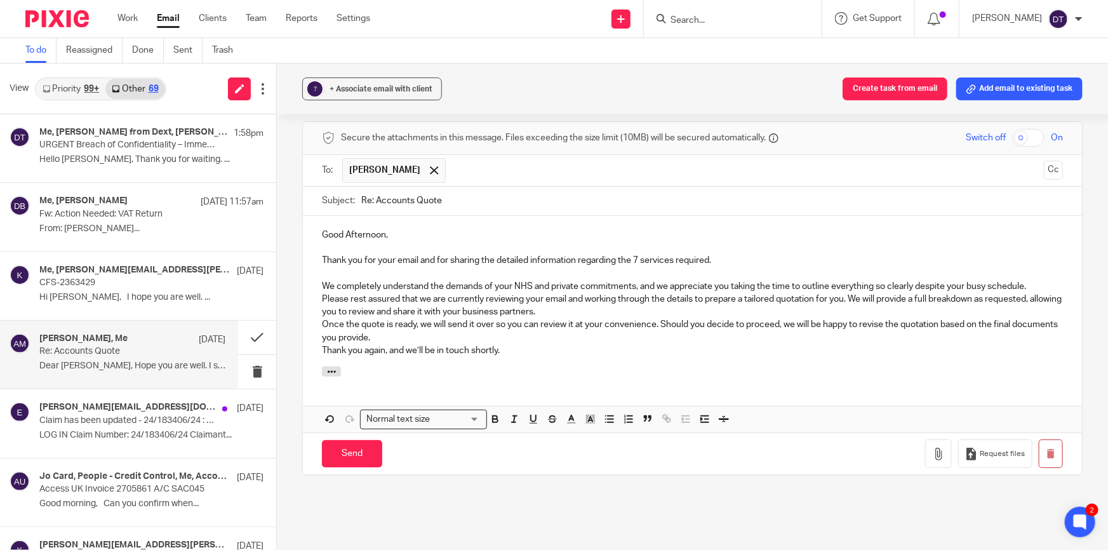
click at [583, 308] on p "Please rest assured that we are currently reviewing your email and working thro…" at bounding box center [692, 306] width 741 height 26
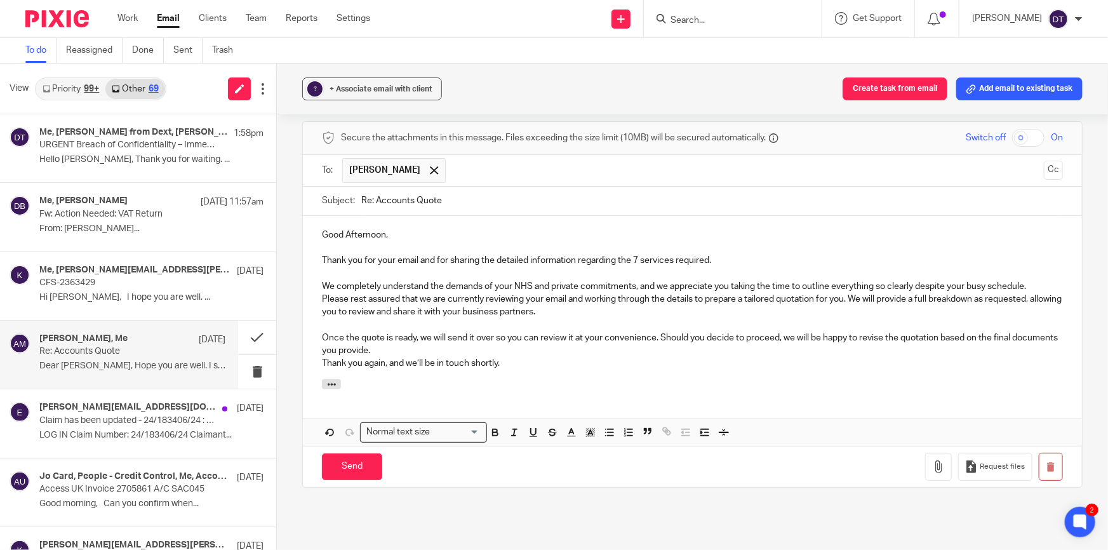
click at [436, 350] on p "Once the quote is ready, we will send it over so you can review it at your conv…" at bounding box center [692, 344] width 741 height 26
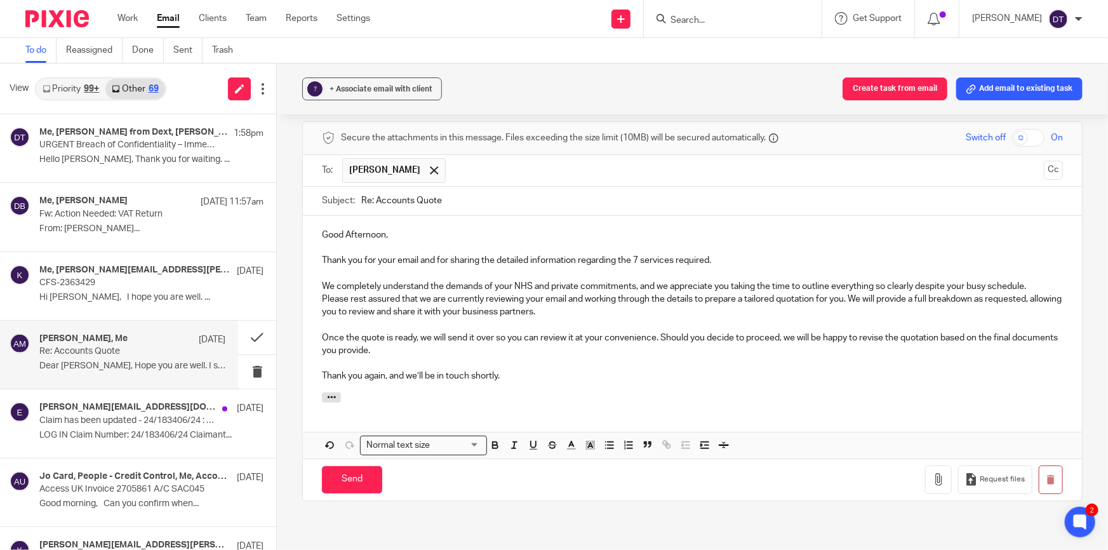
click at [504, 373] on p "Thank you again, and we’ll be in touch shortly." at bounding box center [692, 376] width 741 height 13
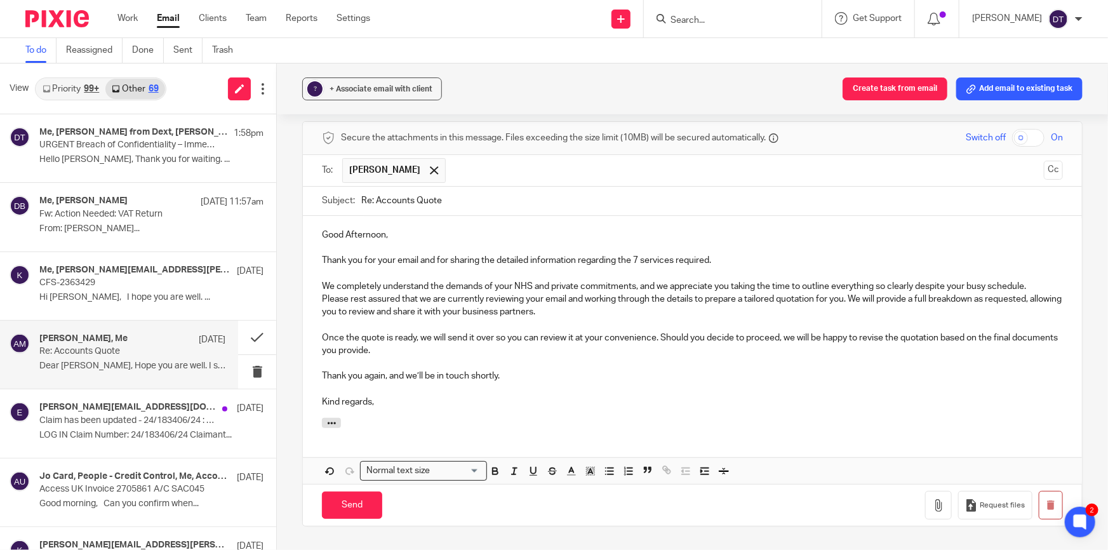
click at [599, 312] on p "Please rest assured that we are currently reviewing your email and working thro…" at bounding box center [692, 306] width 741 height 26
click at [441, 349] on p "Once the quote is ready, we will send it over so you can review it at your conv…" at bounding box center [692, 344] width 741 height 26
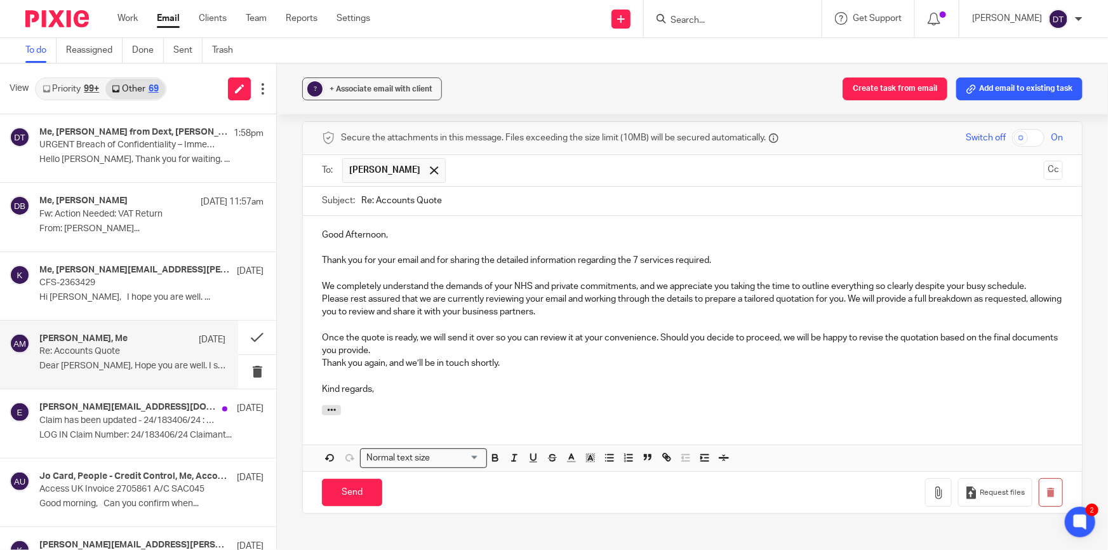
drag, startPoint x: 712, startPoint y: 362, endPoint x: 654, endPoint y: 338, distance: 62.6
click at [659, 358] on p "Thank you again, and we’ll be in touch shortly." at bounding box center [692, 363] width 741 height 13
drag, startPoint x: 663, startPoint y: 349, endPoint x: 659, endPoint y: 335, distance: 14.7
click at [659, 335] on p "Once the quote is ready, we will send it over so you can review it at your conv…" at bounding box center [692, 344] width 741 height 26
click at [391, 401] on div "Good Afternoon, Thank you for your email and for sharing the detailed informati…" at bounding box center [692, 310] width 779 height 189
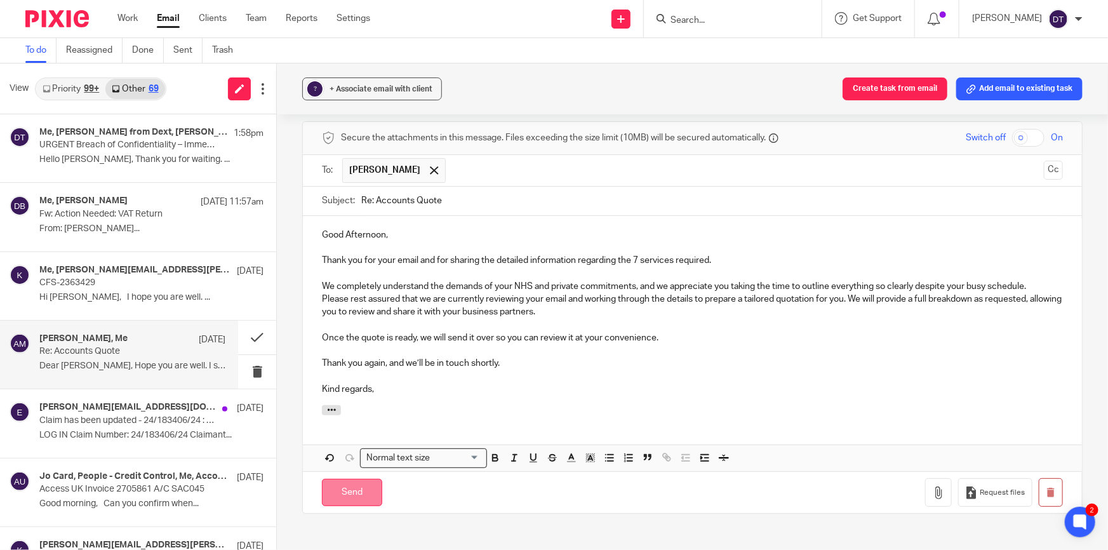
click at [357, 493] on input "Send" at bounding box center [352, 492] width 60 height 27
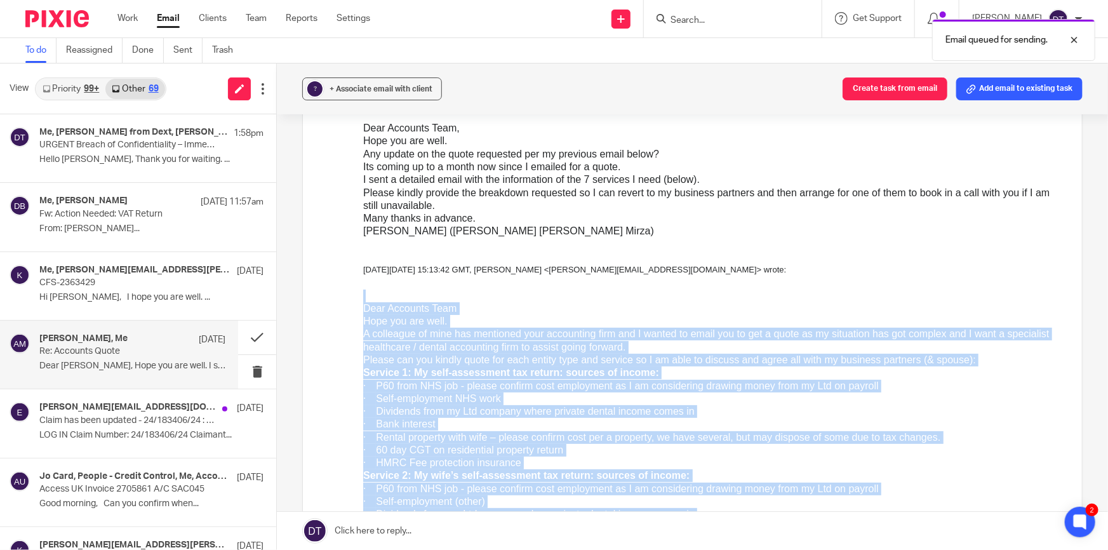
scroll to position [2374, 0]
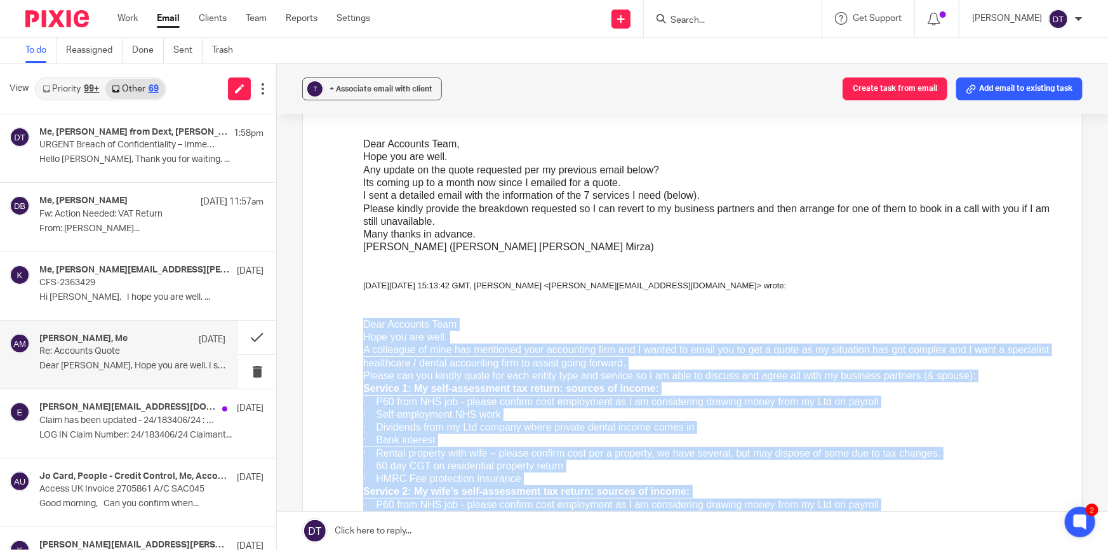
drag, startPoint x: 479, startPoint y: 1231, endPoint x: 357, endPoint y: 336, distance: 903.0
click html "Dear Deanna, Hope you are well. I sent a detailed email with the information of…"
copy div "Dear Accounts Team Hope you are well. A colleague of mine has mentioned your ac…"
click at [525, 332] on p "Dear Accounts Team" at bounding box center [713, 325] width 700 height 13
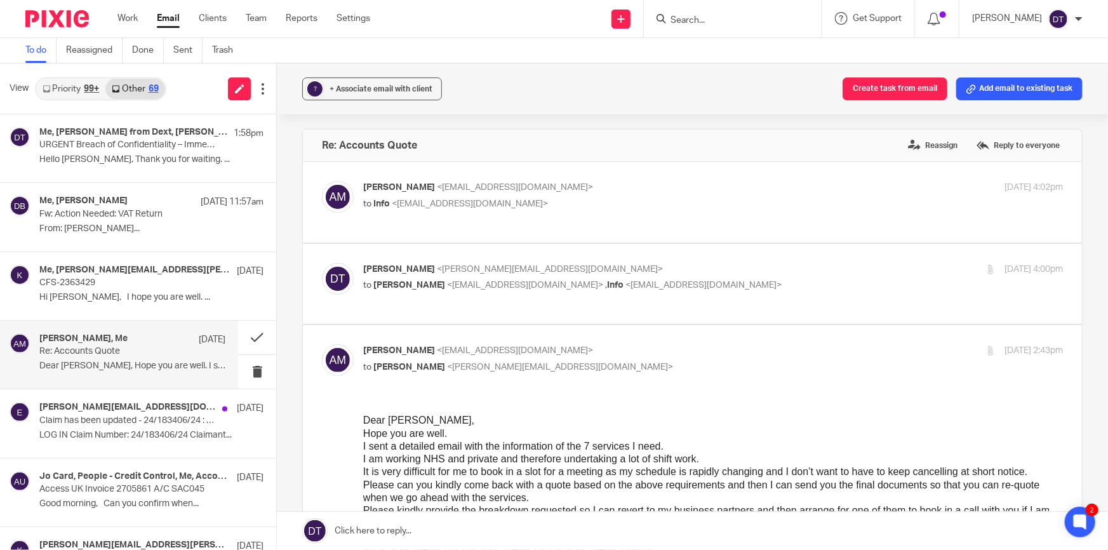
scroll to position [0, 0]
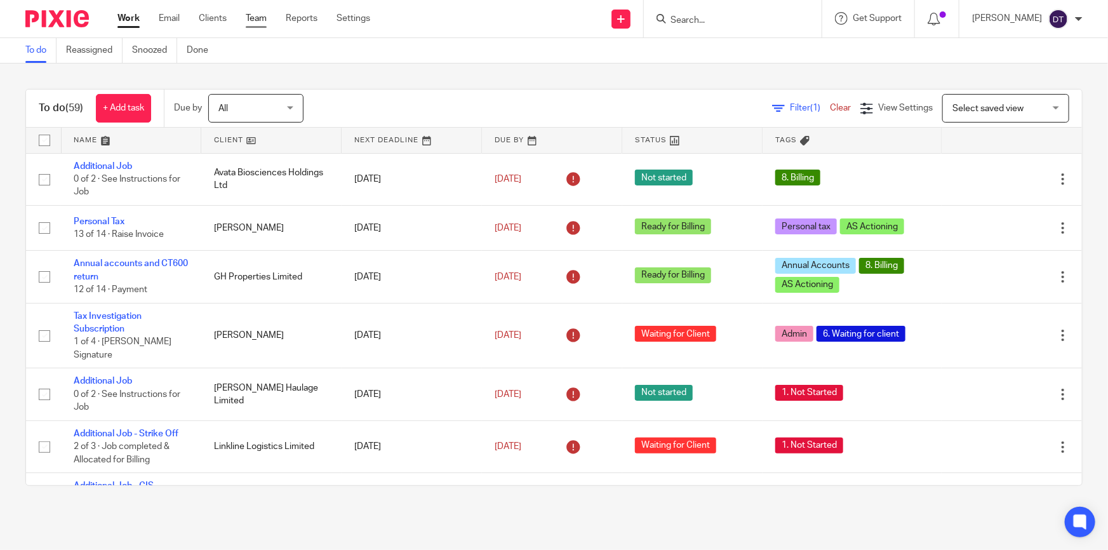
click at [265, 20] on link "Team" at bounding box center [256, 18] width 21 height 13
click at [211, 23] on link "Clients" at bounding box center [213, 18] width 28 height 13
click at [217, 18] on link "Clients" at bounding box center [213, 18] width 28 height 13
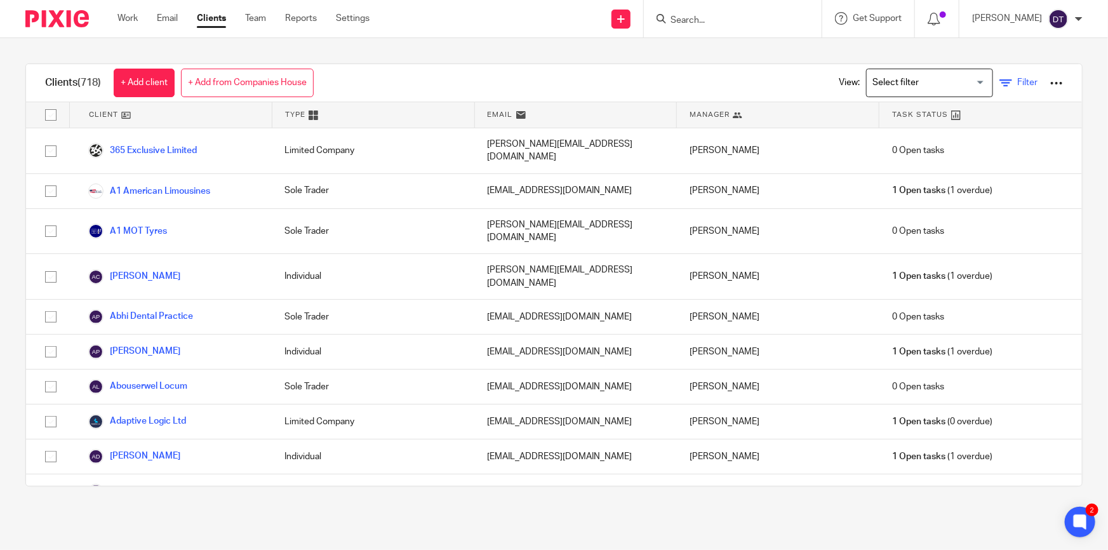
click at [1017, 83] on span "Filter" at bounding box center [1027, 82] width 20 height 9
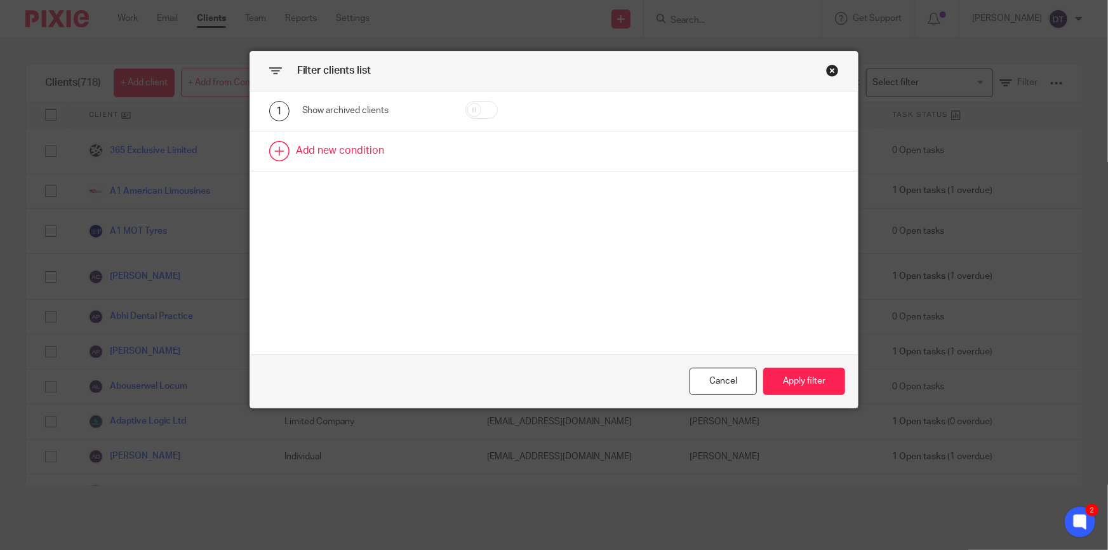
click at [485, 142] on link at bounding box center [554, 150] width 608 height 39
click at [406, 166] on div "Field" at bounding box center [365, 155] width 107 height 27
type input "utr"
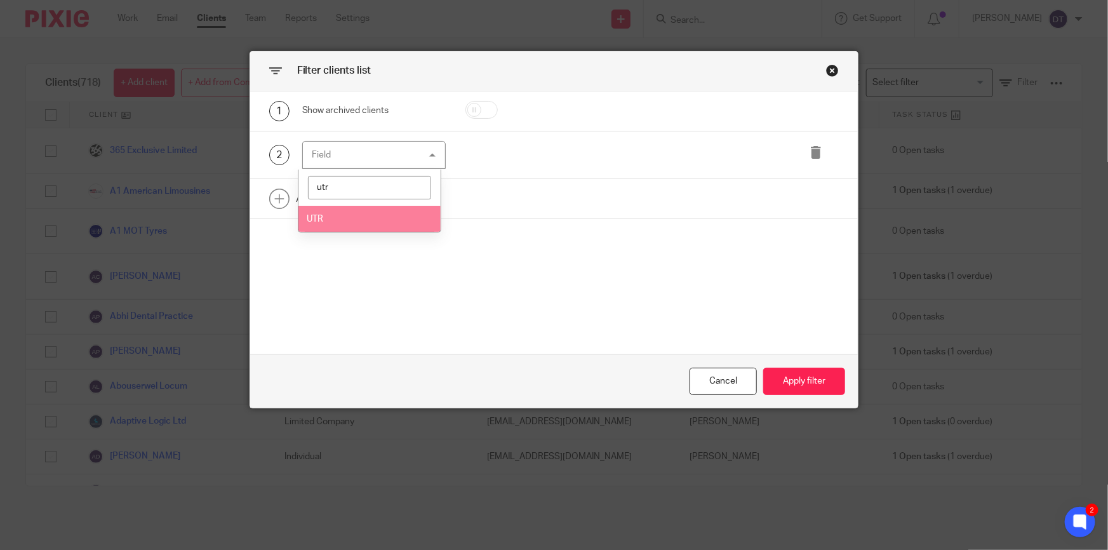
click at [387, 211] on li "UTR" at bounding box center [369, 219] width 143 height 26
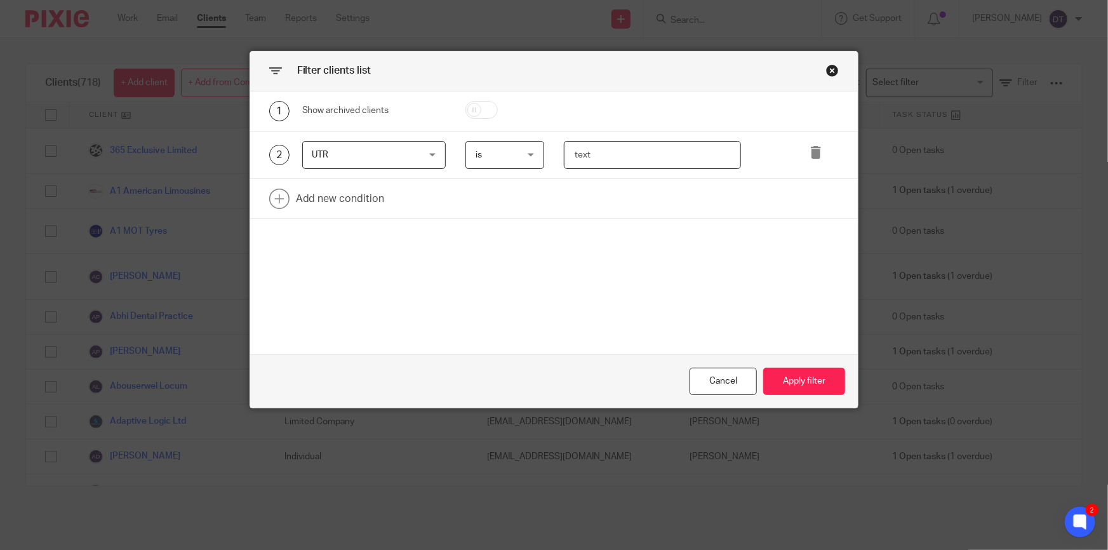
click at [595, 152] on input "text" at bounding box center [652, 155] width 177 height 29
paste input "1255232133"
type input "1255232133"
click at [791, 385] on button "Apply filter" at bounding box center [804, 381] width 82 height 27
